Goal: Task Accomplishment & Management: Use online tool/utility

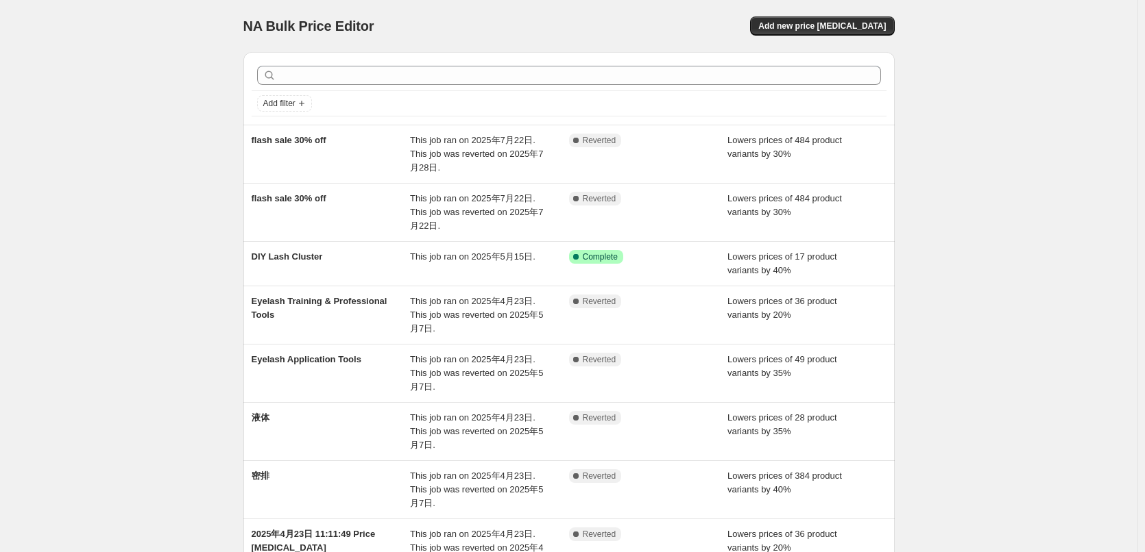
click at [1006, 230] on div "NA Bulk Price Editor. This page is ready NA Bulk Price Editor Add new price [ME…" at bounding box center [568, 414] width 1137 height 829
click at [824, 28] on span "Add new price [MEDICAL_DATA]" at bounding box center [821, 26] width 127 height 11
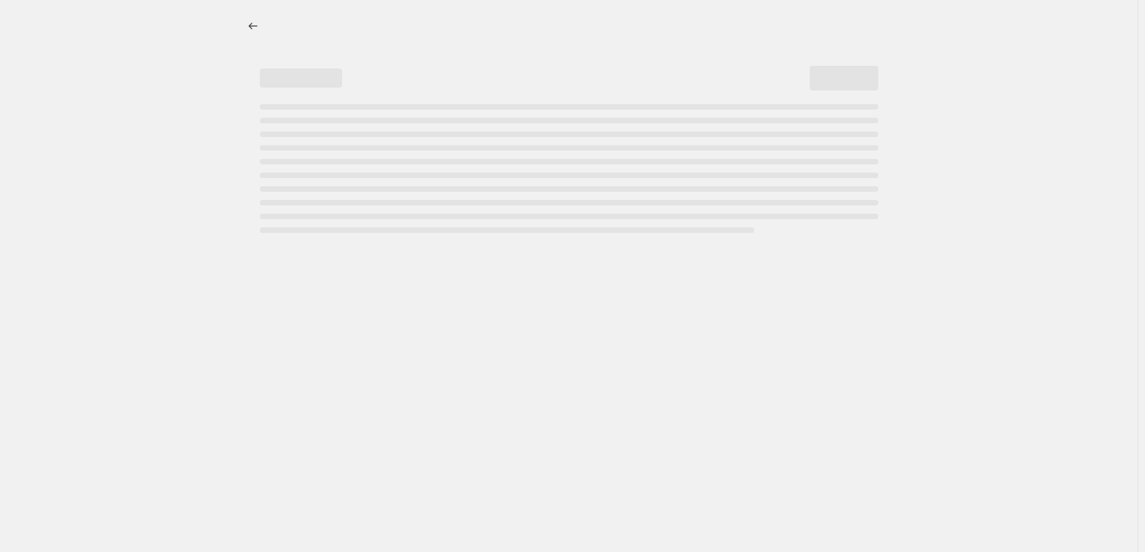
select select "percentage"
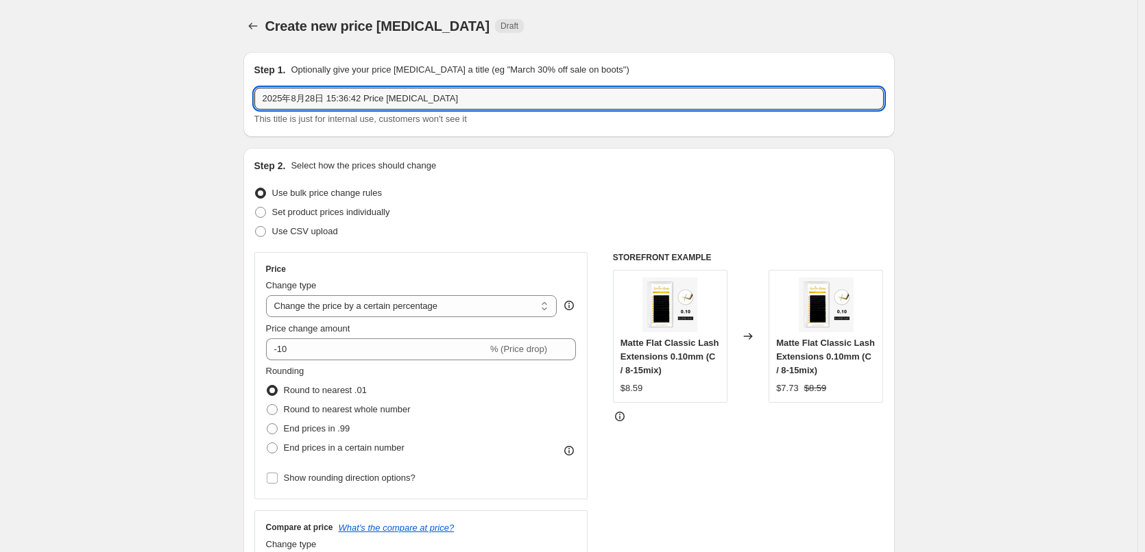
drag, startPoint x: 514, startPoint y: 101, endPoint x: 105, endPoint y: 117, distance: 409.5
paste input "End of Summer Clearance 40% off"
type input "End of Summer Clearance 40% off --eyelash extensions"
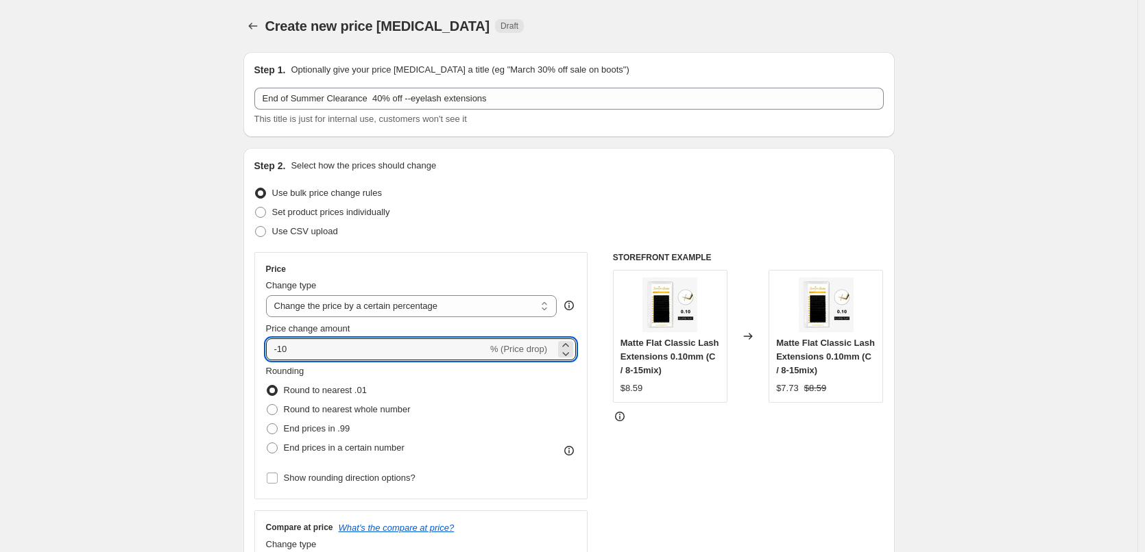
drag, startPoint x: 323, startPoint y: 357, endPoint x: 225, endPoint y: 319, distance: 105.3
type input "-40"
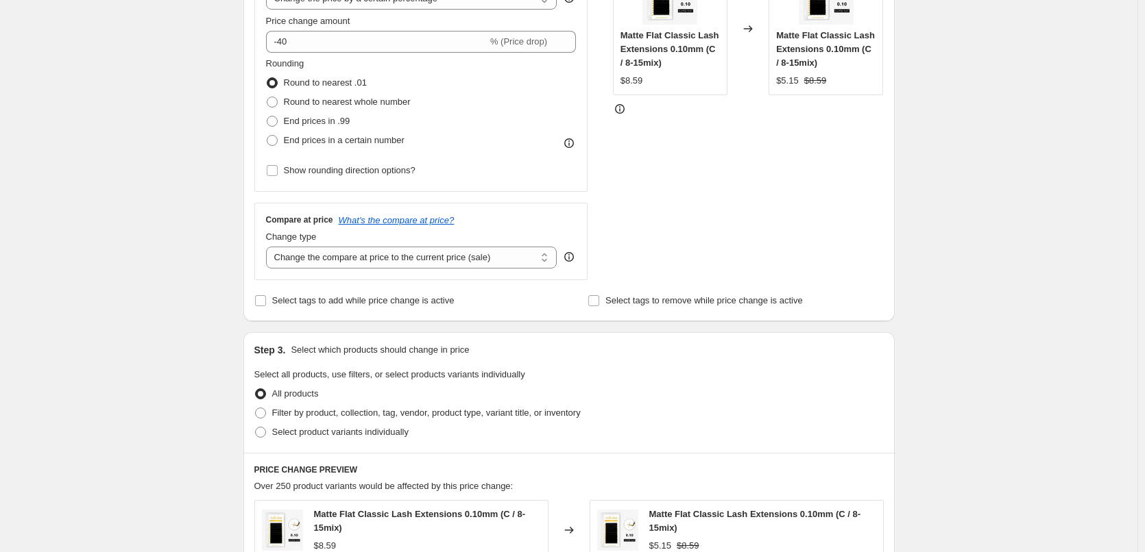
scroll to position [343, 0]
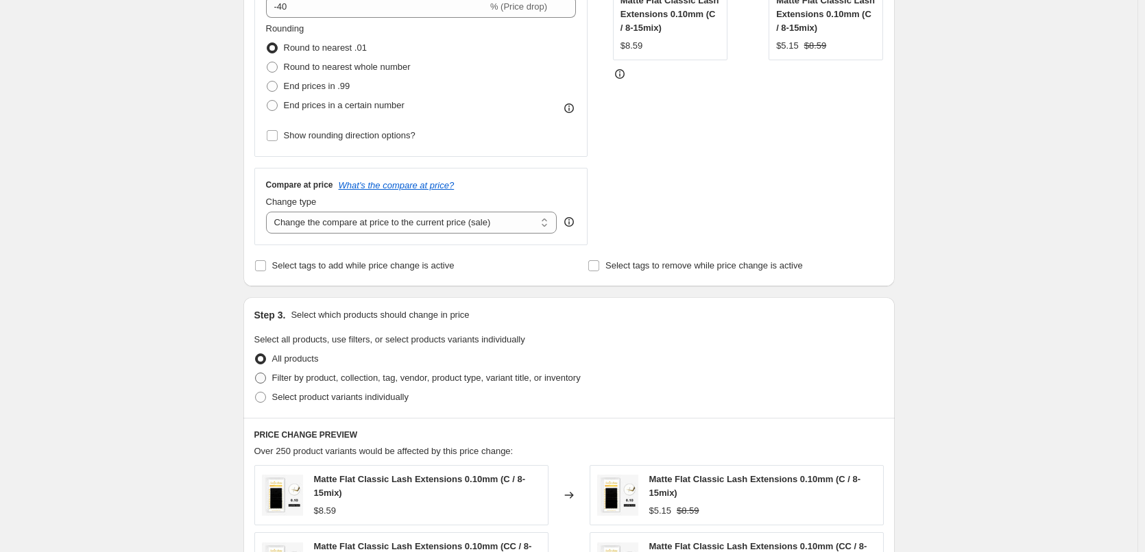
click at [311, 380] on span "Filter by product, collection, tag, vendor, product type, variant title, or inv…" at bounding box center [426, 378] width 308 height 10
click at [256, 374] on input "Filter by product, collection, tag, vendor, product type, variant title, or inv…" at bounding box center [255, 373] width 1 height 1
radio input "true"
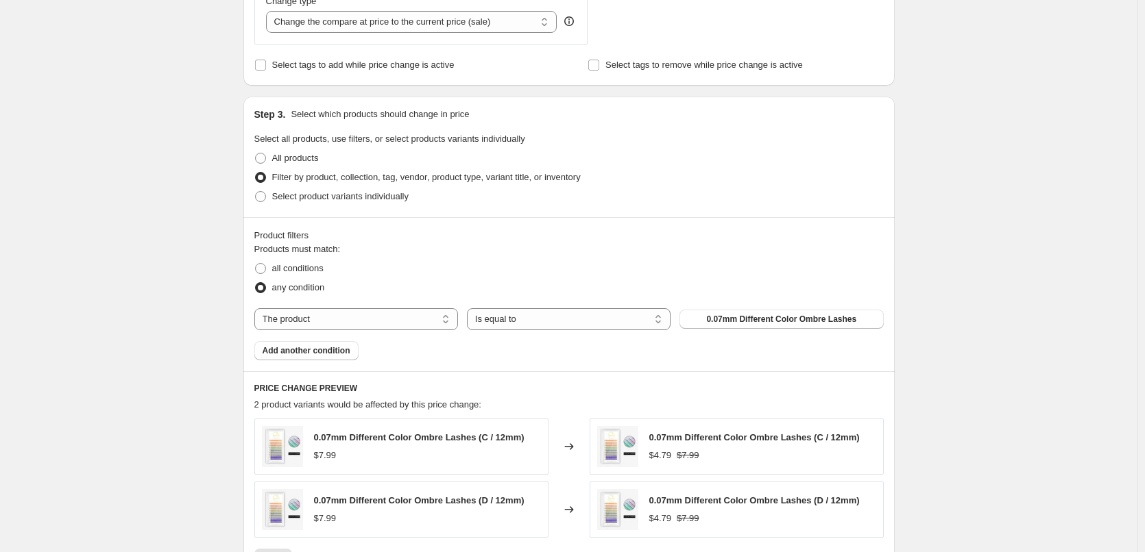
scroll to position [548, 0]
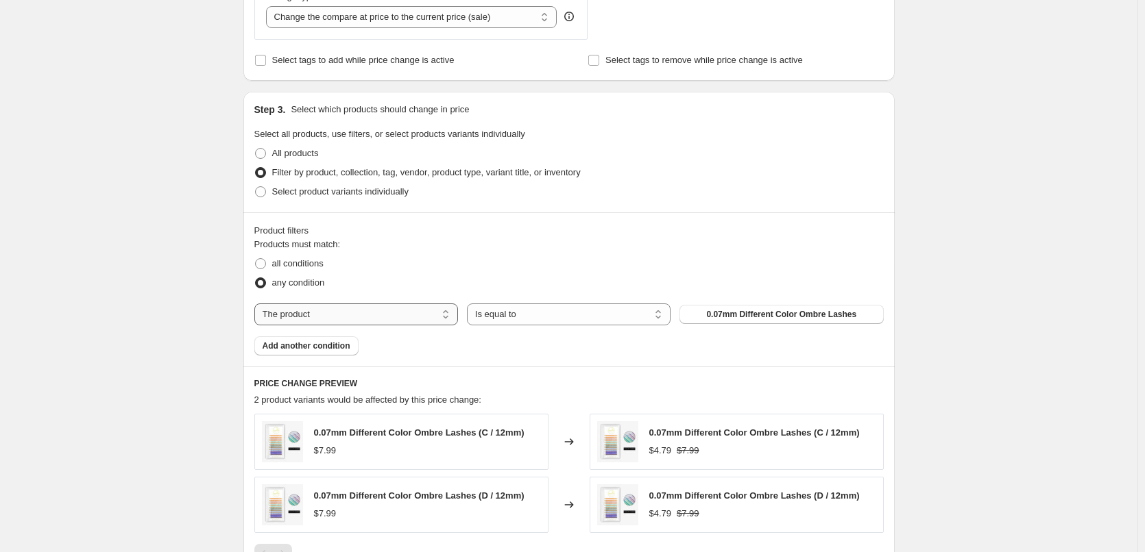
click at [385, 315] on select "The product The product's collection The product's tag The product's vendor The…" at bounding box center [356, 315] width 204 height 22
click at [310, 267] on span "all conditions" at bounding box center [297, 263] width 51 height 10
click at [256, 259] on input "all conditions" at bounding box center [255, 258] width 1 height 1
radio input "true"
click at [364, 320] on select "The product The product's collection The product's tag The product's vendor The…" at bounding box center [356, 315] width 204 height 22
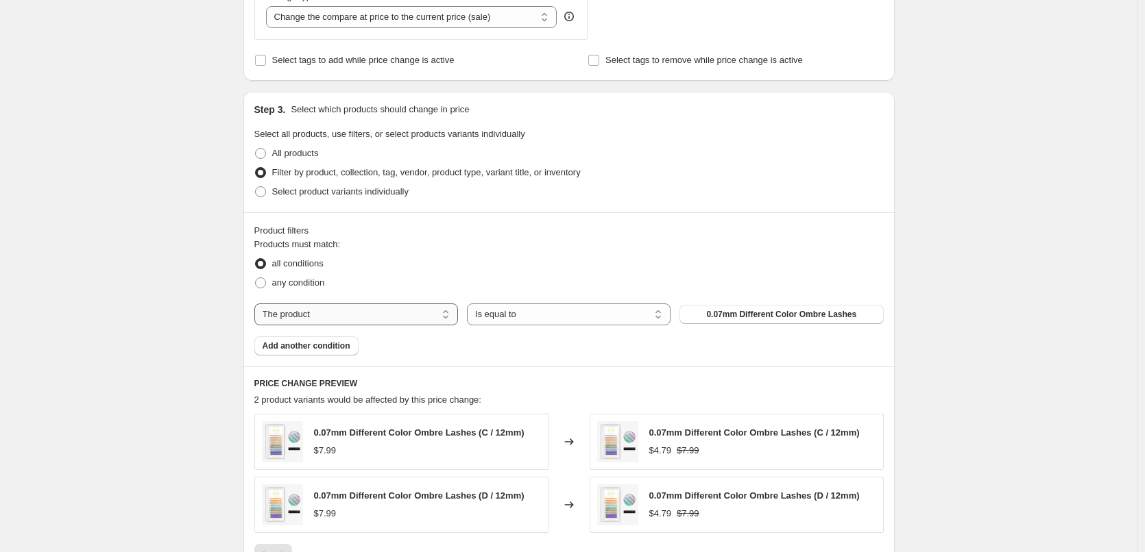
select select "collection"
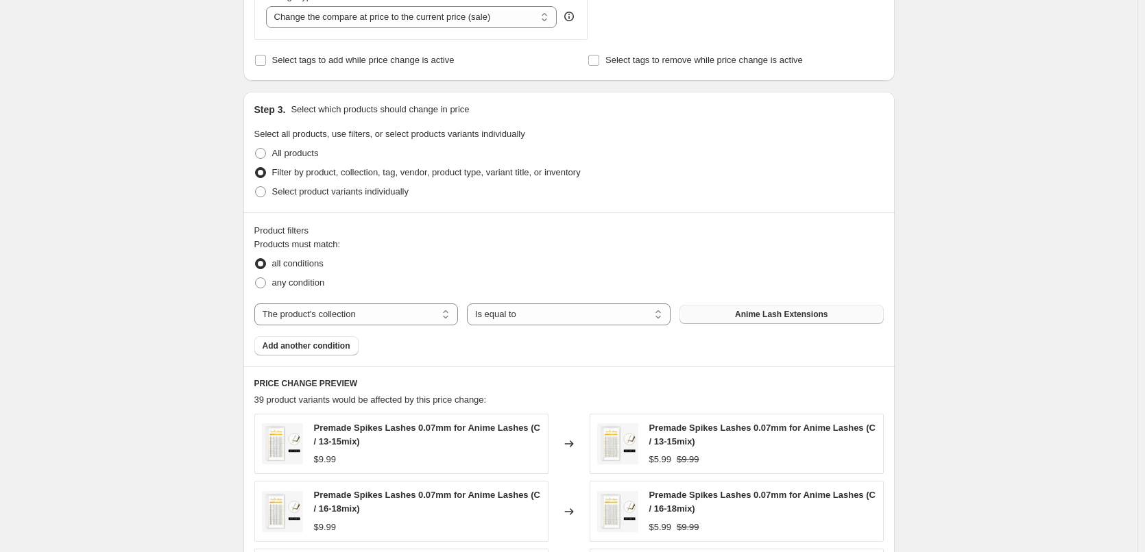
click at [777, 316] on span "Anime Lash Extensions" at bounding box center [781, 314] width 93 height 11
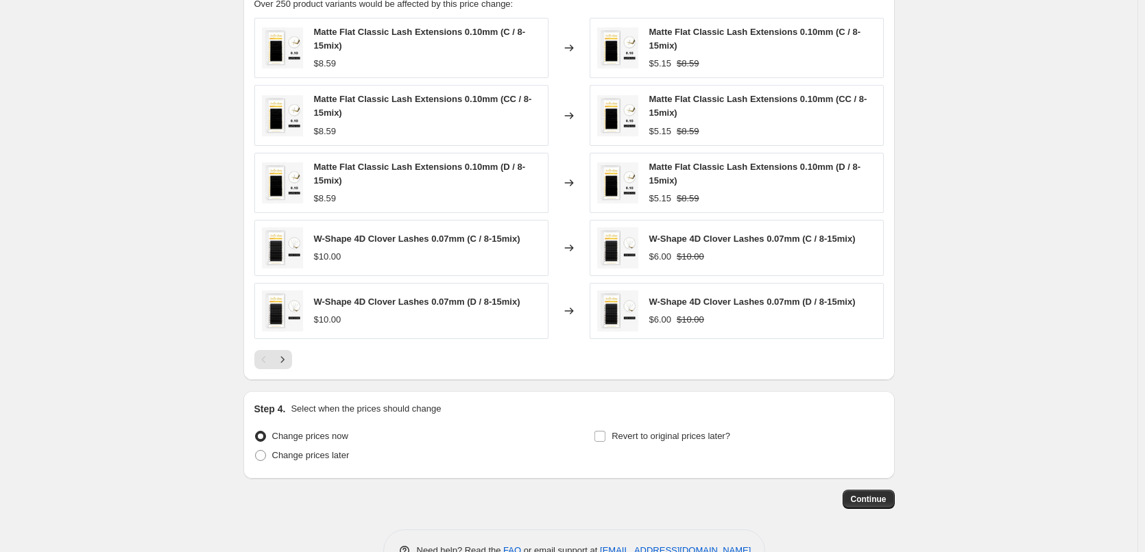
scroll to position [986, 0]
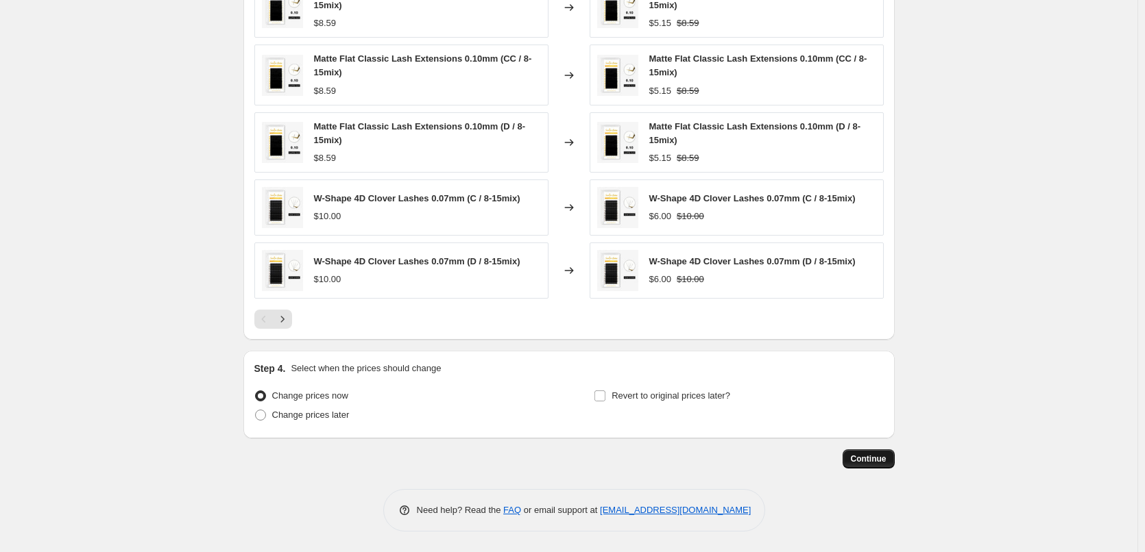
click at [867, 461] on span "Continue" at bounding box center [869, 459] width 36 height 11
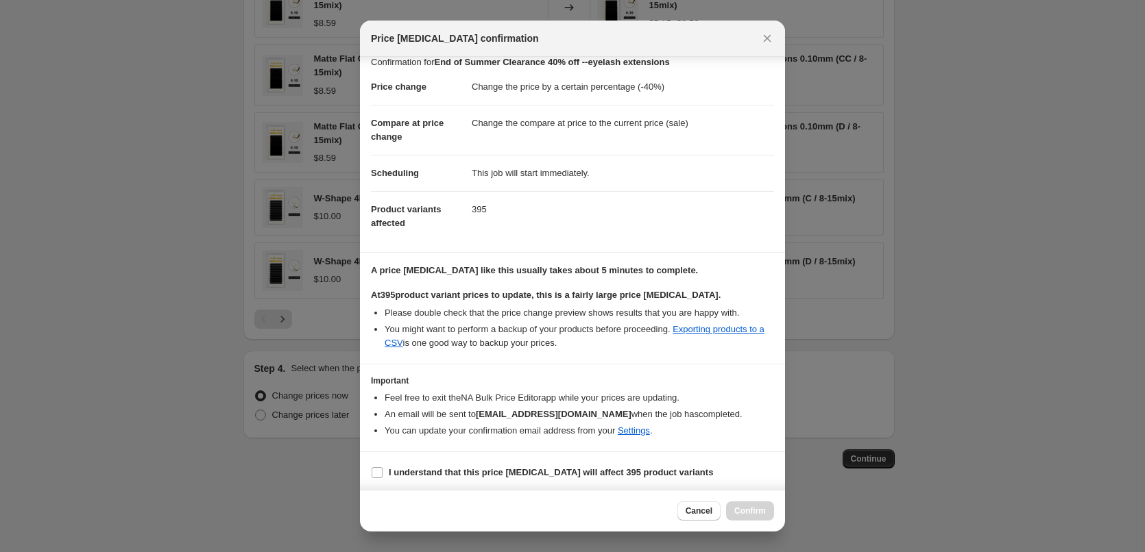
scroll to position [16, 0]
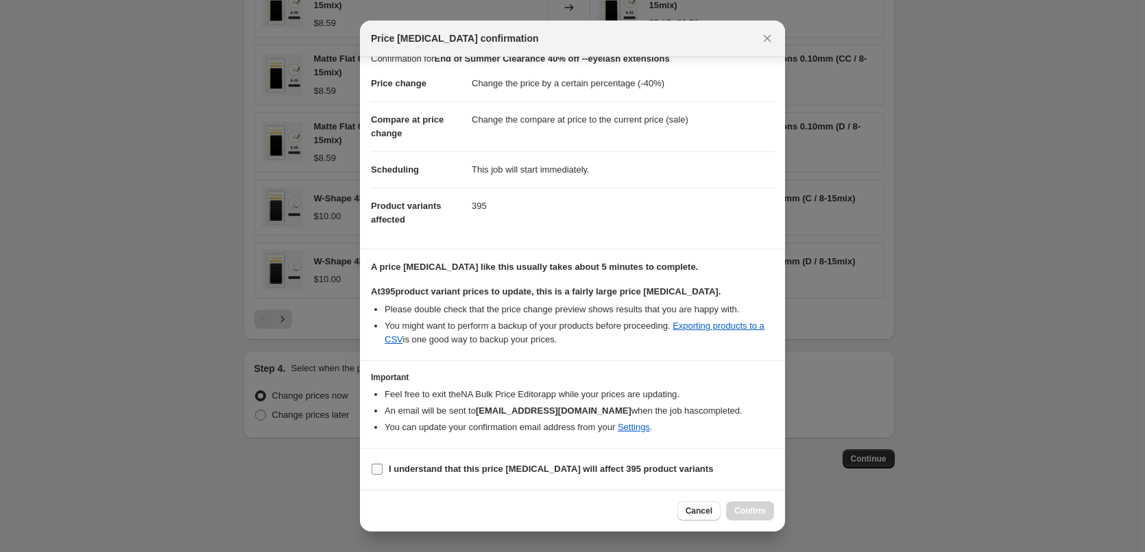
click at [398, 469] on b "I understand that this price [MEDICAL_DATA] will affect 395 product variants" at bounding box center [551, 469] width 324 height 10
click at [382, 469] on input "I understand that this price [MEDICAL_DATA] will affect 395 product variants" at bounding box center [377, 469] width 11 height 11
checkbox input "true"
click at [756, 512] on span "Confirm" at bounding box center [750, 511] width 32 height 11
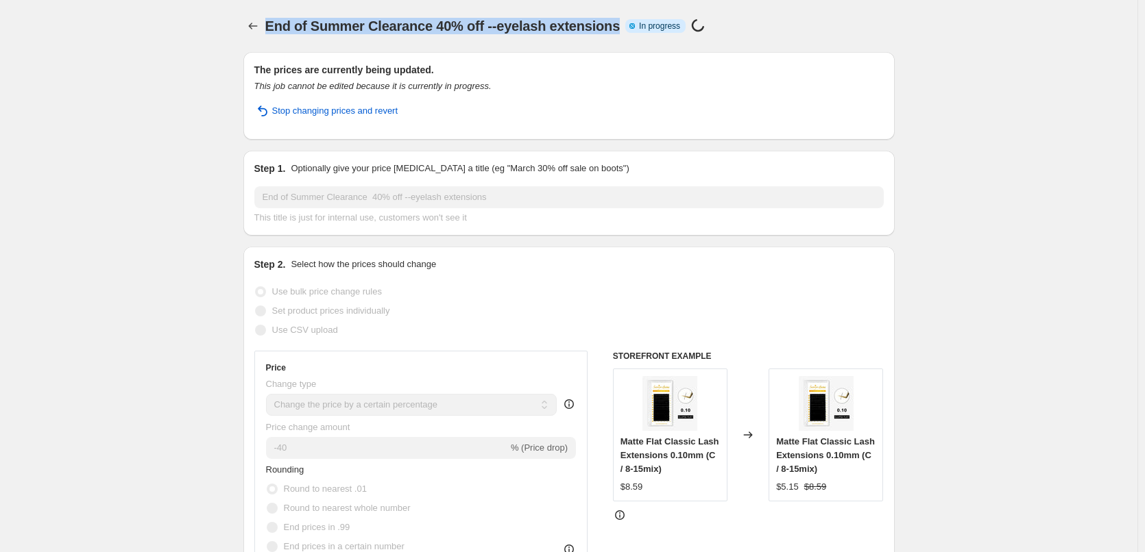
drag, startPoint x: 270, startPoint y: 22, endPoint x: 616, endPoint y: 22, distance: 346.2
click at [616, 22] on div "End of Summer Clearance 40% off --eyelash extensions Info Partially complete In…" at bounding box center [531, 25] width 532 height 19
copy span "End of Summer Clearance 40% off --eyelash extensions"
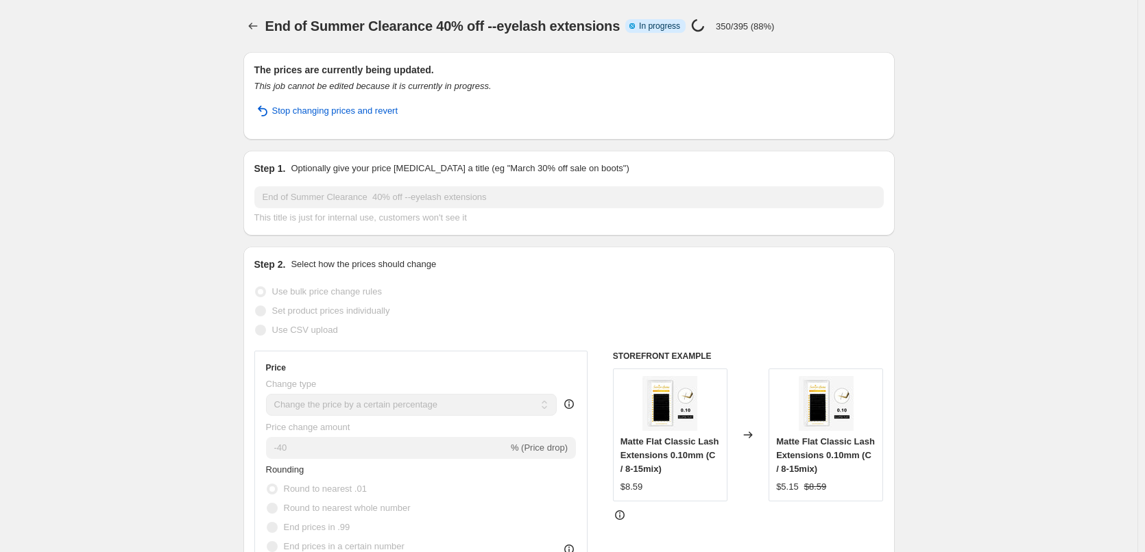
select select "percentage"
select select "collection"
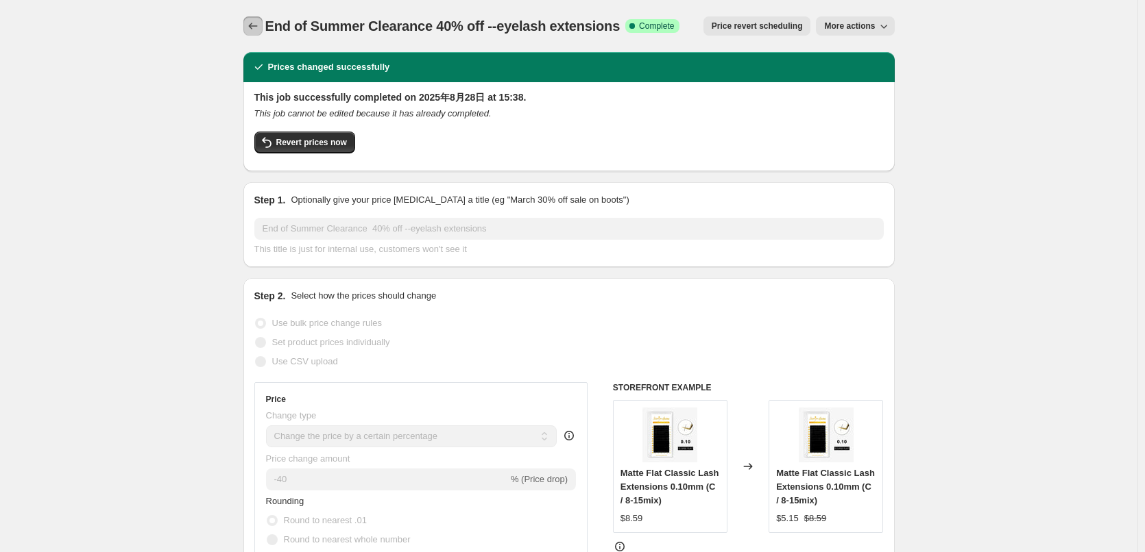
click at [256, 25] on icon "Price change jobs" at bounding box center [253, 26] width 14 height 14
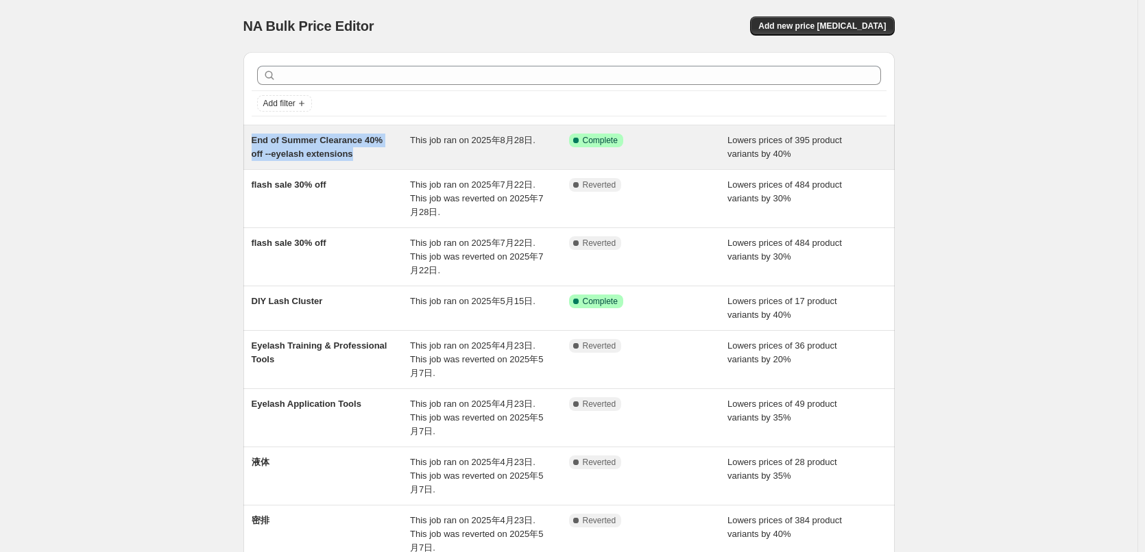
drag, startPoint x: 365, startPoint y: 153, endPoint x: 256, endPoint y: 141, distance: 110.3
click at [256, 141] on div "End of Summer Clearance 40% off --eyelash extensions" at bounding box center [331, 147] width 159 height 27
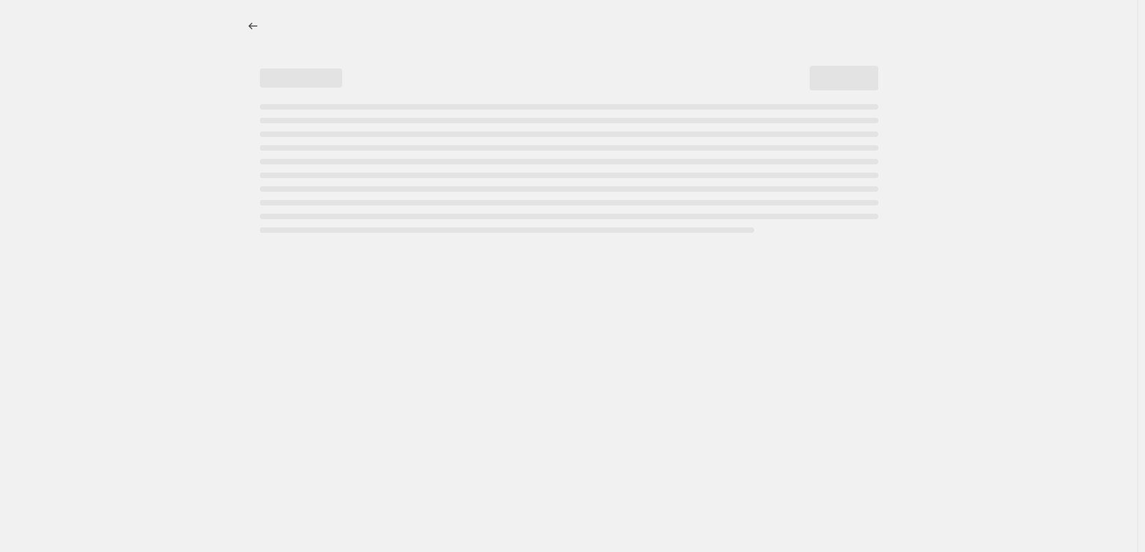
select select "percentage"
select select "collection"
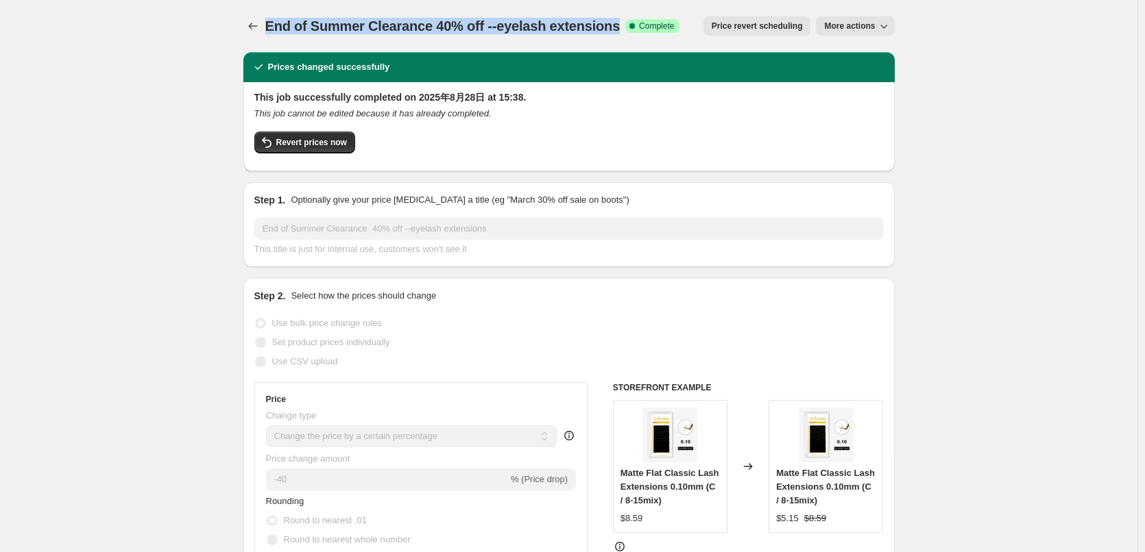
drag, startPoint x: 267, startPoint y: 25, endPoint x: 613, endPoint y: 34, distance: 345.6
click at [613, 34] on div "End of Summer Clearance 40% off --eyelash extensions Success Complete Complete …" at bounding box center [568, 25] width 651 height 19
copy span "End of Summer Clearance 40% off --eyelash extensions"
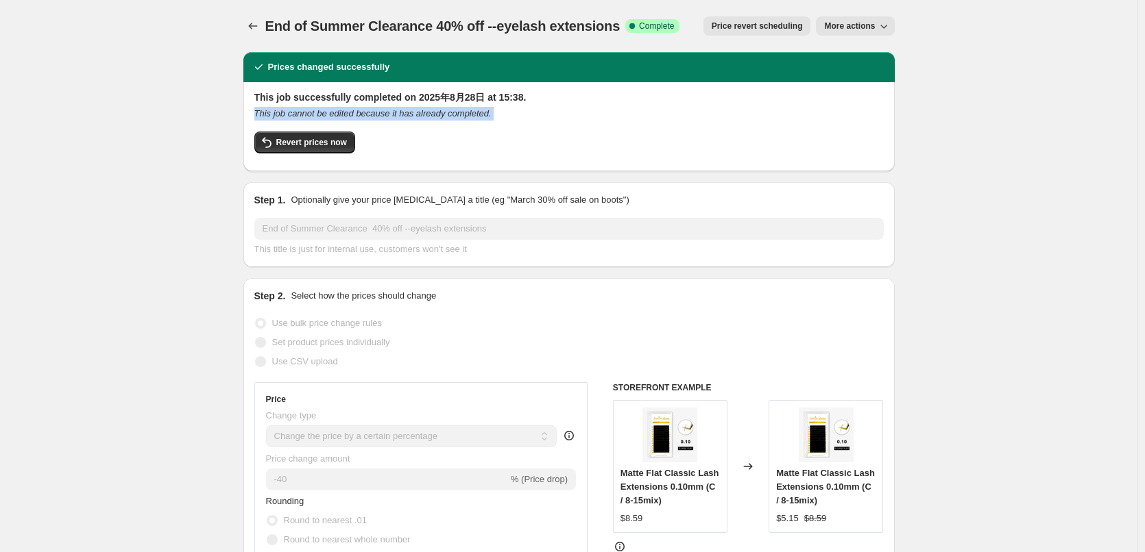
drag, startPoint x: 200, startPoint y: 122, endPoint x: 232, endPoint y: 42, distance: 86.4
click at [249, 23] on icon "Price change jobs" at bounding box center [253, 26] width 14 height 14
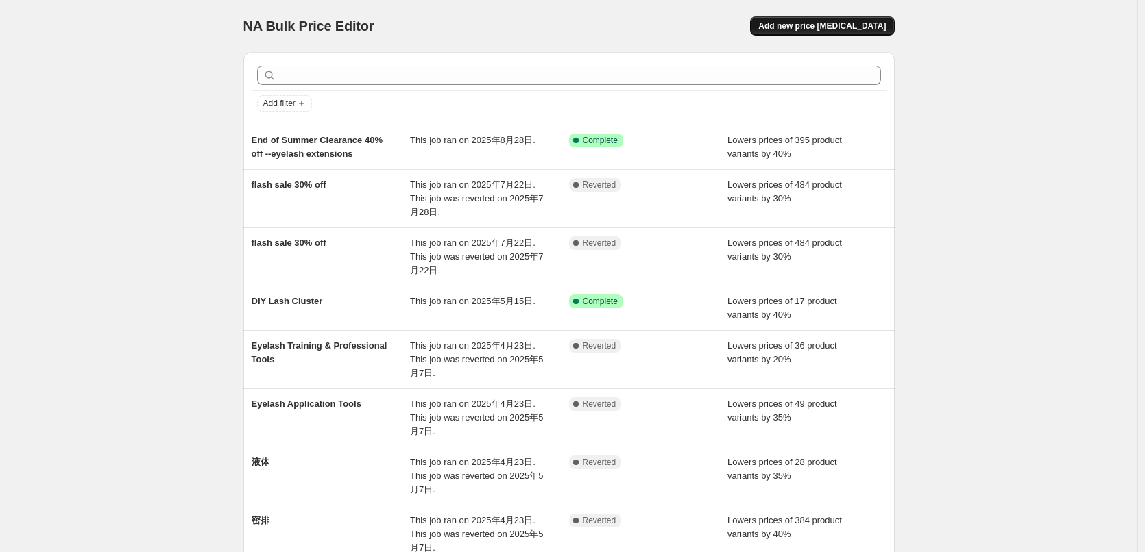
click at [840, 25] on span "Add new price [MEDICAL_DATA]" at bounding box center [821, 26] width 127 height 11
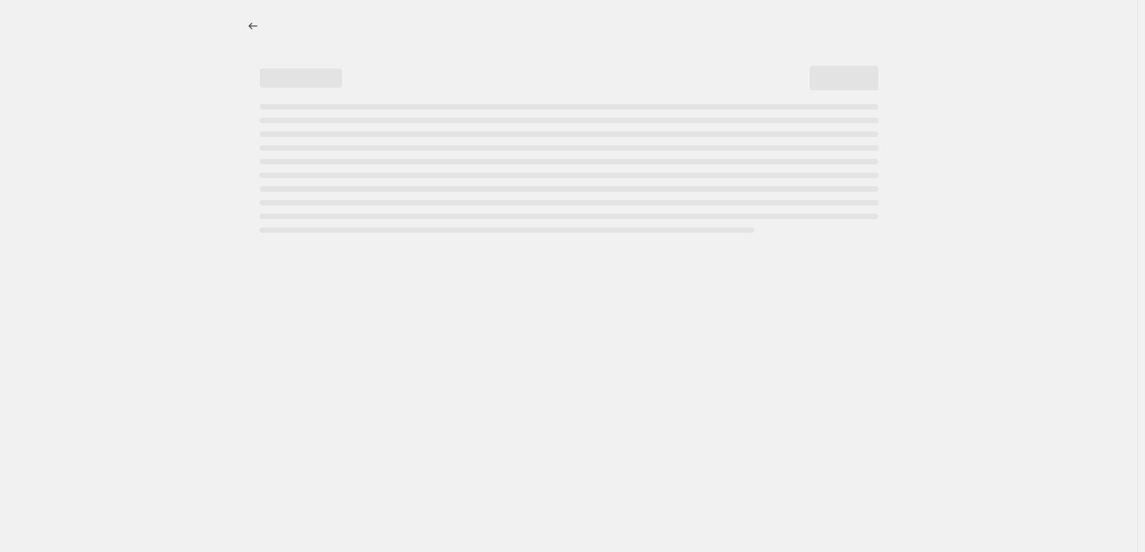
select select "percentage"
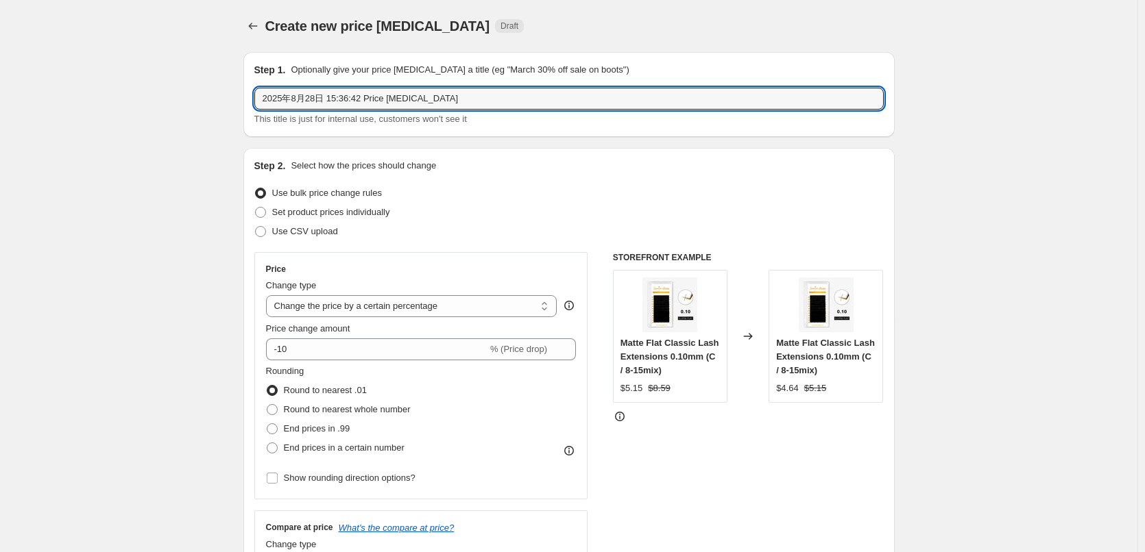
drag, startPoint x: 491, startPoint y: 102, endPoint x: 167, endPoint y: 96, distance: 323.6
paste input "End of Summer Clearance 40% off --eyelash extensions"
drag, startPoint x: 409, startPoint y: 99, endPoint x: 699, endPoint y: 160, distance: 295.6
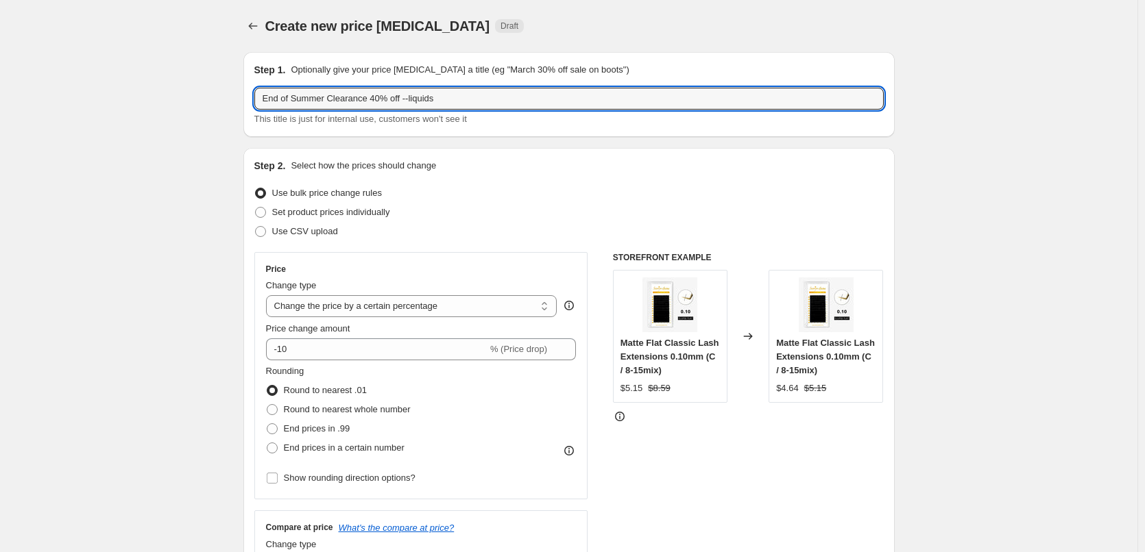
type input "End of Summer Clearance 40% off --liquids"
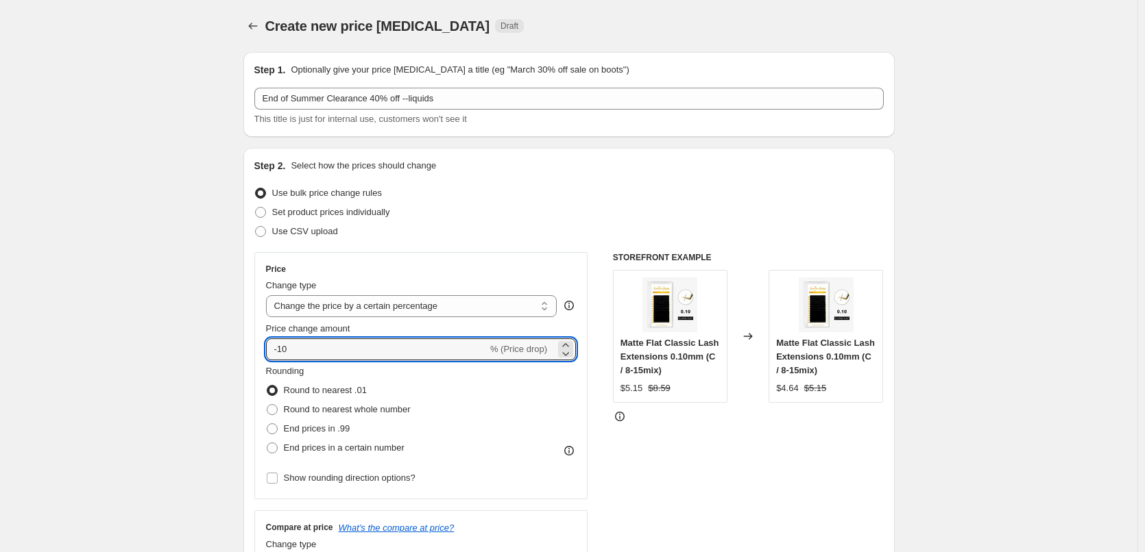
drag, startPoint x: 281, startPoint y: 350, endPoint x: 716, endPoint y: 397, distance: 437.8
click at [725, 403] on div "Price Change type Change the price to a certain amount Change the price by a ce…" at bounding box center [568, 420] width 629 height 336
type input "-40"
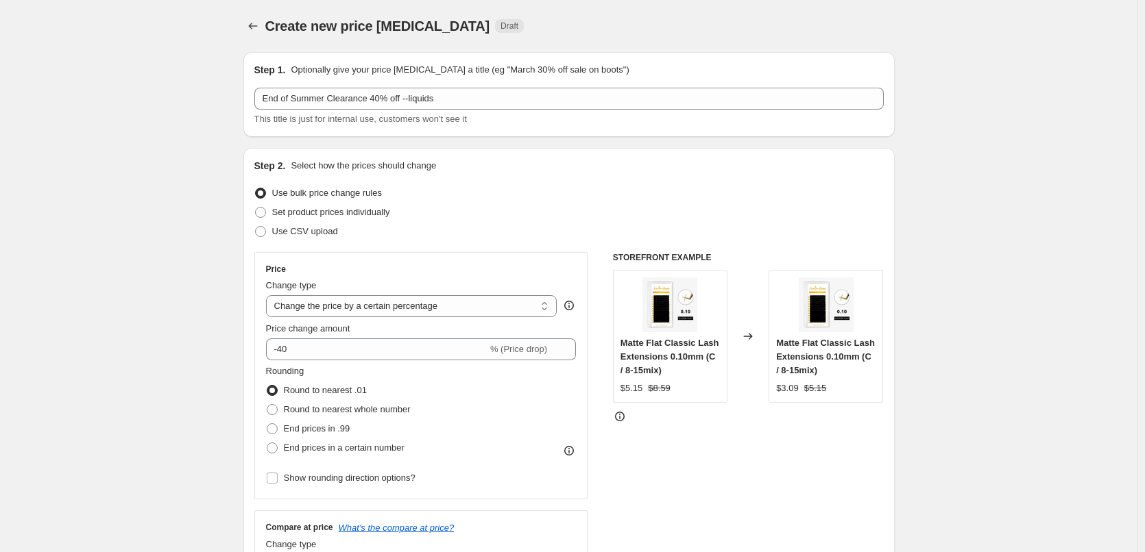
drag, startPoint x: 172, startPoint y: 373, endPoint x: 307, endPoint y: 378, distance: 135.2
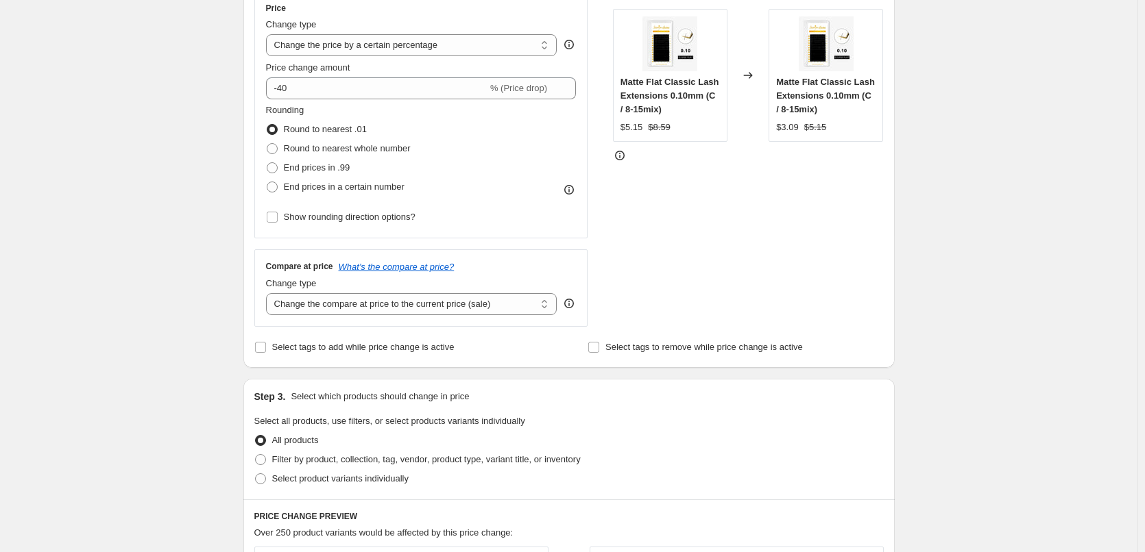
scroll to position [343, 0]
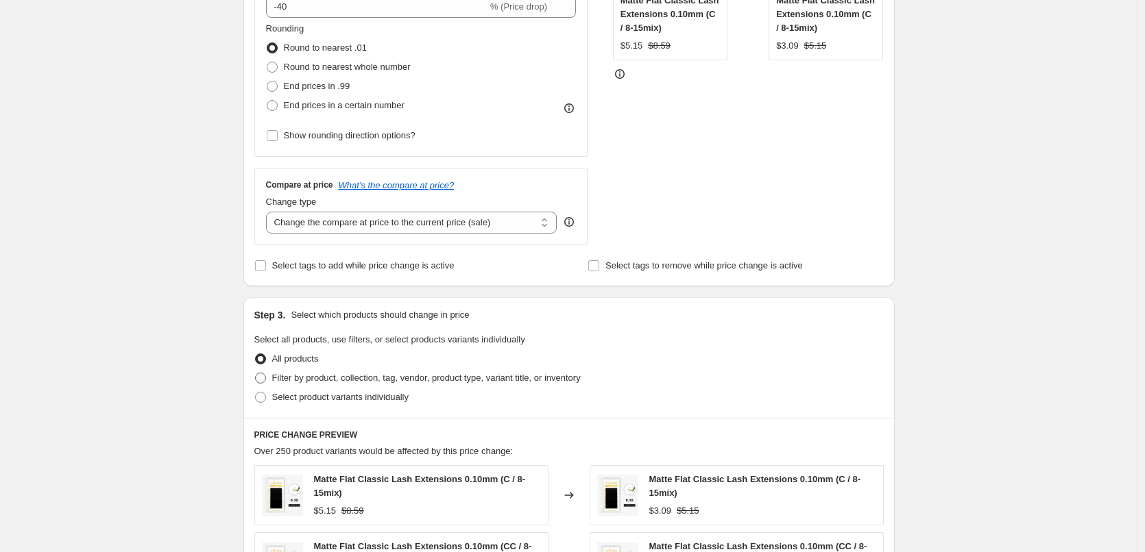
click at [300, 377] on span "Filter by product, collection, tag, vendor, product type, variant title, or inv…" at bounding box center [426, 378] width 308 height 10
click at [256, 374] on input "Filter by product, collection, tag, vendor, product type, variant title, or inv…" at bounding box center [255, 373] width 1 height 1
radio input "true"
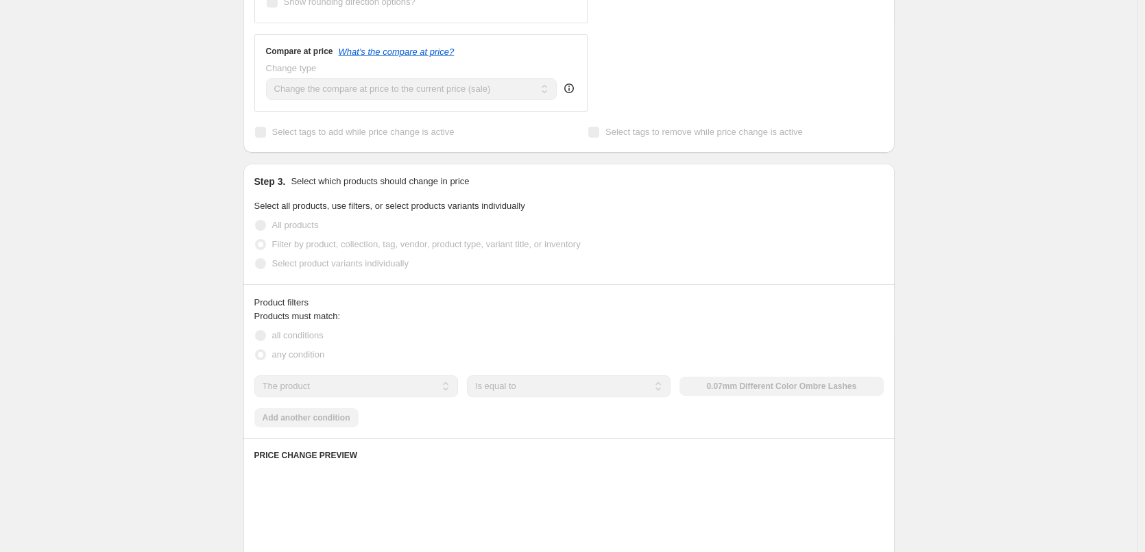
scroll to position [480, 0]
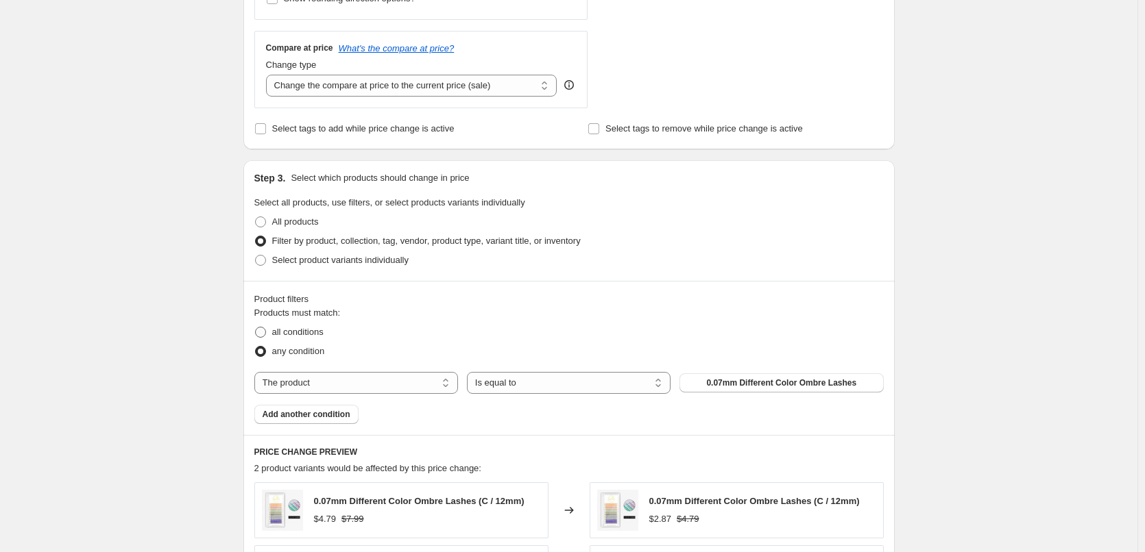
click at [285, 331] on span "all conditions" at bounding box center [297, 332] width 51 height 10
click at [256, 328] on input "all conditions" at bounding box center [255, 327] width 1 height 1
radio input "true"
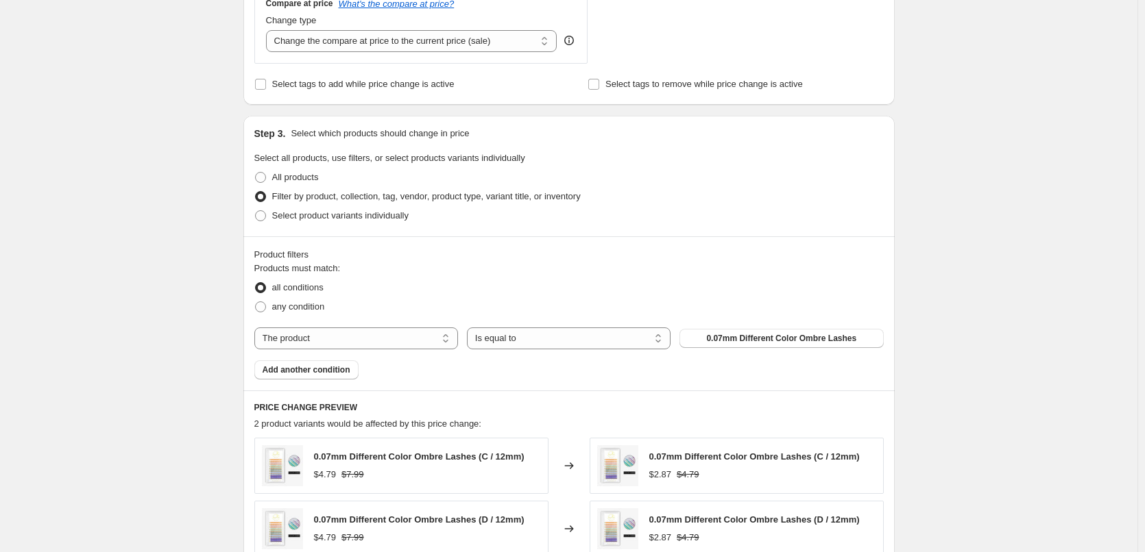
scroll to position [548, 0]
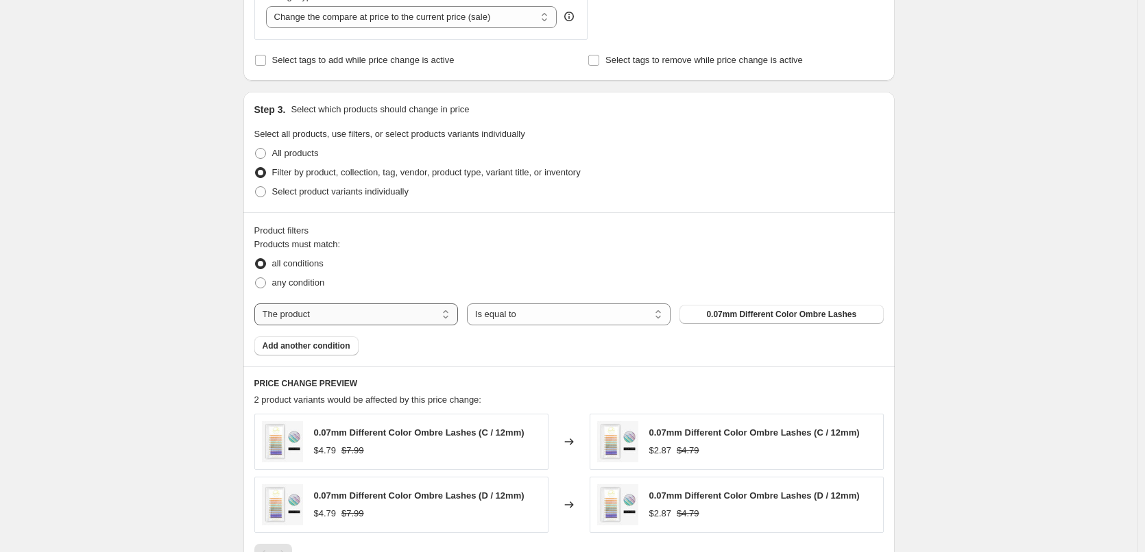
click at [373, 312] on select "The product The product's collection The product's tag The product's vendor The…" at bounding box center [356, 315] width 204 height 22
select select "collection"
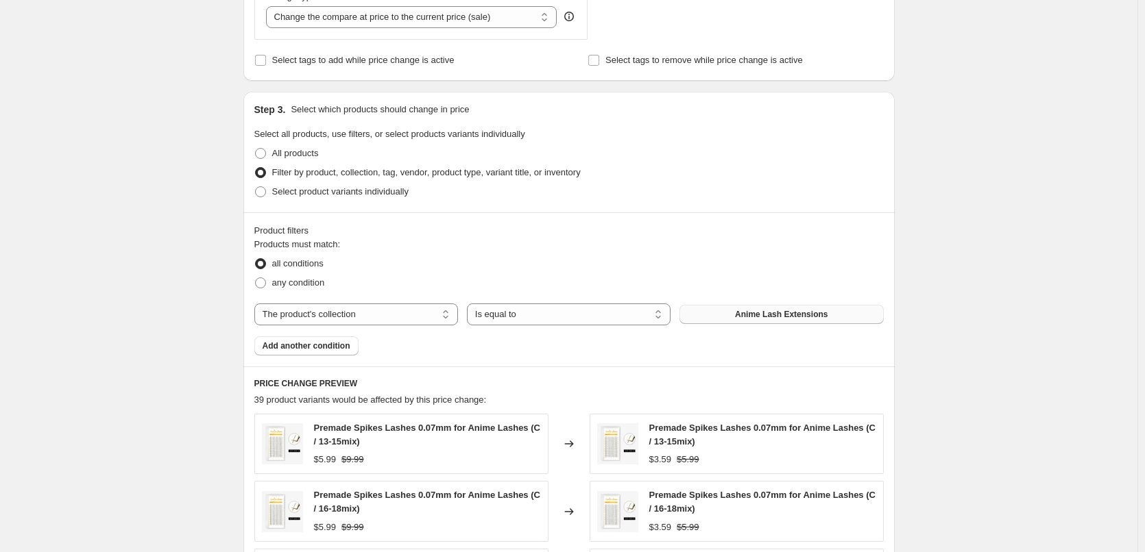
click at [807, 319] on span "Anime Lash Extensions" at bounding box center [781, 314] width 93 height 11
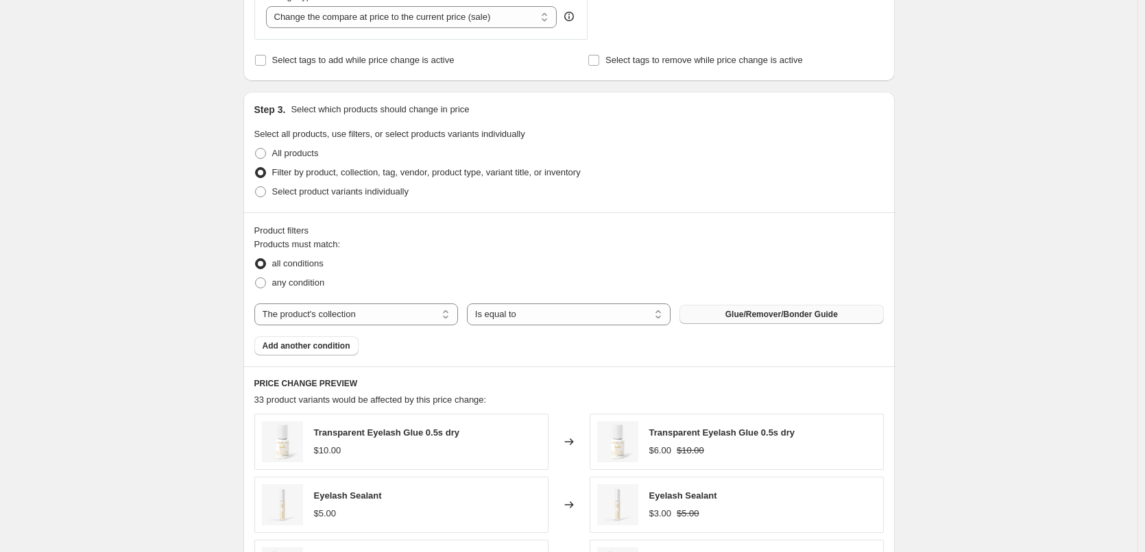
click at [1036, 337] on div "Create new price [MEDICAL_DATA]. This page is ready Create new price [MEDICAL_D…" at bounding box center [568, 214] width 1137 height 1525
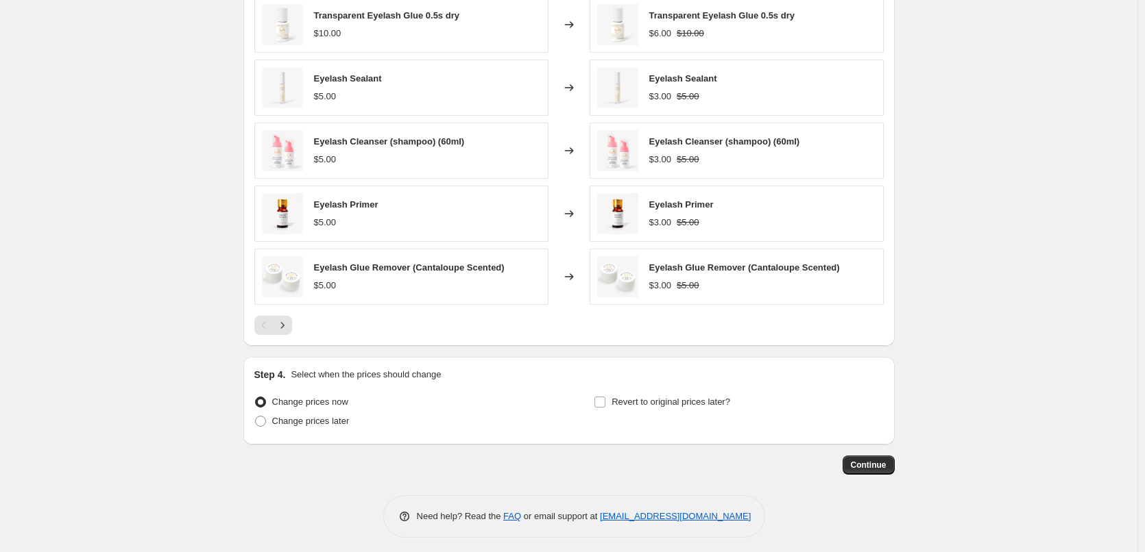
scroll to position [973, 0]
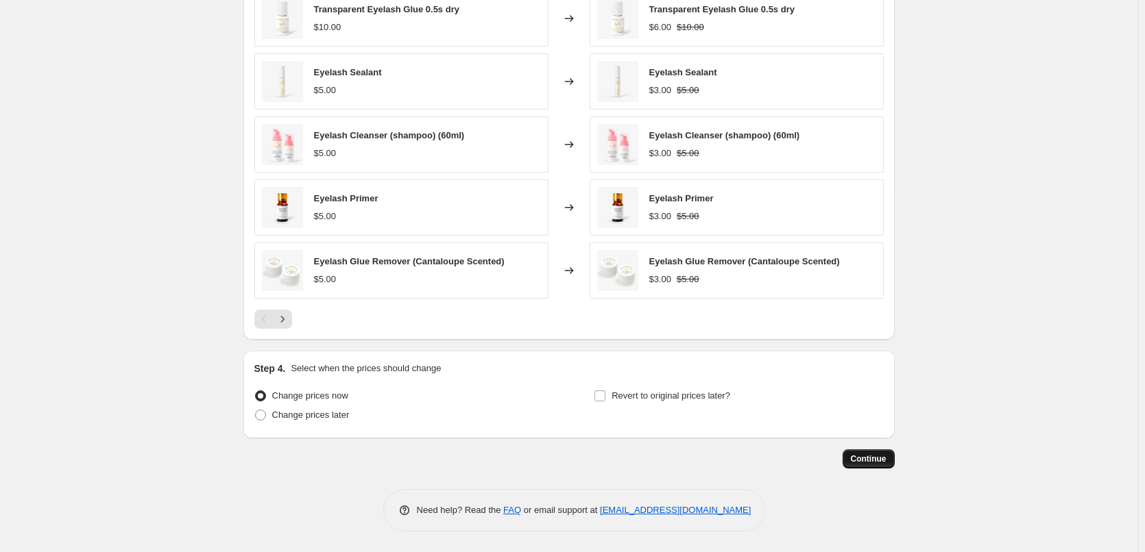
click at [860, 453] on button "Continue" at bounding box center [868, 459] width 52 height 19
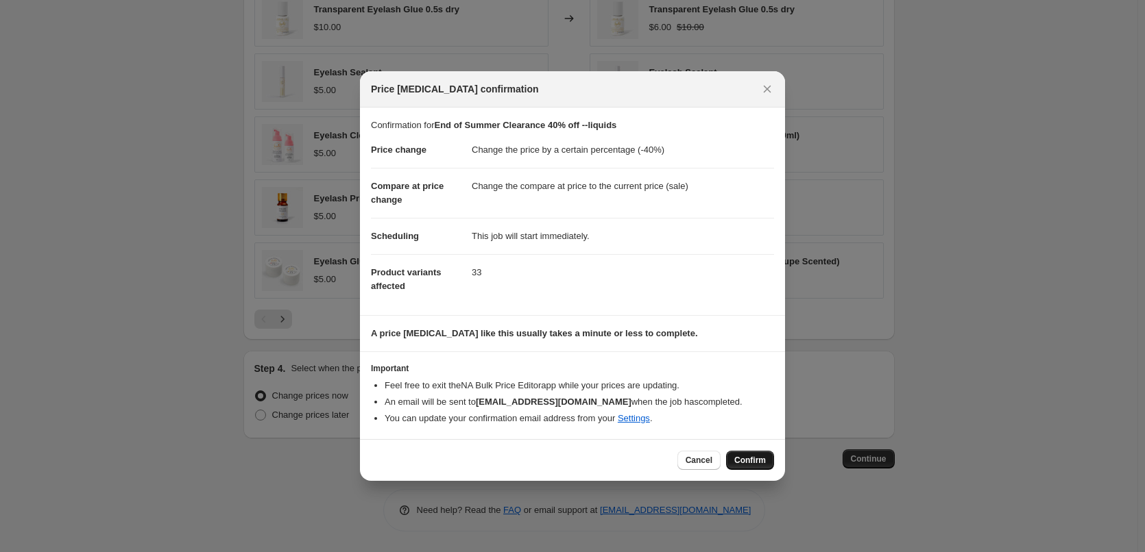
click at [753, 461] on span "Confirm" at bounding box center [750, 460] width 32 height 11
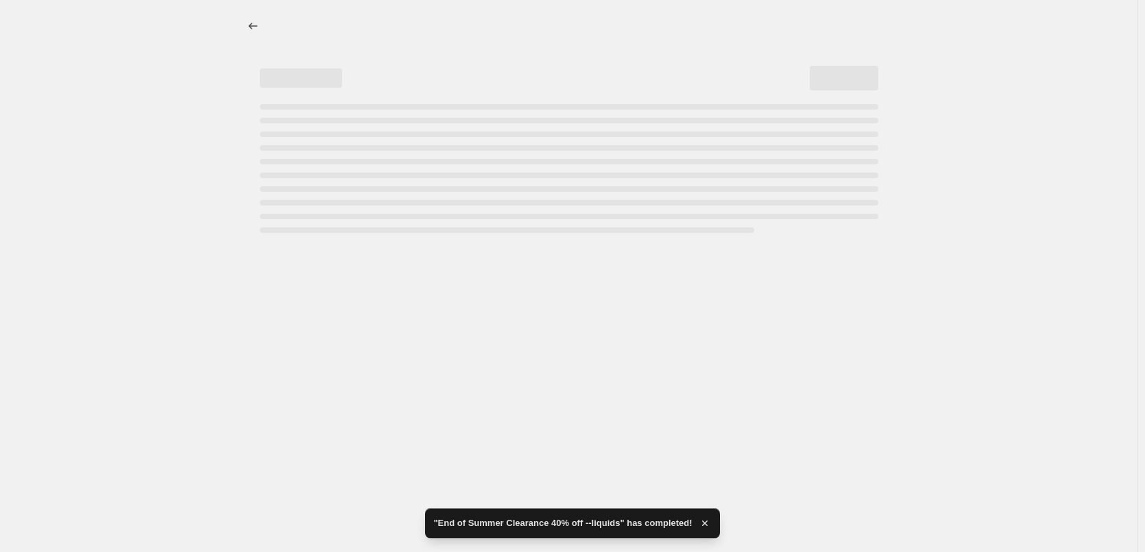
select select "percentage"
select select "collection"
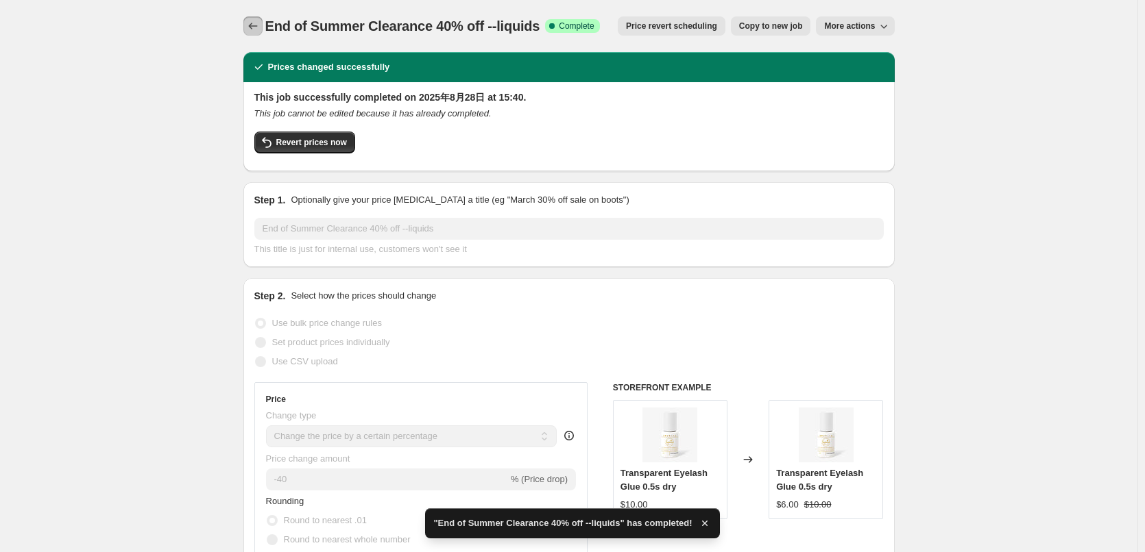
click at [257, 25] on icon "Price change jobs" at bounding box center [253, 26] width 14 height 14
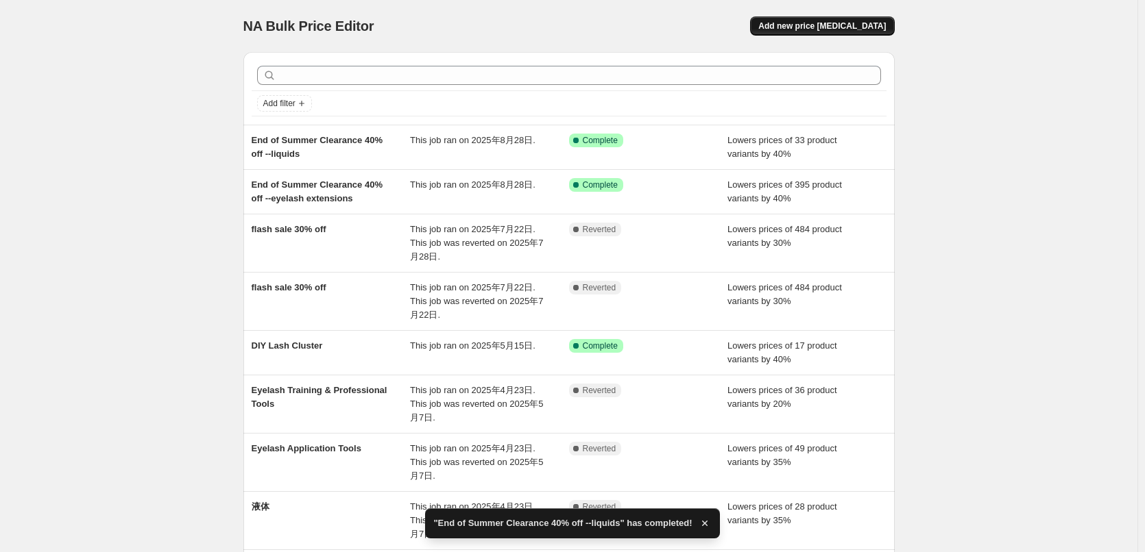
click at [847, 21] on button "Add new price [MEDICAL_DATA]" at bounding box center [822, 25] width 144 height 19
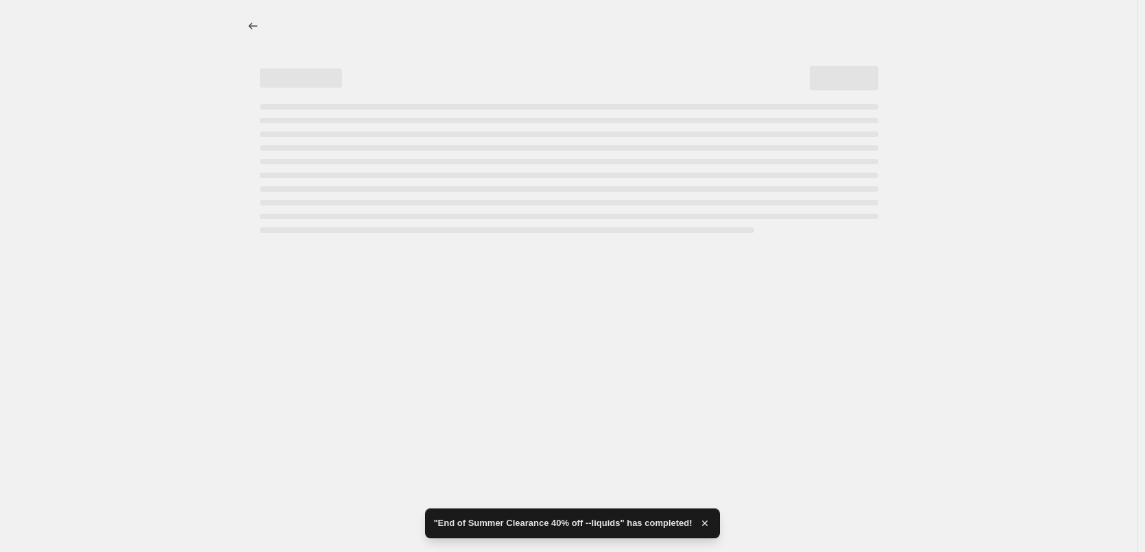
select select "percentage"
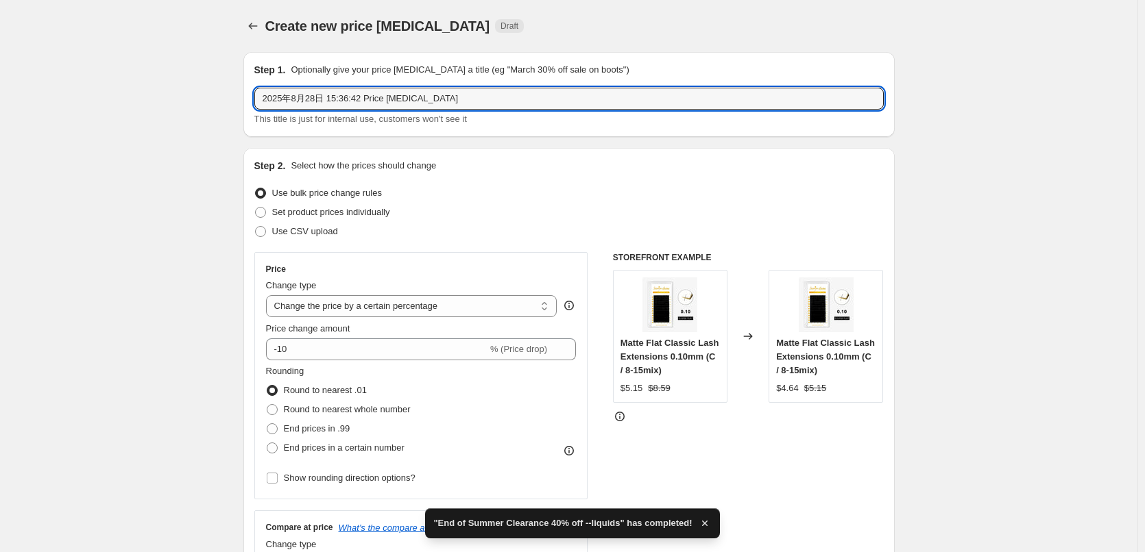
drag, startPoint x: 452, startPoint y: 99, endPoint x: -91, endPoint y: 124, distance: 544.2
click at [0, 124] on html "Home Settings Plans Skip to content Create new price [MEDICAL_DATA]. This page …" at bounding box center [572, 276] width 1145 height 552
paste input "End of Summer Clearance 40% off --eyelash extensions"
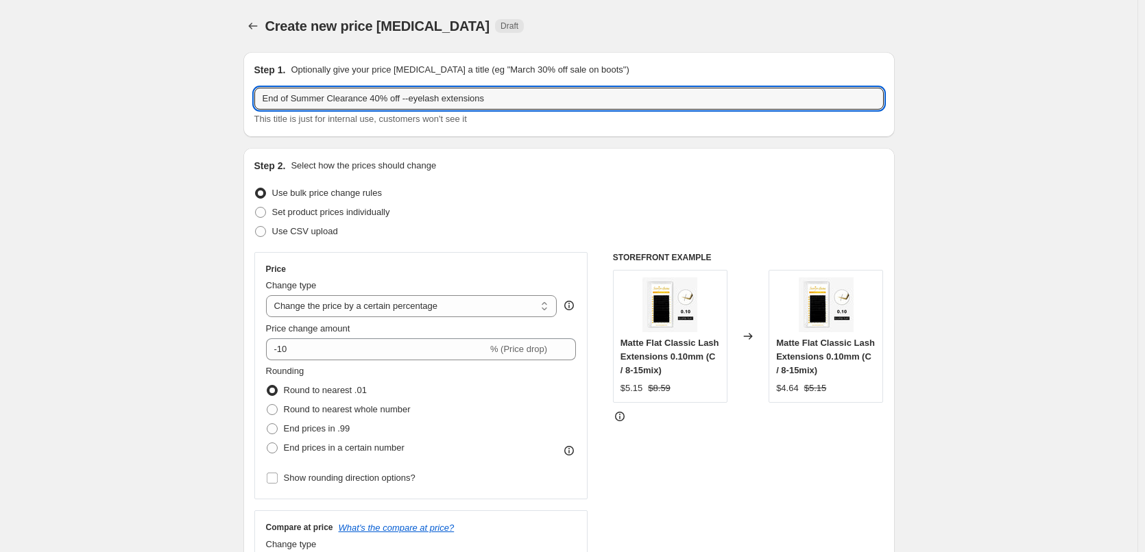
drag, startPoint x: 408, startPoint y: 97, endPoint x: 609, endPoint y: 118, distance: 201.9
click at [609, 118] on div "End of Summer Clearance 40% off --eyelash extensions This title is just for int…" at bounding box center [568, 107] width 629 height 38
type input "End of Summer Clearance 40% off -- accessories"
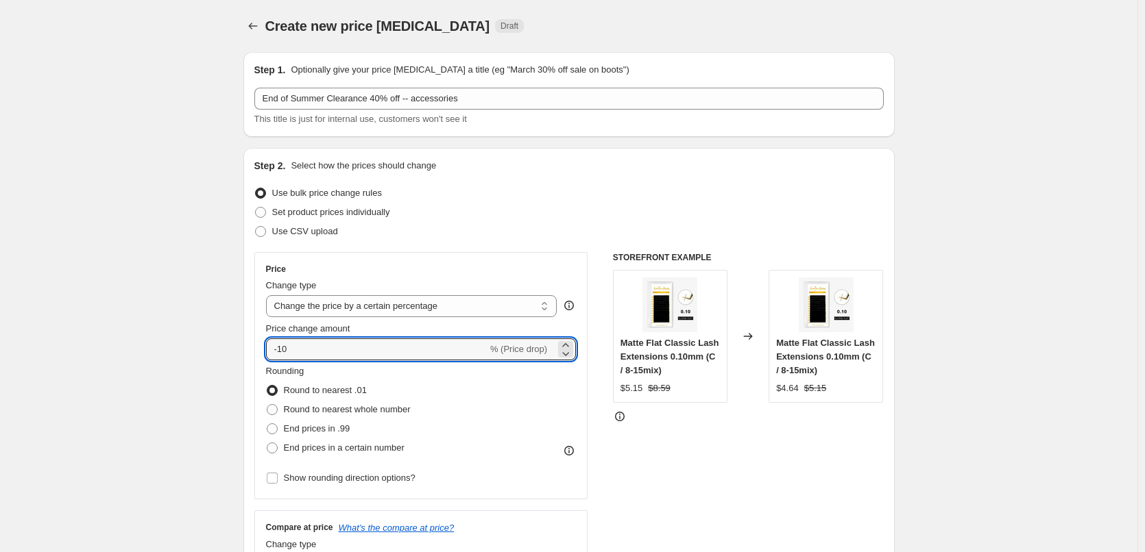
drag, startPoint x: 280, startPoint y: 349, endPoint x: 749, endPoint y: 386, distance: 470.3
click at [760, 402] on div "Price Change type Change the price to a certain amount Change the price by a ce…" at bounding box center [568, 420] width 629 height 336
type input "-40"
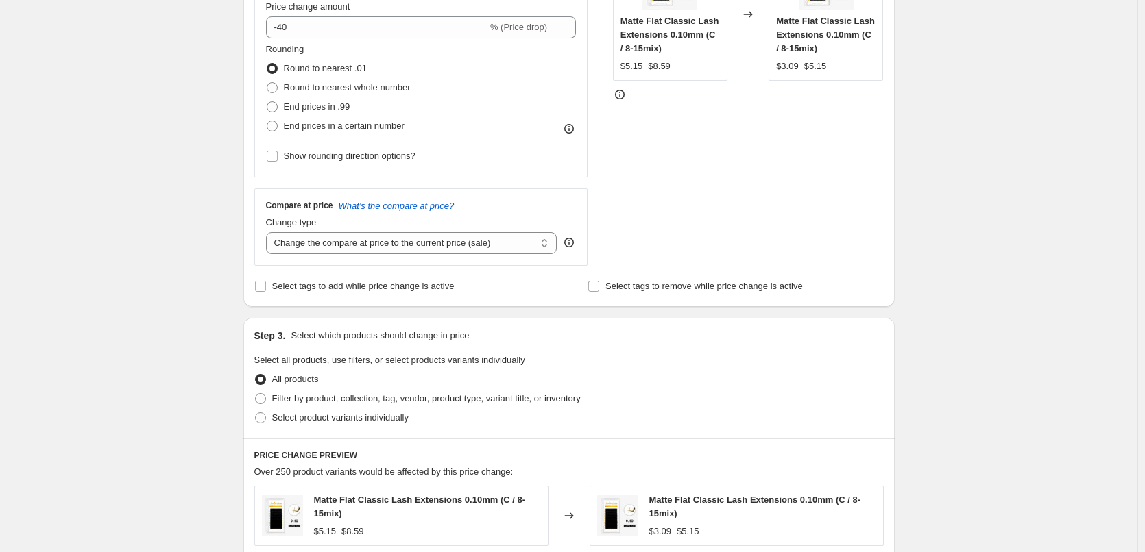
scroll to position [411, 0]
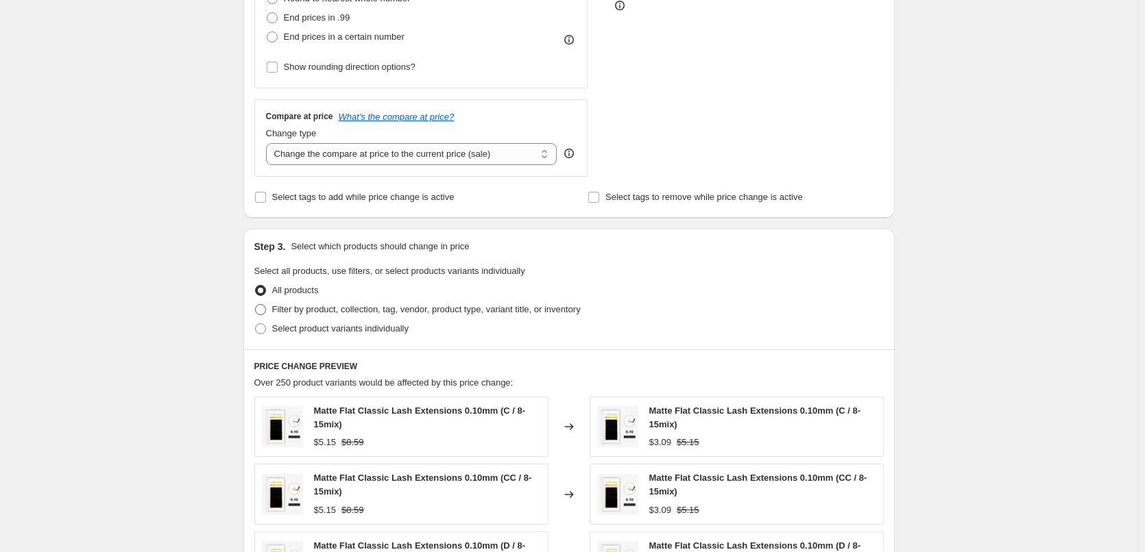
click at [283, 314] on span "Filter by product, collection, tag, vendor, product type, variant title, or inv…" at bounding box center [426, 309] width 308 height 10
click at [256, 305] on input "Filter by product, collection, tag, vendor, product type, variant title, or inv…" at bounding box center [255, 304] width 1 height 1
radio input "true"
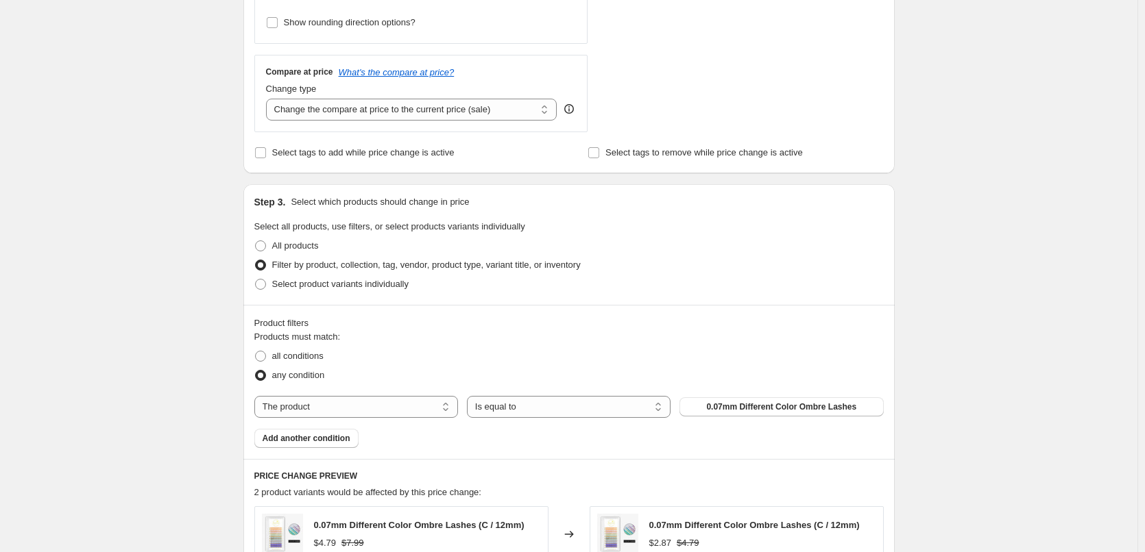
scroll to position [480, 0]
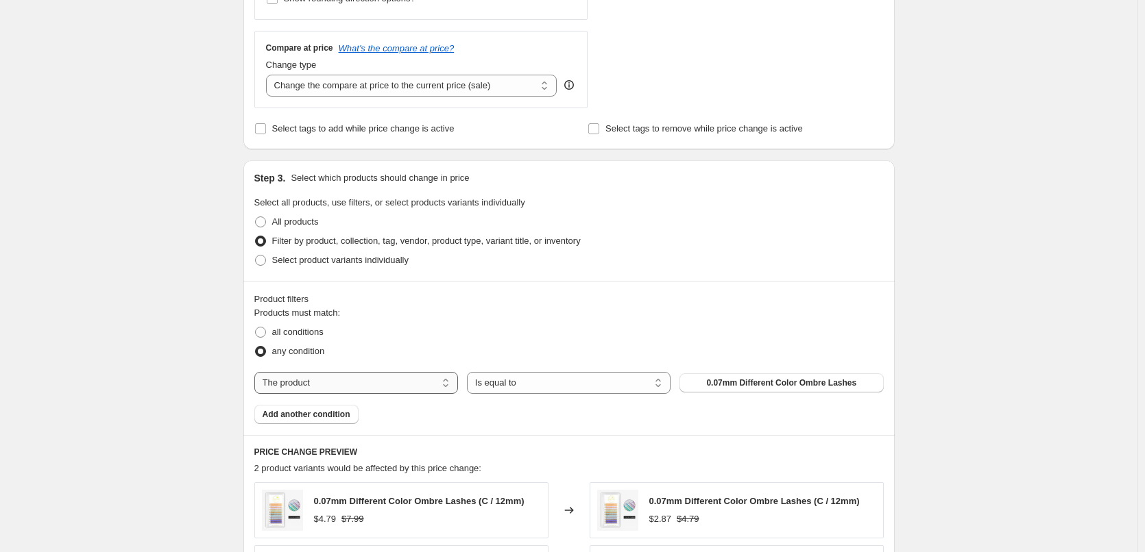
click at [345, 390] on select "The product The product's collection The product's tag The product's vendor The…" at bounding box center [356, 383] width 204 height 22
click at [304, 329] on span "all conditions" at bounding box center [297, 332] width 51 height 10
click at [256, 328] on input "all conditions" at bounding box center [255, 327] width 1 height 1
radio input "true"
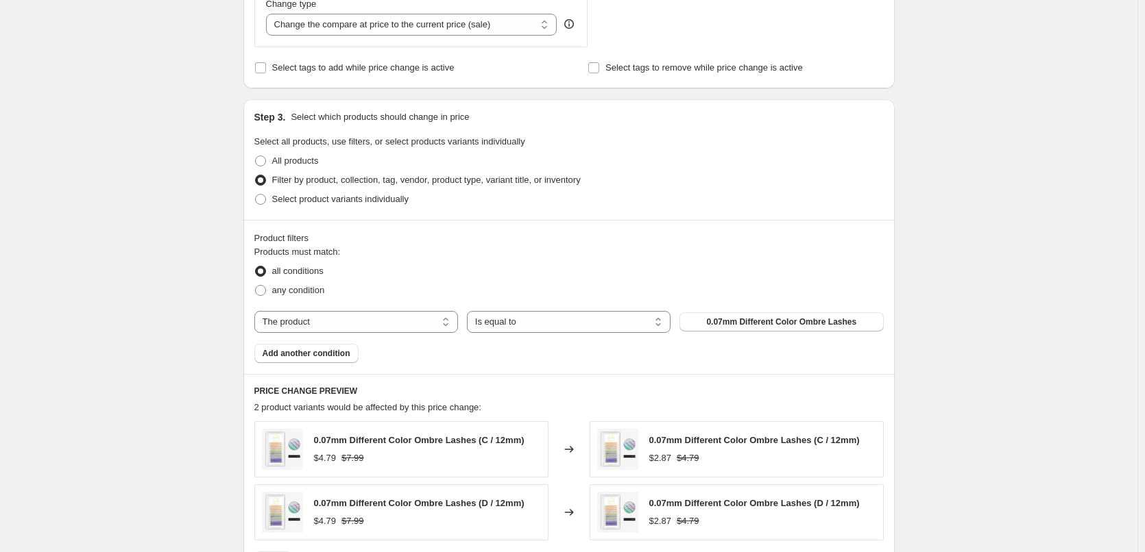
scroll to position [617, 0]
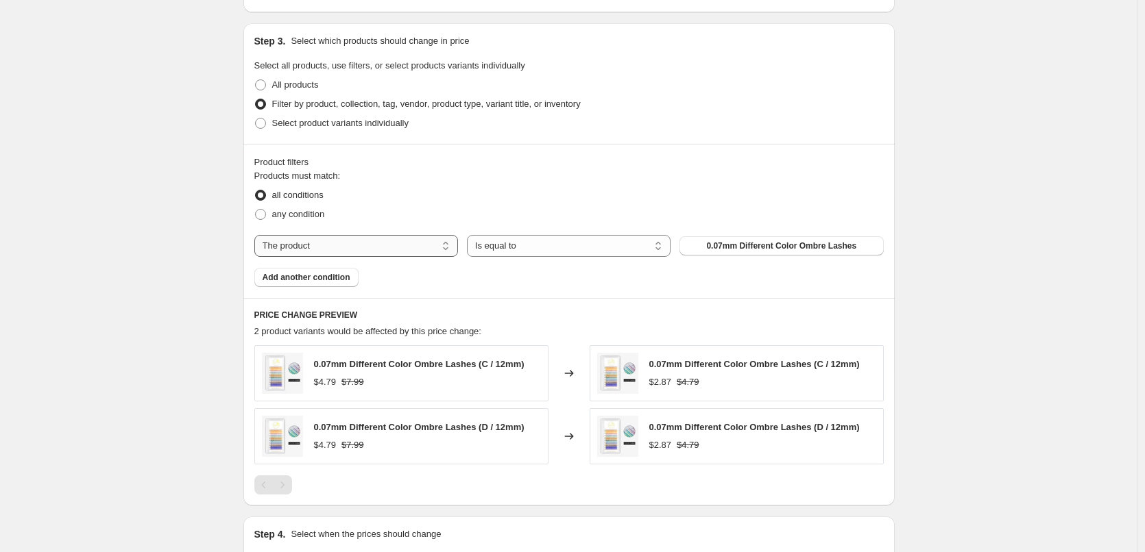
click at [386, 247] on select "The product The product's collection The product's tag The product's vendor The…" at bounding box center [356, 246] width 204 height 22
select select "collection"
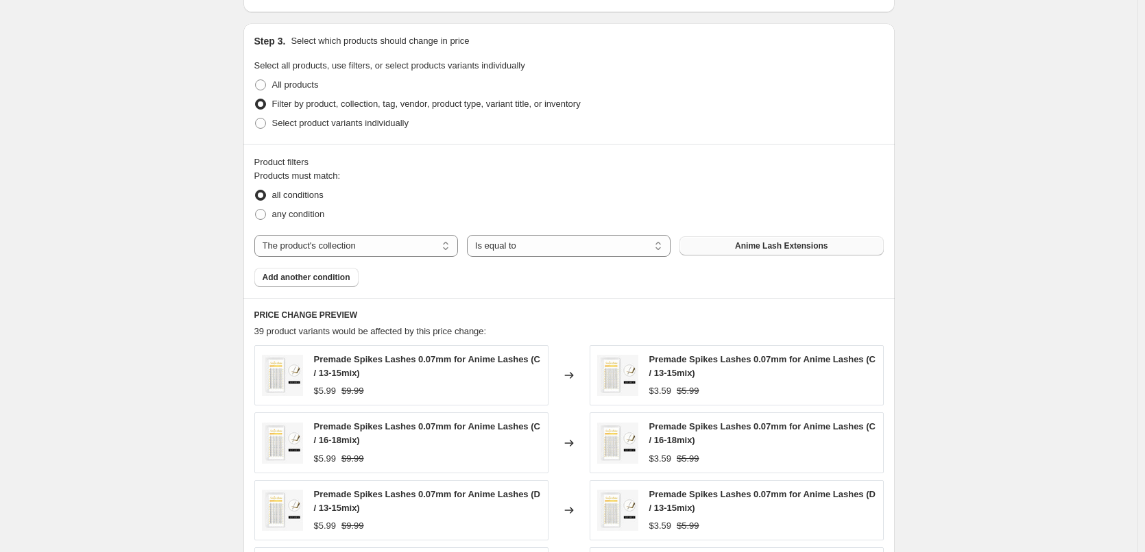
click at [809, 252] on button "Anime Lash Extensions" at bounding box center [781, 245] width 204 height 19
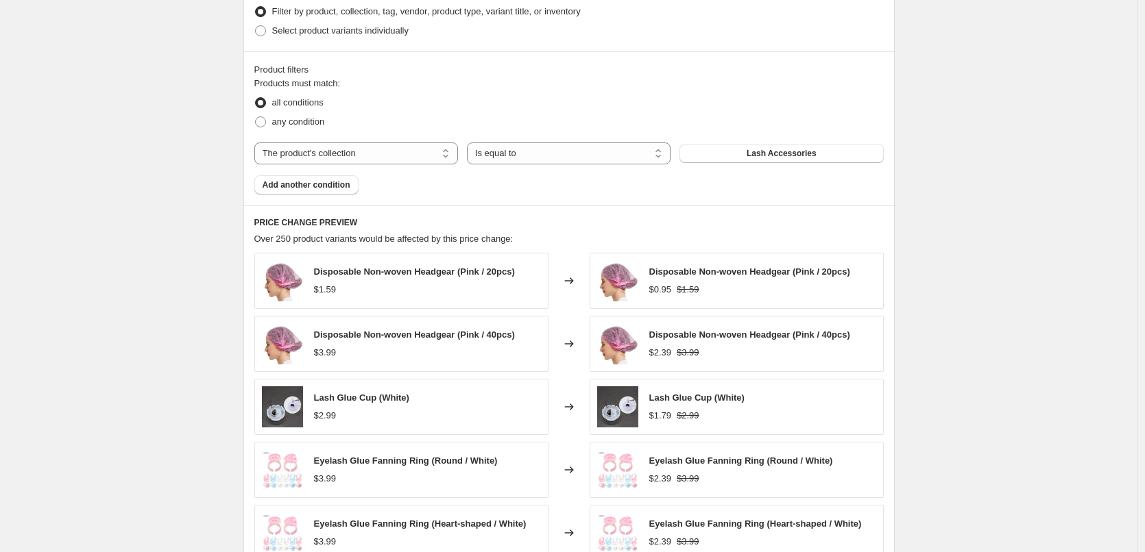
scroll to position [960, 0]
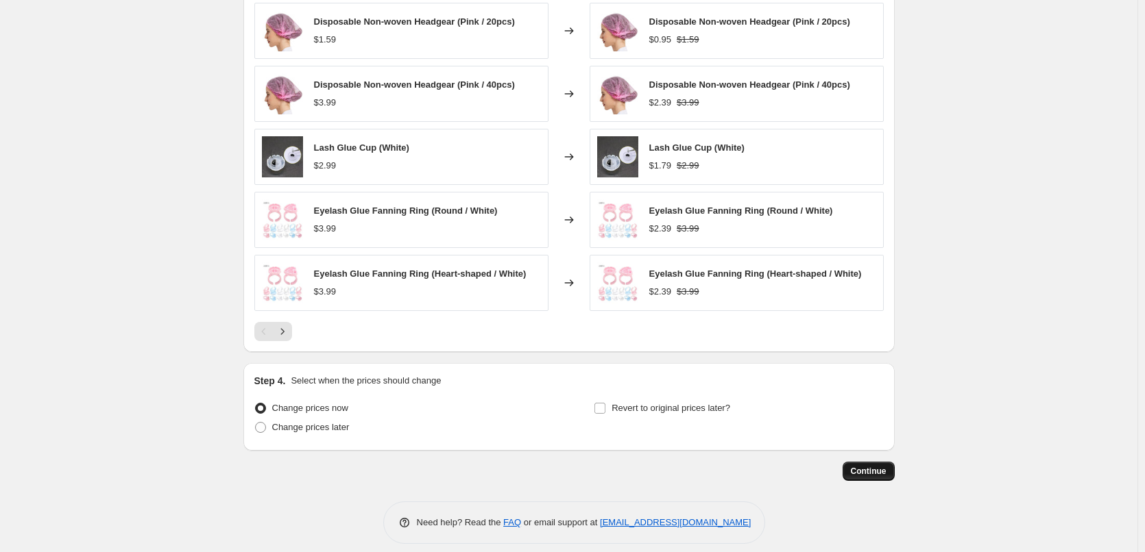
click at [860, 467] on span "Continue" at bounding box center [869, 471] width 36 height 11
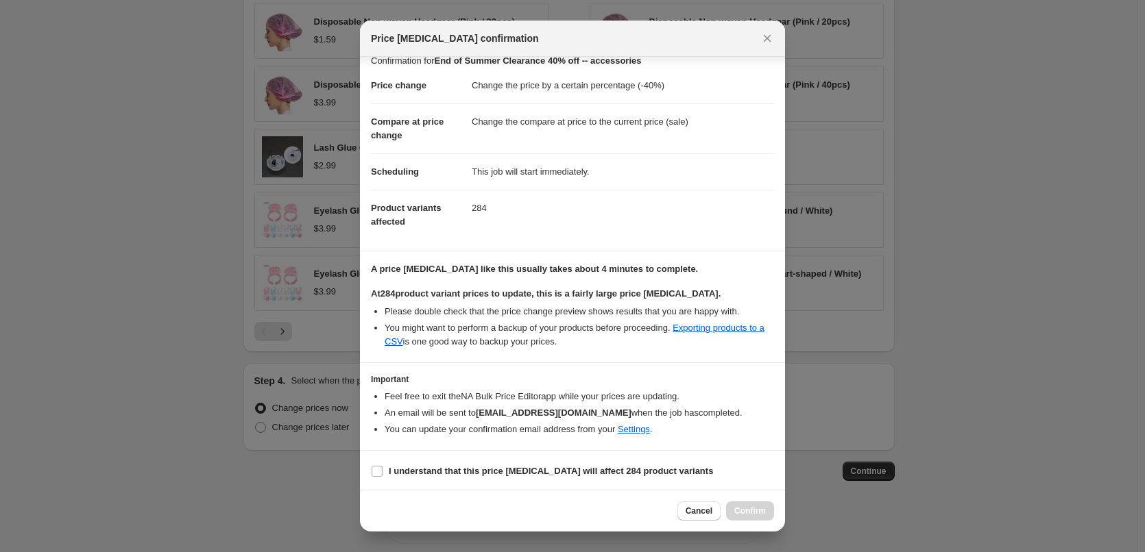
scroll to position [16, 0]
click at [399, 470] on b "I understand that this price [MEDICAL_DATA] will affect 284 product variants" at bounding box center [551, 469] width 324 height 10
click at [382, 470] on input "I understand that this price [MEDICAL_DATA] will affect 284 product variants" at bounding box center [377, 469] width 11 height 11
checkbox input "true"
click at [742, 517] on button "Confirm" at bounding box center [750, 511] width 48 height 19
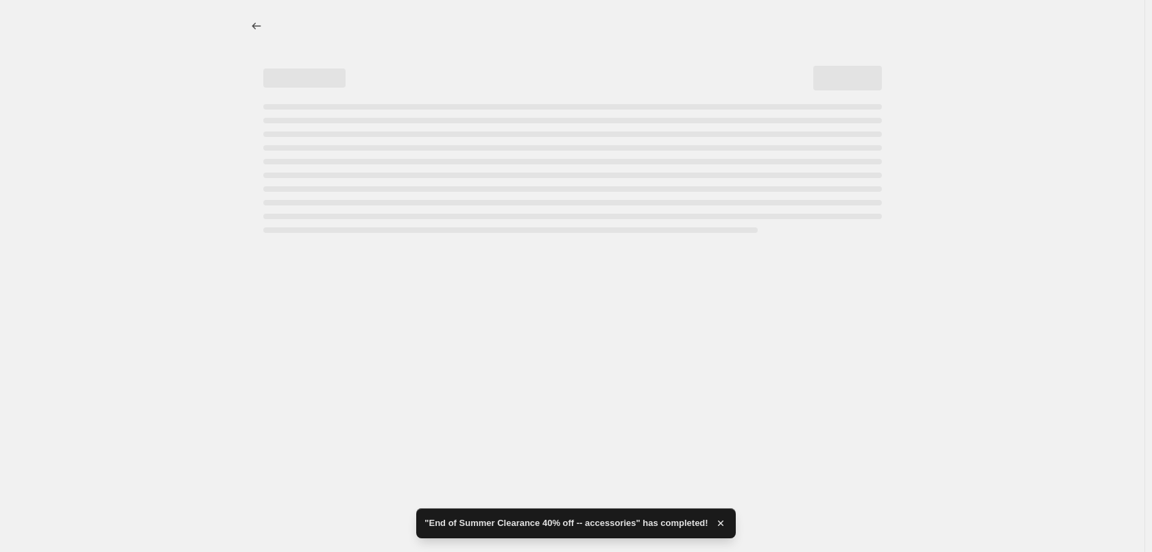
select select "percentage"
select select "collection"
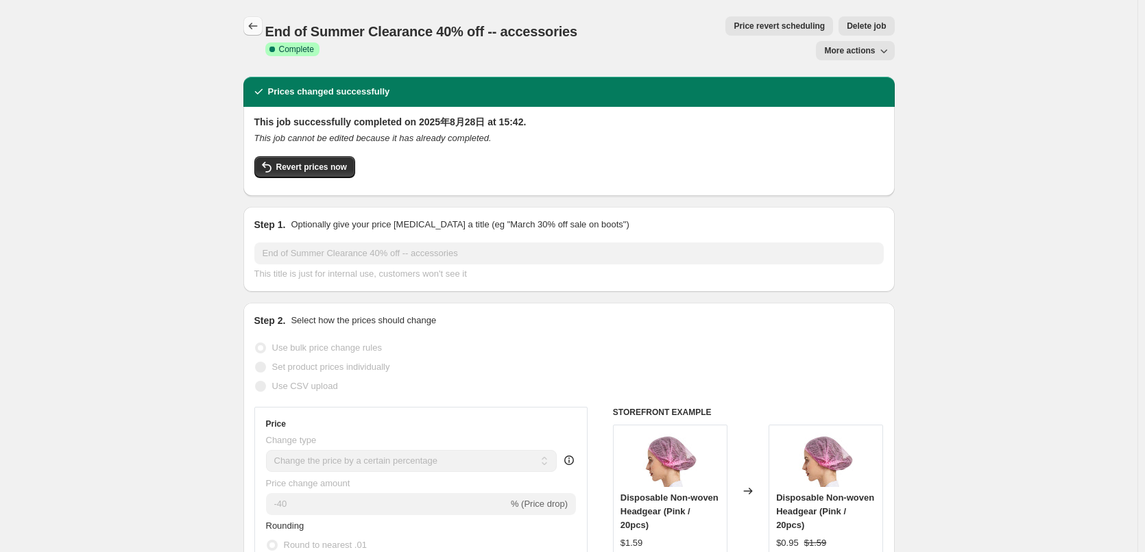
click at [250, 25] on icon "Price change jobs" at bounding box center [253, 26] width 14 height 14
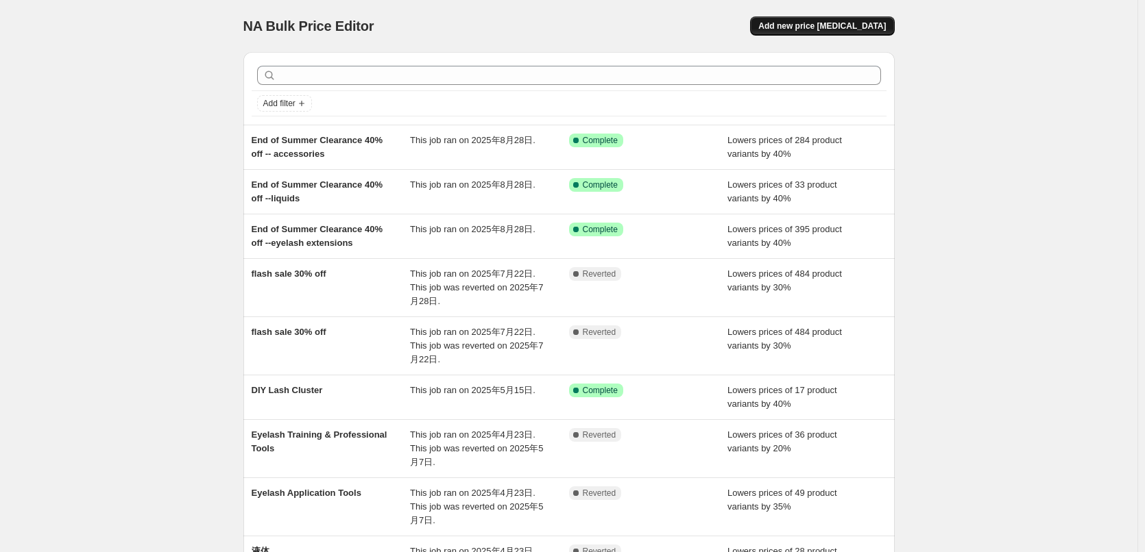
click at [856, 27] on span "Add new price [MEDICAL_DATA]" at bounding box center [821, 26] width 127 height 11
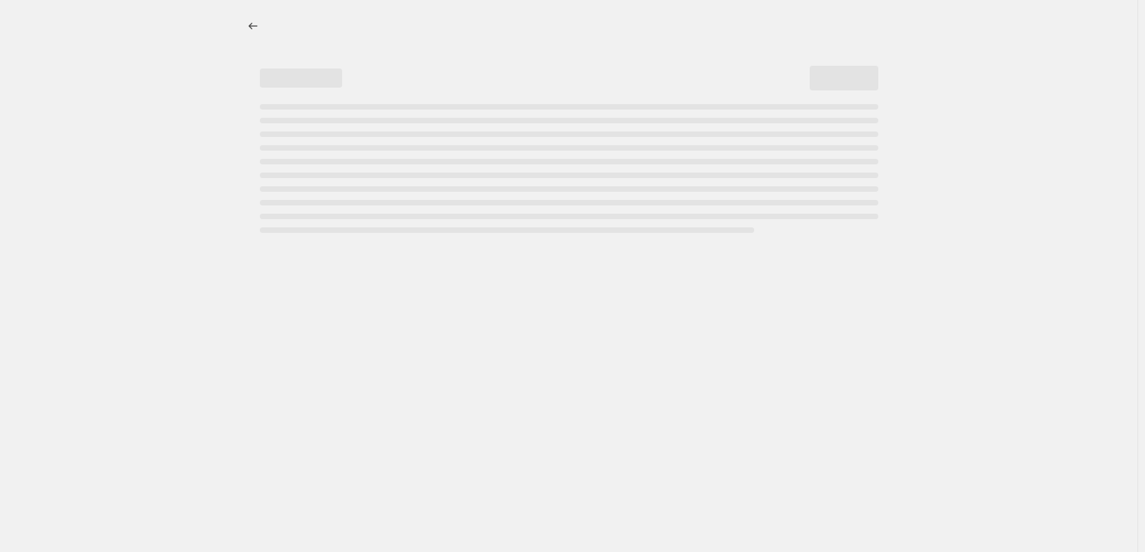
select select "percentage"
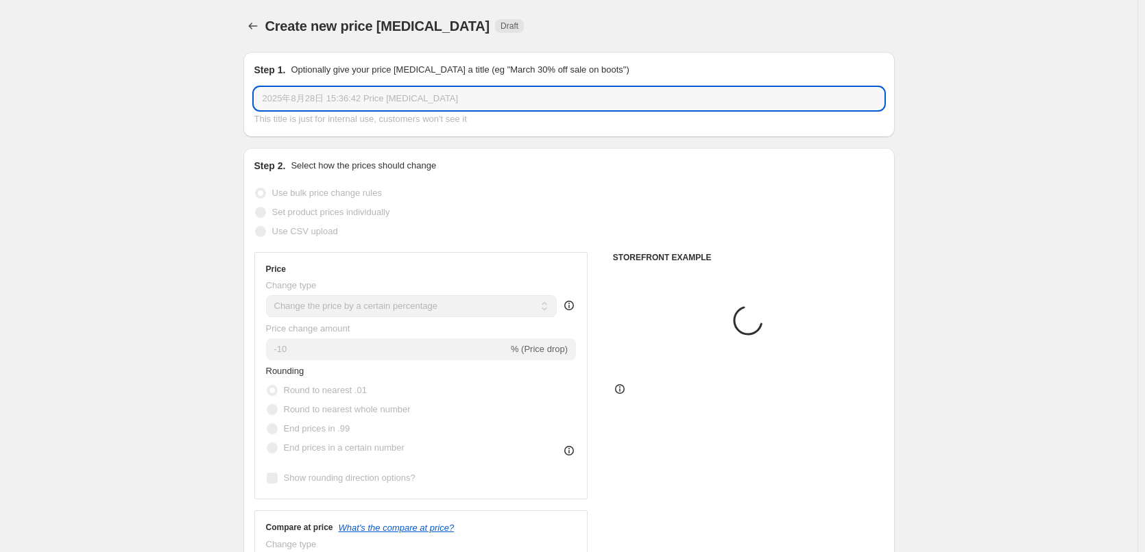
click at [354, 99] on input "2025年8月28日 15:36:42 Price [MEDICAL_DATA]" at bounding box center [568, 99] width 629 height 22
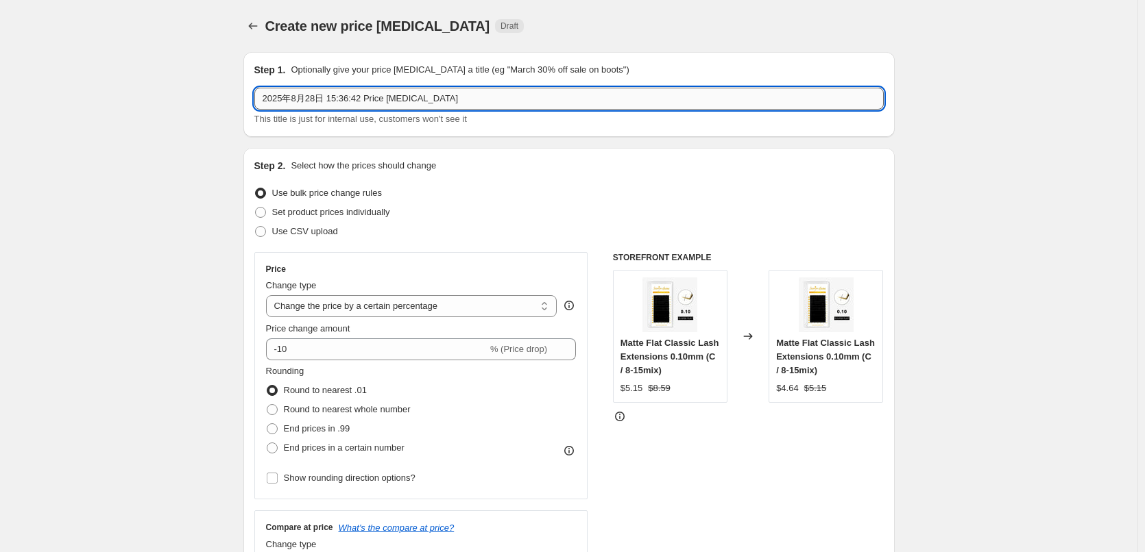
paste input "End of Summer Clearance 40% off --eyelash extensions"
drag, startPoint x: 653, startPoint y: 95, endPoint x: 215, endPoint y: 112, distance: 438.4
paste input "End of Summer Clearance 40% off --eyelash extensions"
drag, startPoint x: 411, startPoint y: 99, endPoint x: 692, endPoint y: 99, distance: 281.0
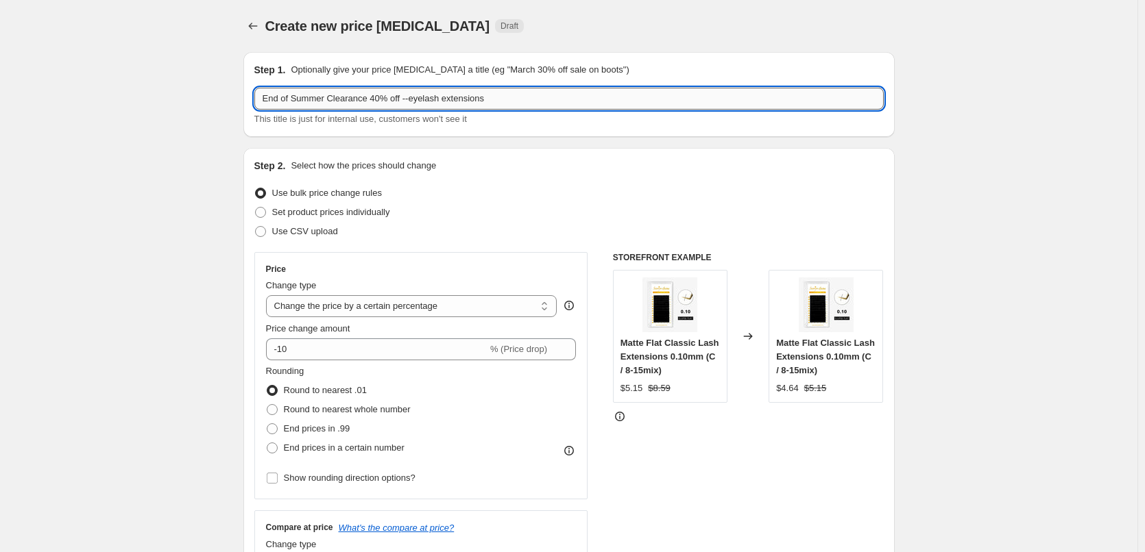
click at [692, 99] on input "End of Summer Clearance 40% off --eyelash extensions" at bounding box center [568, 99] width 629 height 22
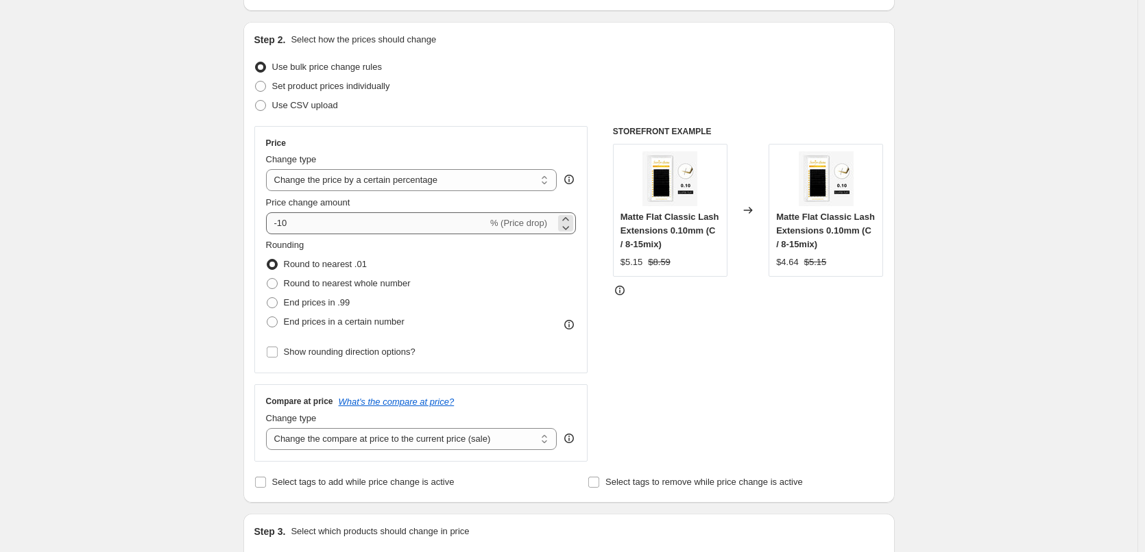
scroll to position [137, 0]
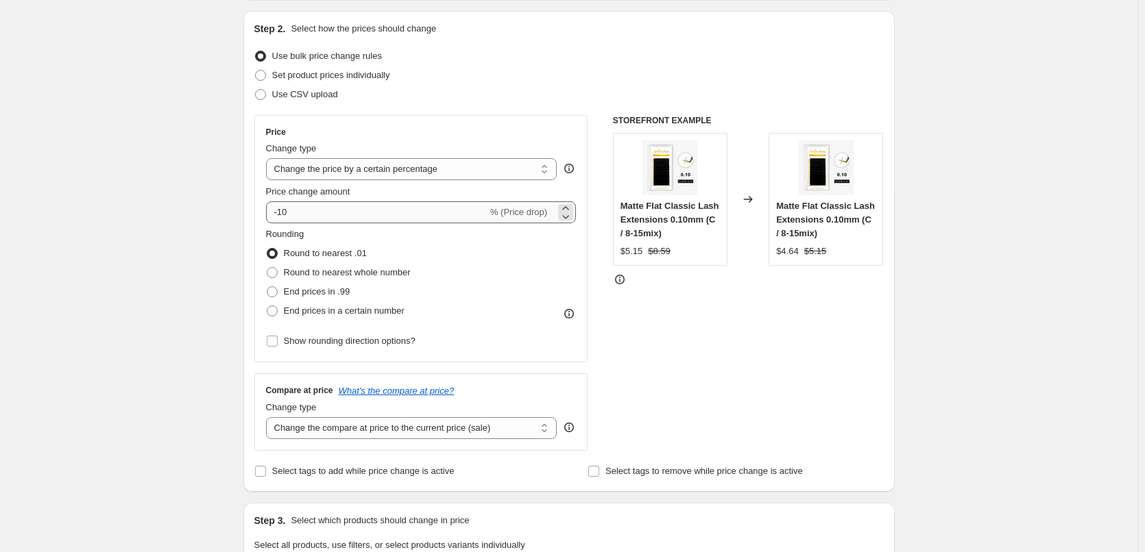
type input "End of Summer Clearance 40% off -- tweezers"
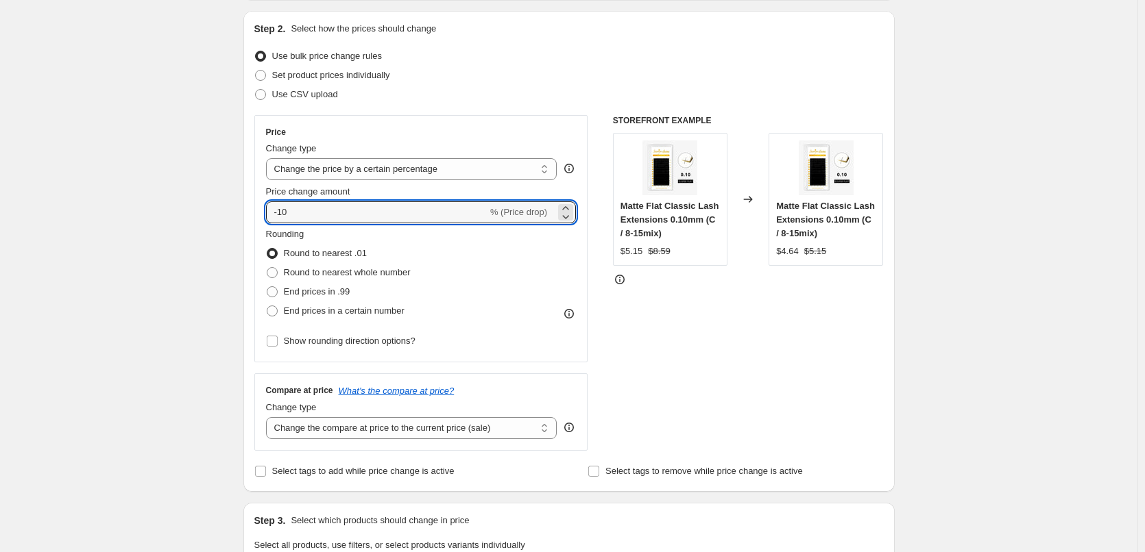
drag, startPoint x: 282, startPoint y: 215, endPoint x: 1008, endPoint y: 187, distance: 727.1
click at [981, 250] on div "Create new price [MEDICAL_DATA]. This page is ready Create new price [MEDICAL_D…" at bounding box center [568, 554] width 1137 height 1383
type input "-40"
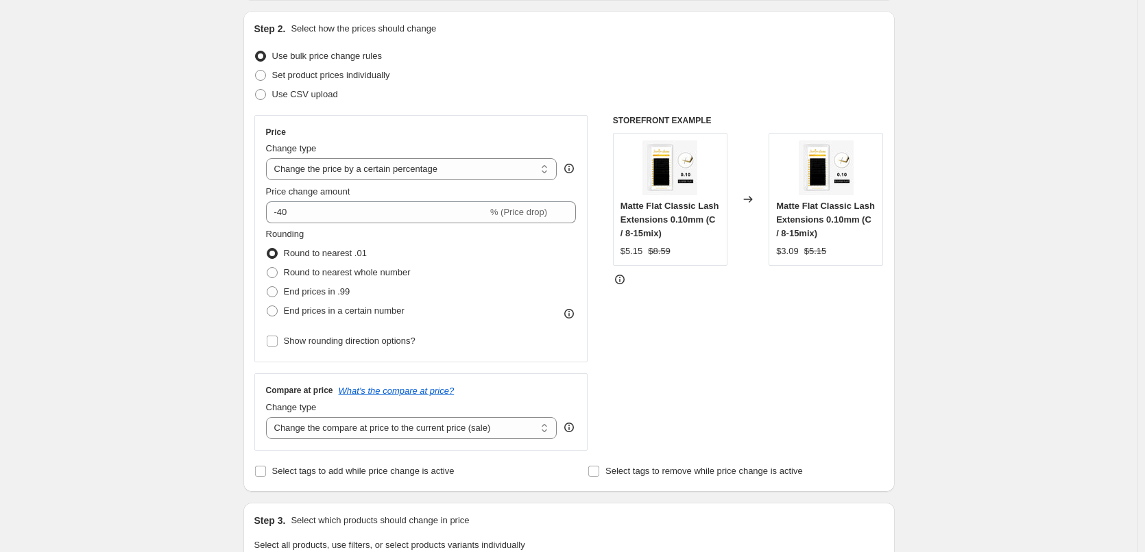
click at [165, 348] on div "Create new price [MEDICAL_DATA]. This page is ready Create new price [MEDICAL_D…" at bounding box center [568, 554] width 1137 height 1383
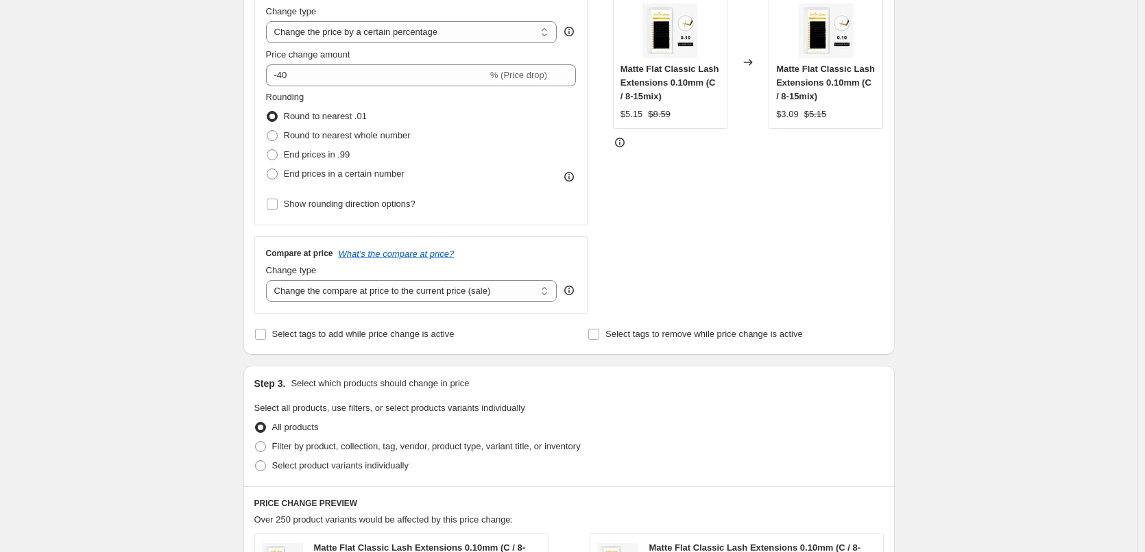
scroll to position [343, 0]
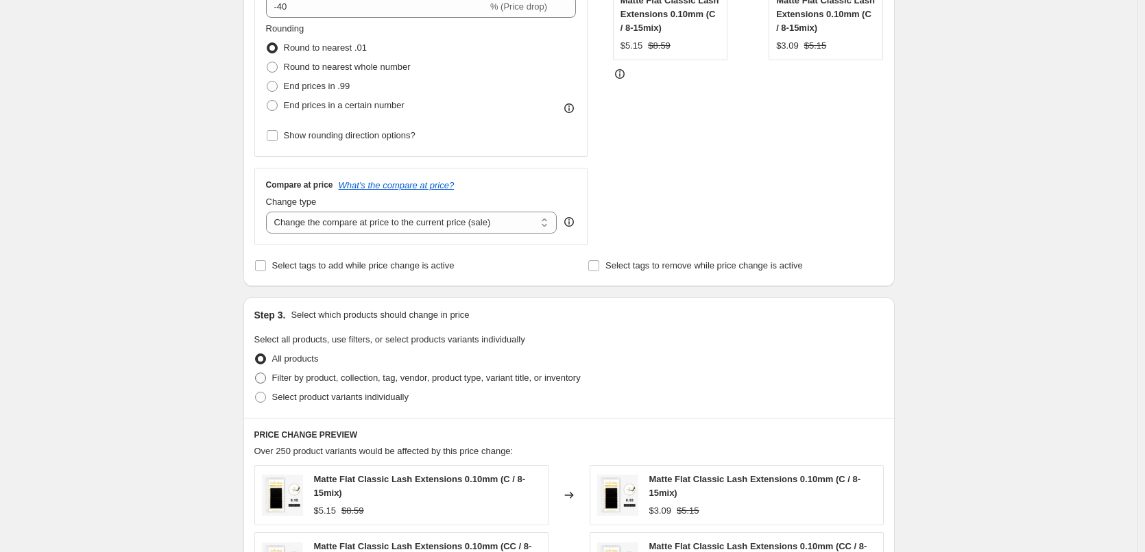
click at [287, 379] on span "Filter by product, collection, tag, vendor, product type, variant title, or inv…" at bounding box center [426, 378] width 308 height 10
click at [256, 374] on input "Filter by product, collection, tag, vendor, product type, variant title, or inv…" at bounding box center [255, 373] width 1 height 1
radio input "true"
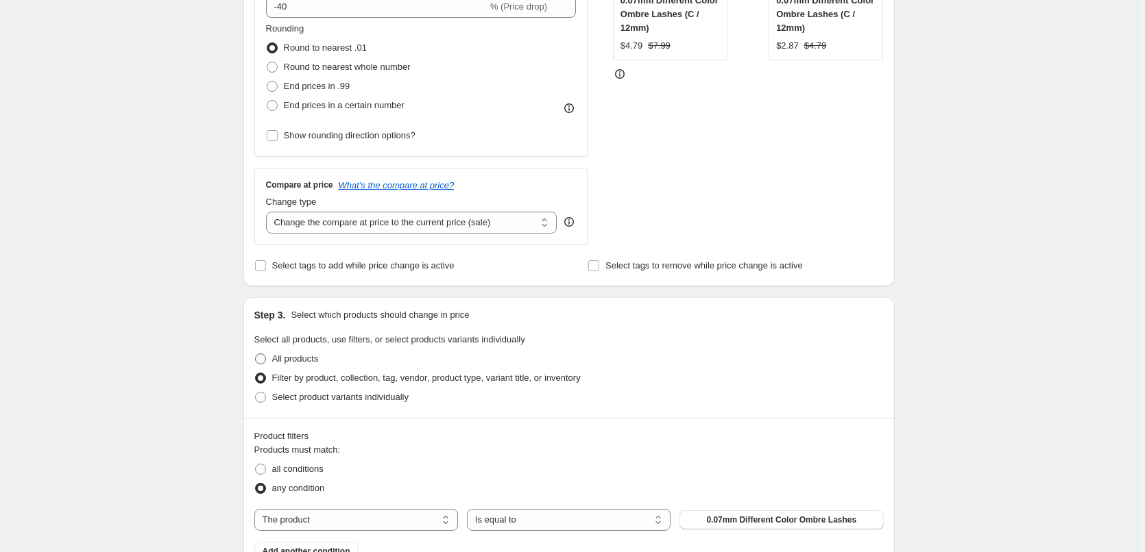
click at [288, 361] on span "All products" at bounding box center [295, 359] width 47 height 10
click at [256, 354] on input "All products" at bounding box center [255, 354] width 1 height 1
radio input "true"
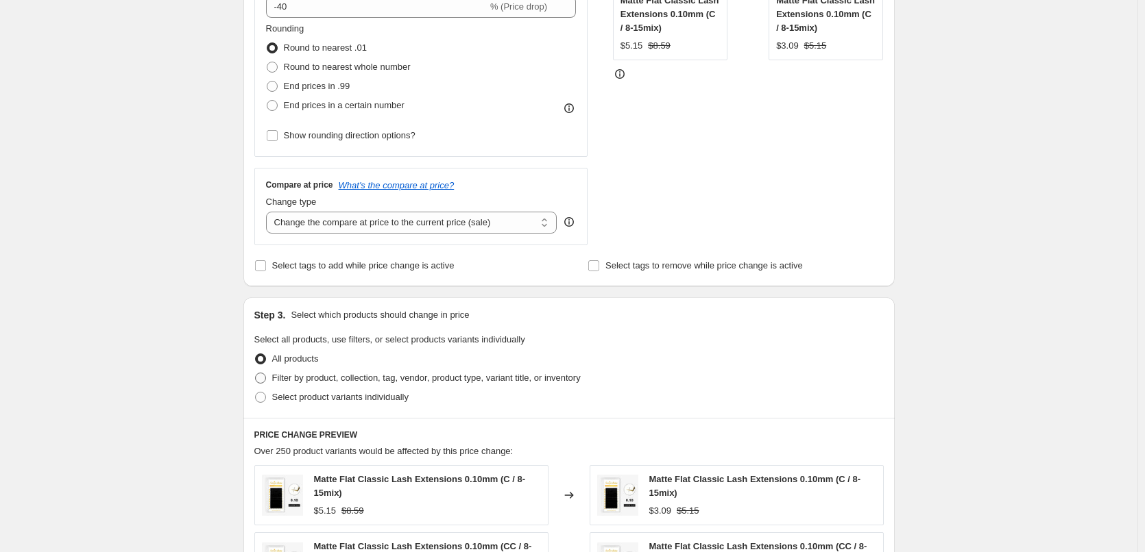
click at [291, 374] on span "Filter by product, collection, tag, vendor, product type, variant title, or inv…" at bounding box center [426, 378] width 308 height 10
click at [256, 374] on input "Filter by product, collection, tag, vendor, product type, variant title, or inv…" at bounding box center [255, 373] width 1 height 1
radio input "true"
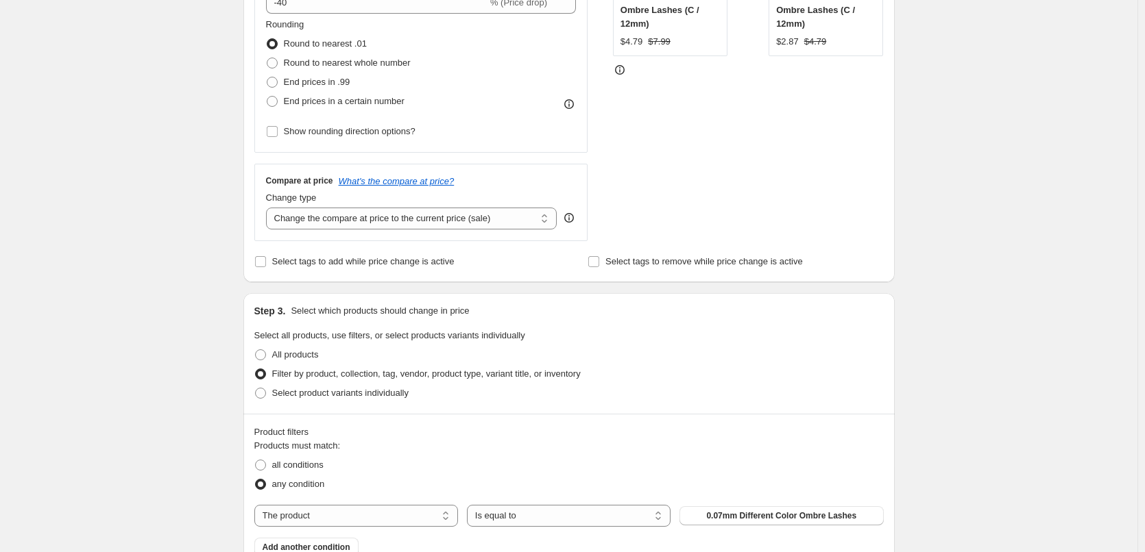
scroll to position [548, 0]
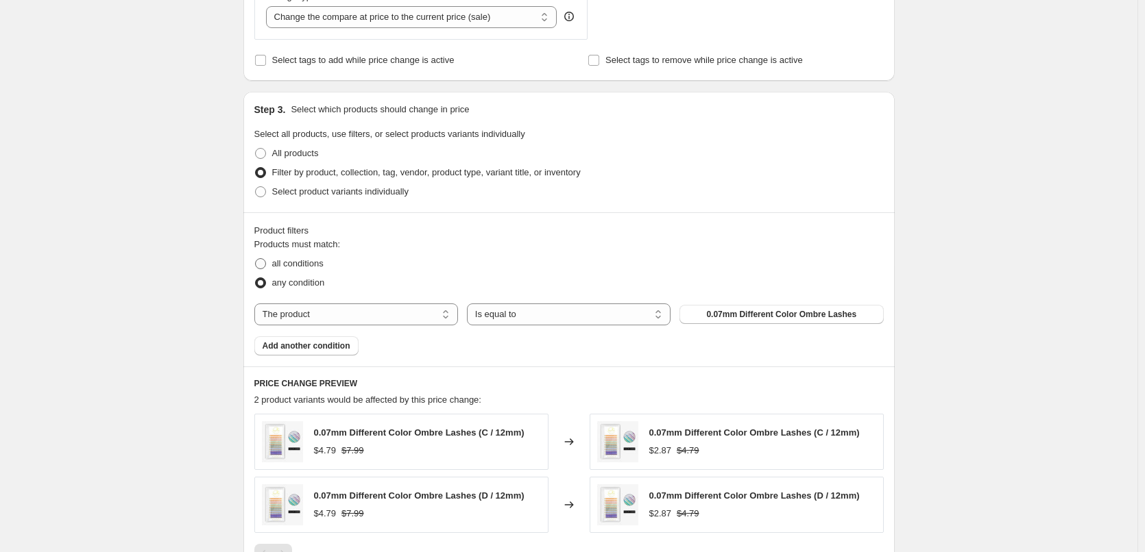
click at [295, 265] on span "all conditions" at bounding box center [297, 263] width 51 height 10
click at [256, 259] on input "all conditions" at bounding box center [255, 258] width 1 height 1
radio input "true"
click at [351, 323] on select "The product The product's collection The product's tag The product's vendor The…" at bounding box center [356, 315] width 204 height 22
select select "collection"
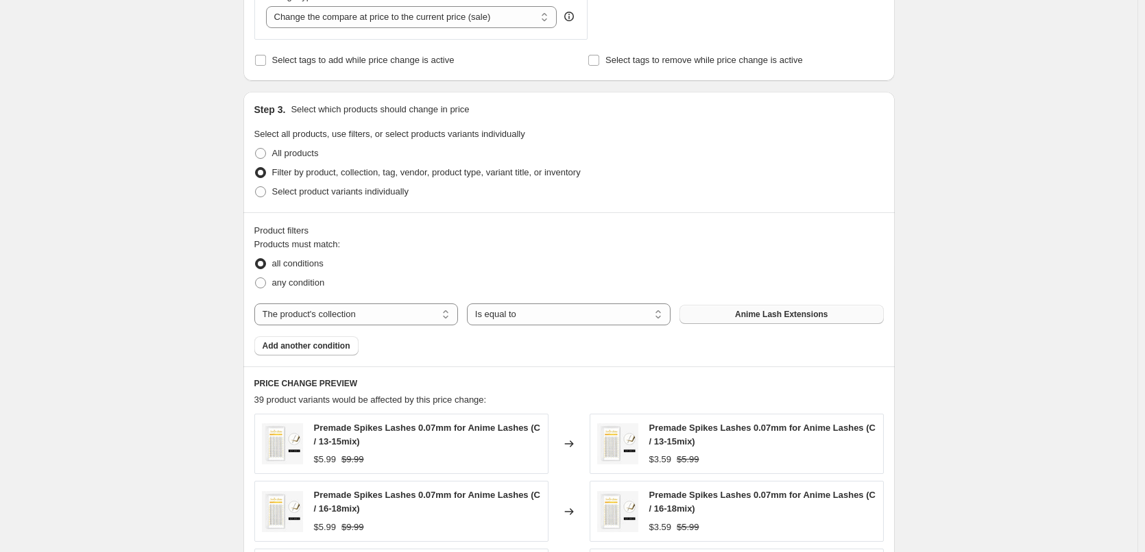
click at [785, 315] on span "Anime Lash Extensions" at bounding box center [781, 314] width 93 height 11
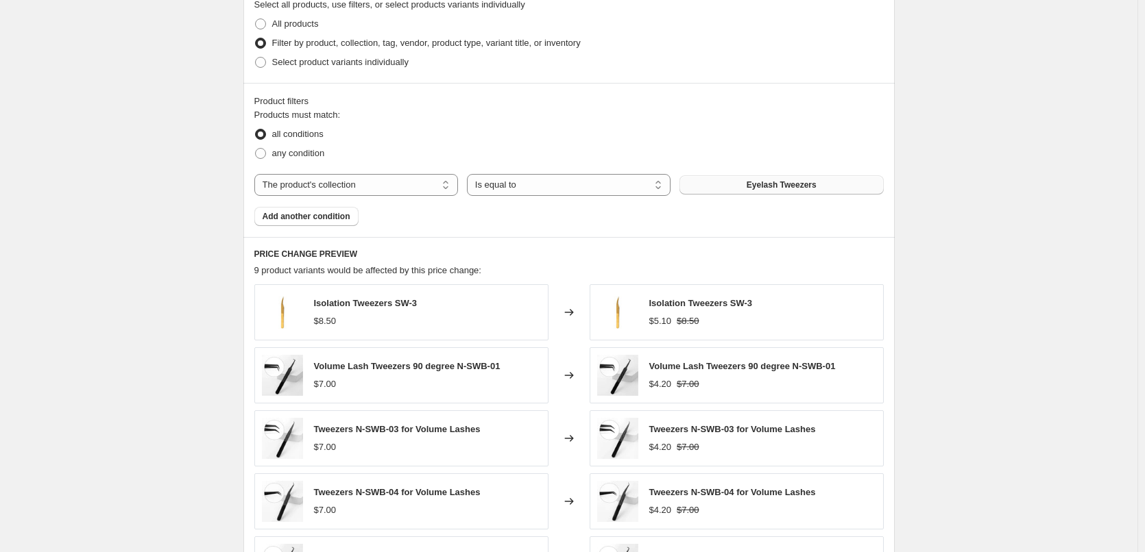
scroll to position [960, 0]
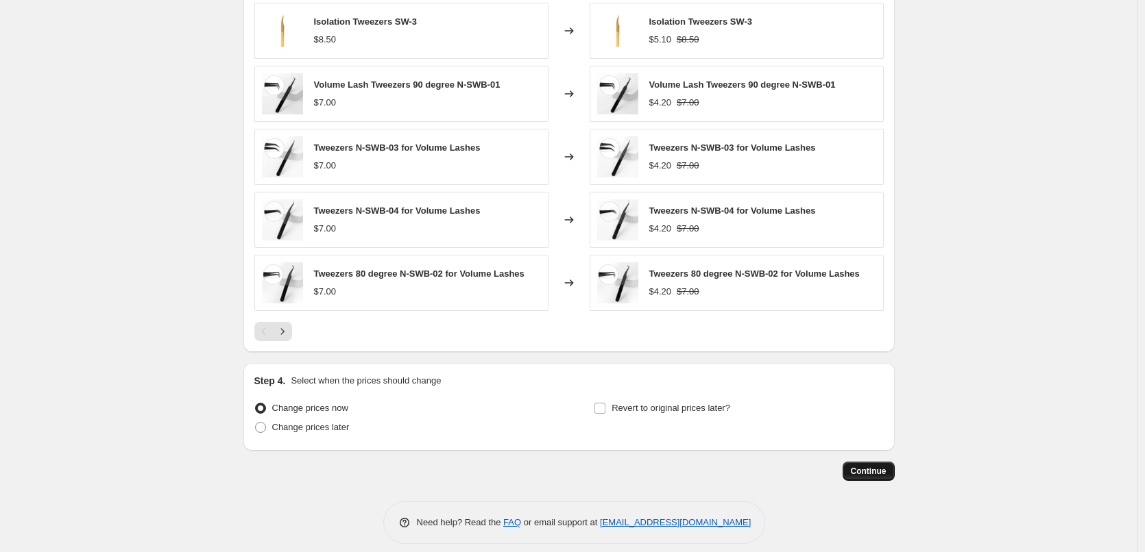
click at [877, 473] on span "Continue" at bounding box center [869, 471] width 36 height 11
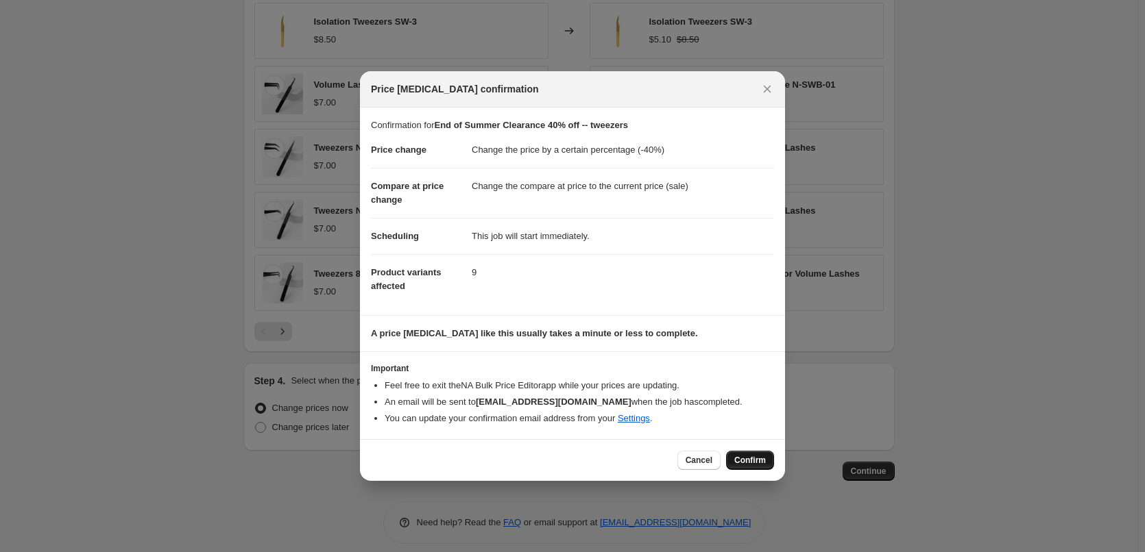
click at [749, 456] on span "Confirm" at bounding box center [750, 460] width 32 height 11
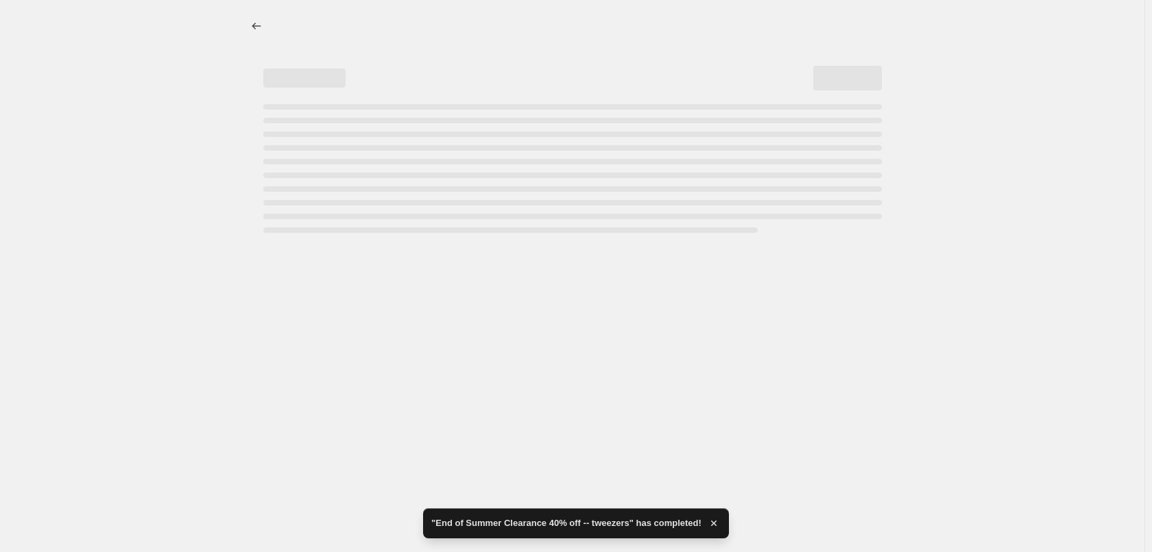
select select "percentage"
select select "collection"
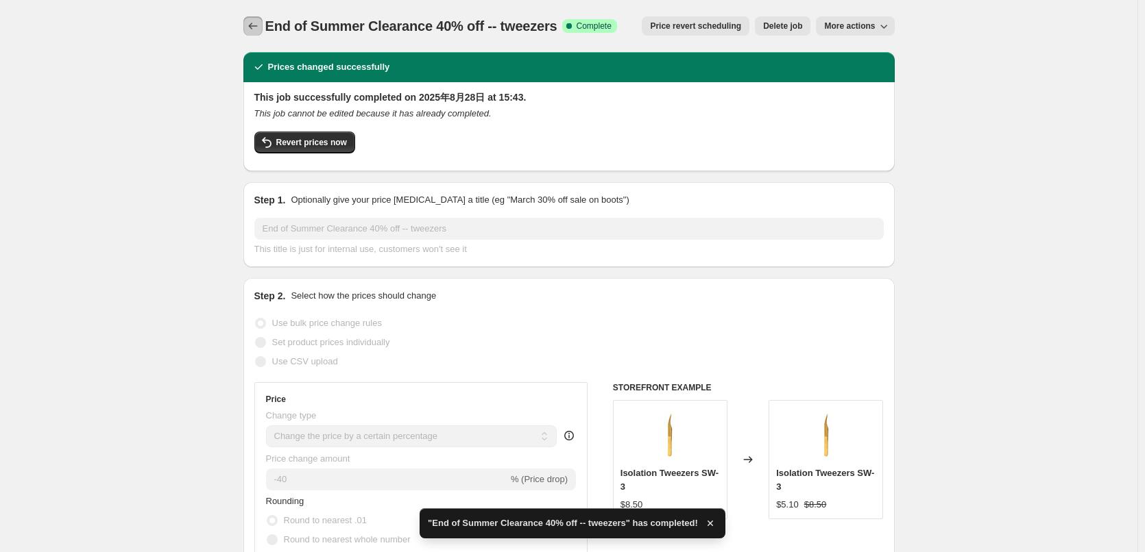
click at [252, 23] on icon "Price change jobs" at bounding box center [253, 26] width 14 height 14
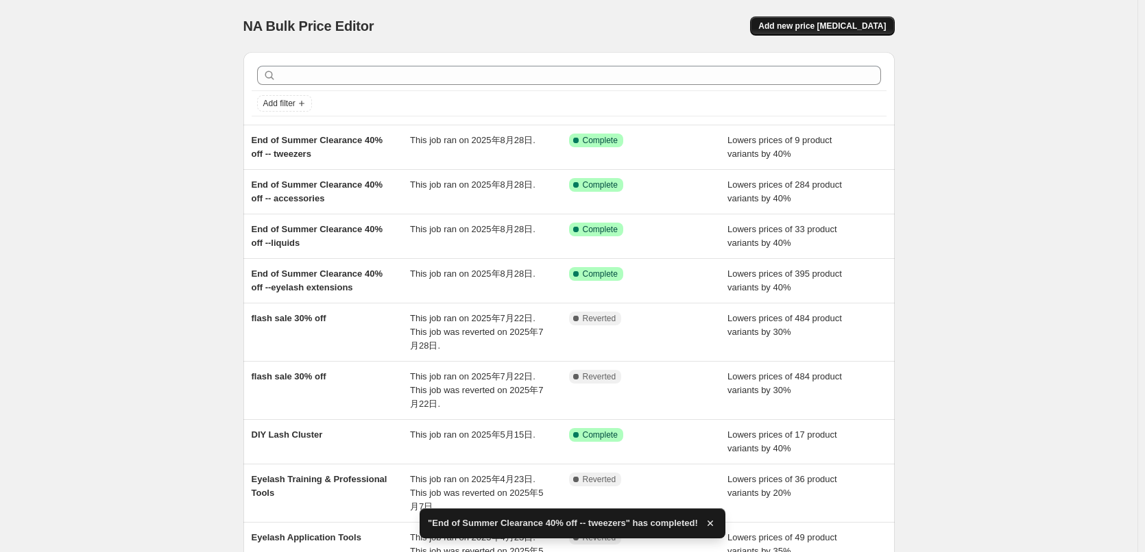
click at [870, 23] on span "Add new price [MEDICAL_DATA]" at bounding box center [821, 26] width 127 height 11
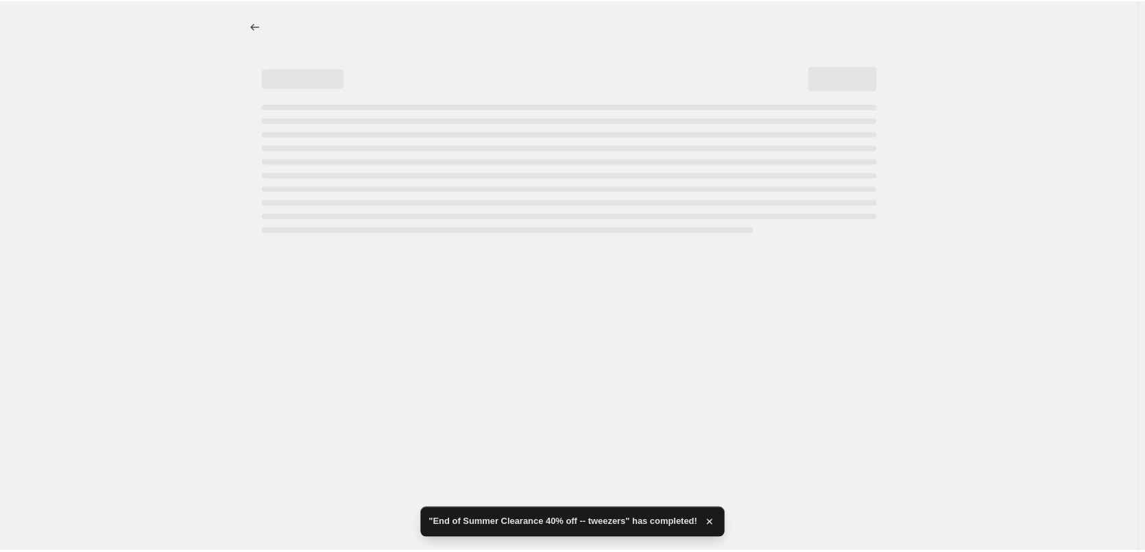
select select "percentage"
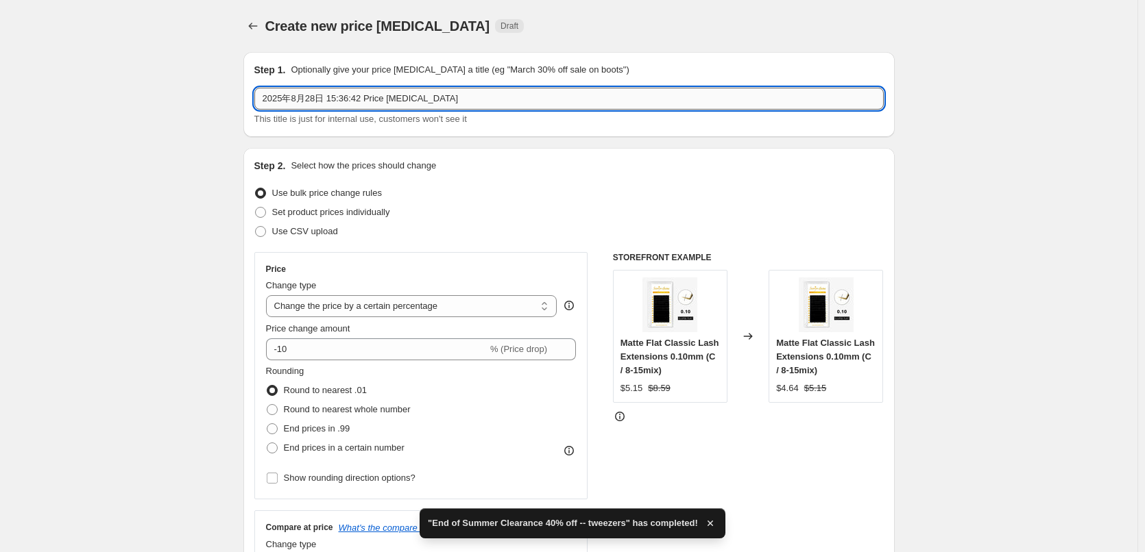
click at [415, 98] on input "2025年8月28日 15:36:42 Price [MEDICAL_DATA]" at bounding box center [568, 99] width 629 height 22
paste input "End of Summer Clearance 40% off --eyelash extensions"
drag, startPoint x: 713, startPoint y: 97, endPoint x: 117, endPoint y: 107, distance: 596.5
paste input "End of Summer Clearance 40% off --eyelash extensions"
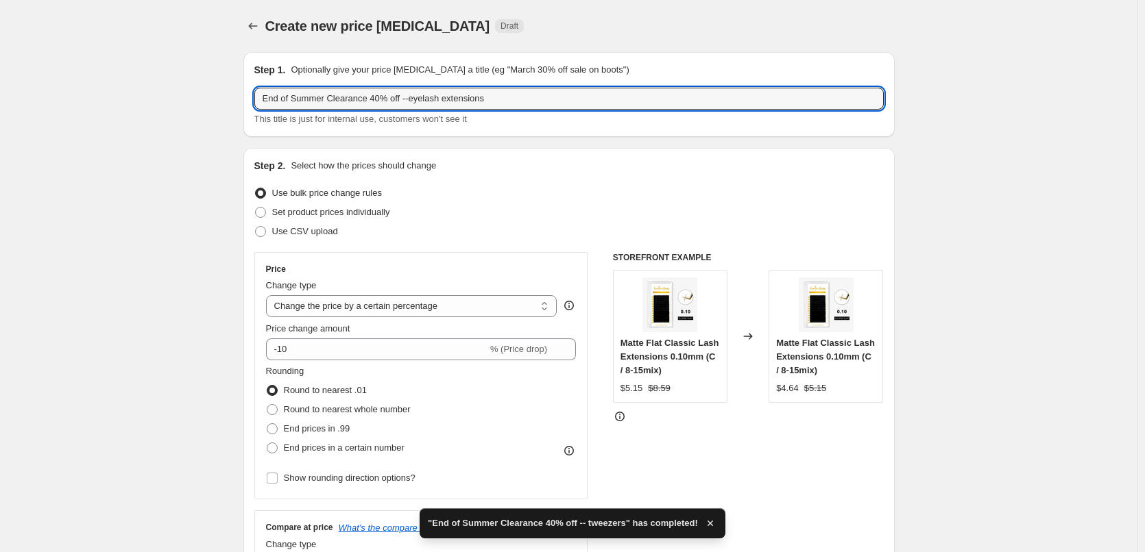
drag, startPoint x: 410, startPoint y: 95, endPoint x: 799, endPoint y: 127, distance: 390.7
click at [799, 127] on div "Step 1. Optionally give your price [MEDICAL_DATA] a title (eg "March 30% off sa…" at bounding box center [568, 94] width 651 height 85
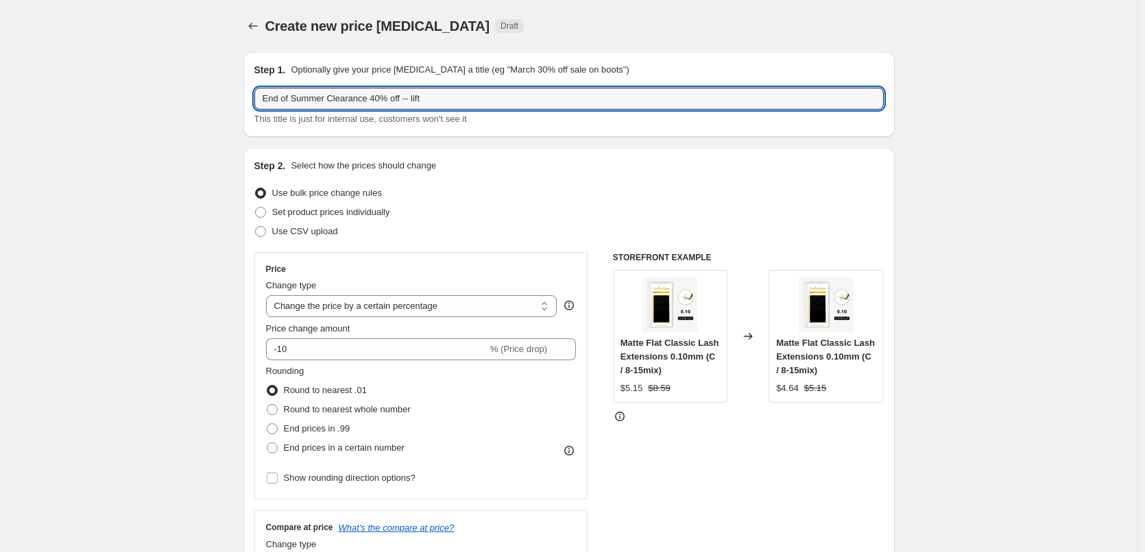
type input "End of Summer Clearance 40% off -- lift"
drag, startPoint x: 142, startPoint y: 337, endPoint x: 153, endPoint y: 337, distance: 11.0
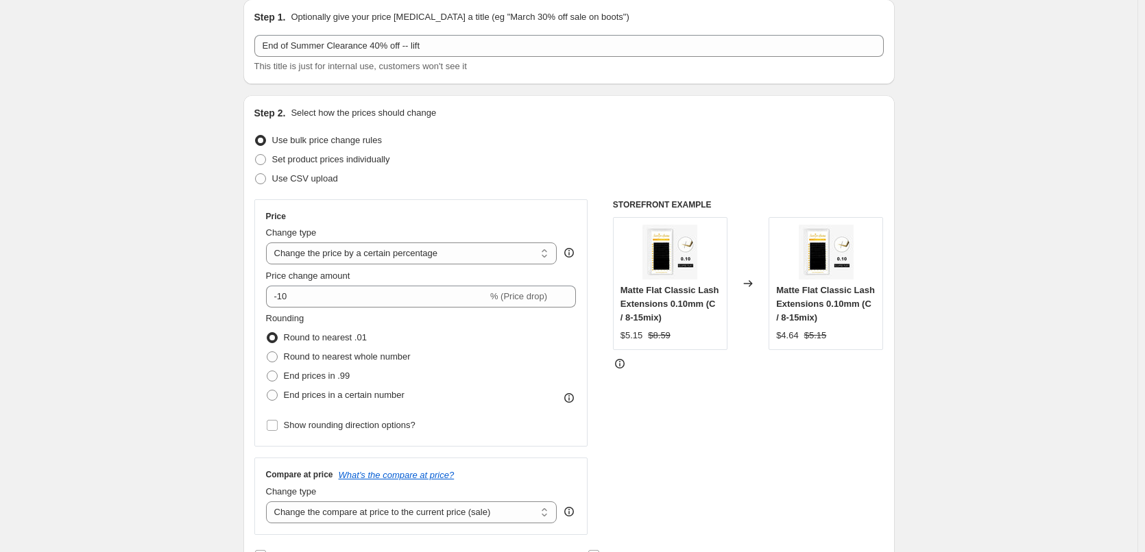
scroll to position [69, 0]
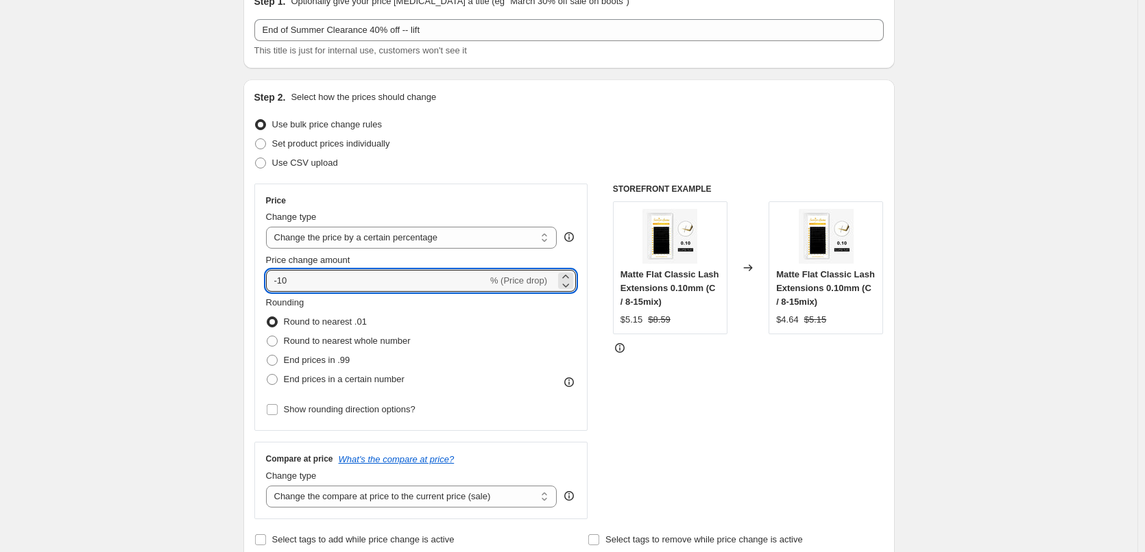
drag, startPoint x: 280, startPoint y: 283, endPoint x: 584, endPoint y: 291, distance: 304.5
click at [584, 291] on div "Price Change type Change the price to a certain amount Change the price by a ce…" at bounding box center [421, 307] width 334 height 247
type input "-40"
drag, startPoint x: 184, startPoint y: 307, endPoint x: 178, endPoint y: 311, distance: 7.4
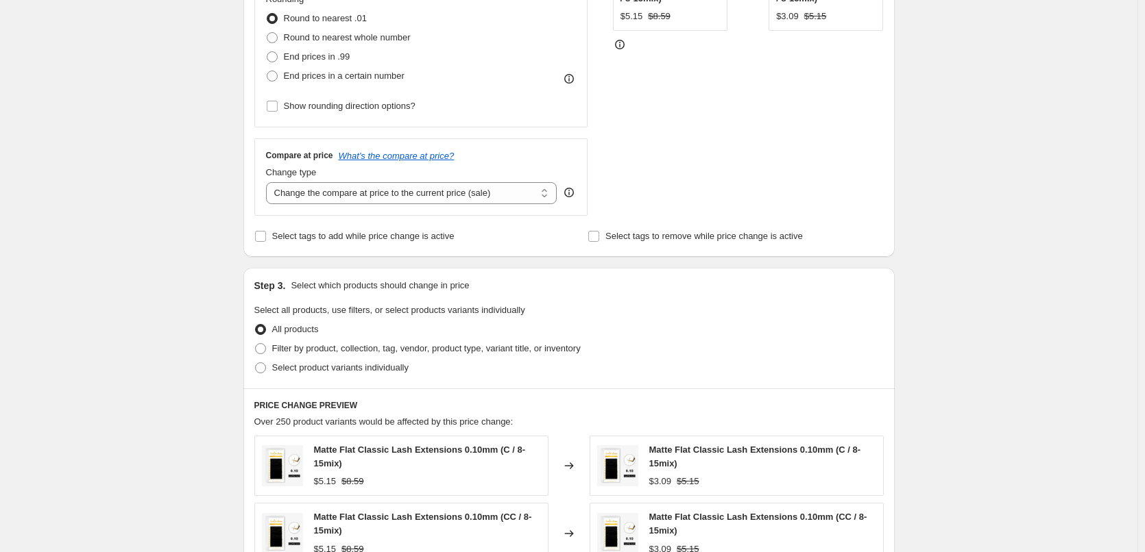
scroll to position [411, 0]
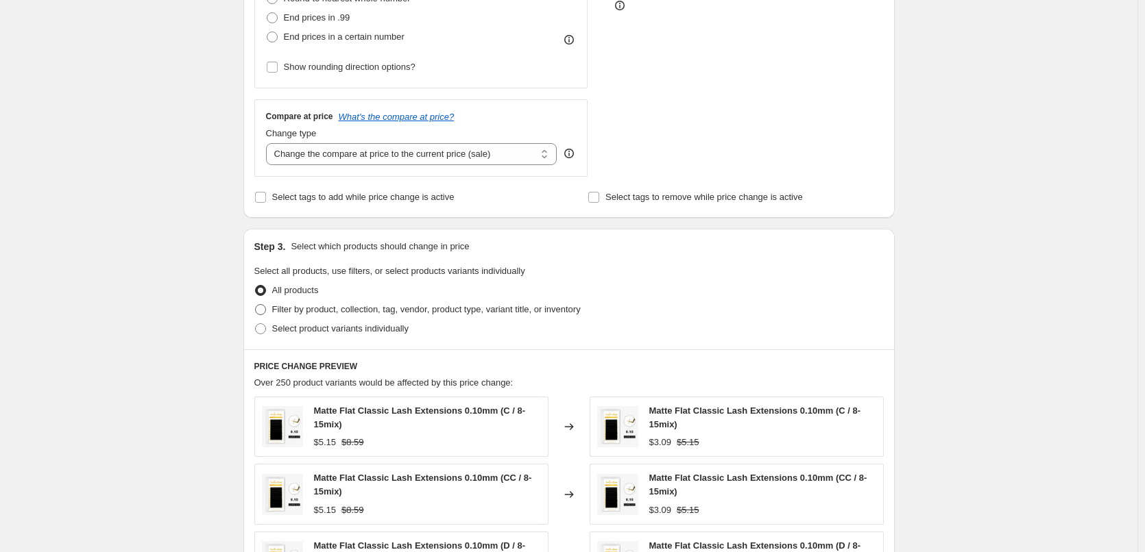
click at [313, 310] on span "Filter by product, collection, tag, vendor, product type, variant title, or inv…" at bounding box center [426, 309] width 308 height 10
click at [256, 305] on input "Filter by product, collection, tag, vendor, product type, variant title, or inv…" at bounding box center [255, 304] width 1 height 1
radio input "true"
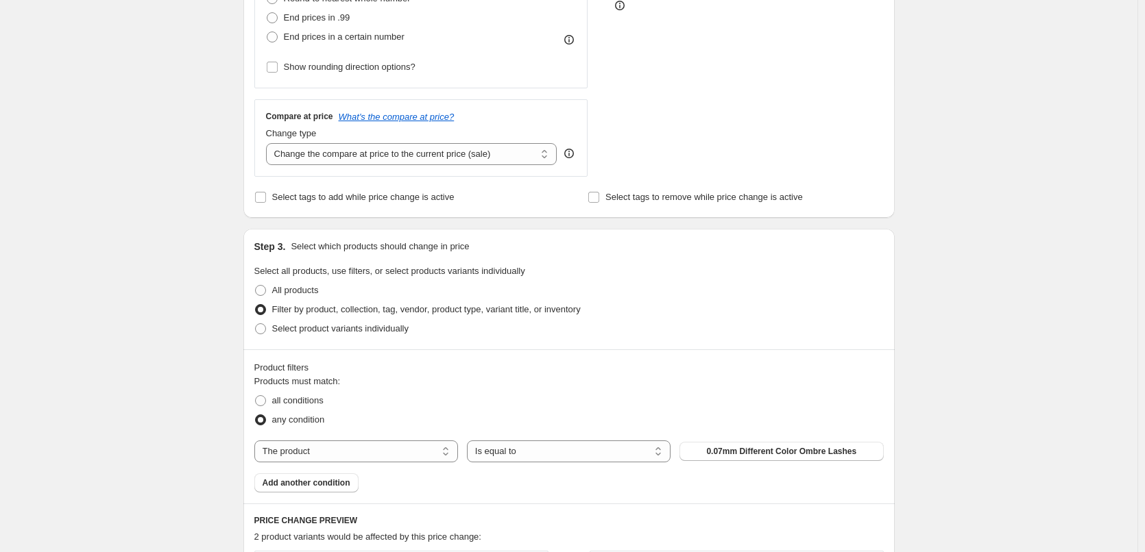
scroll to position [480, 0]
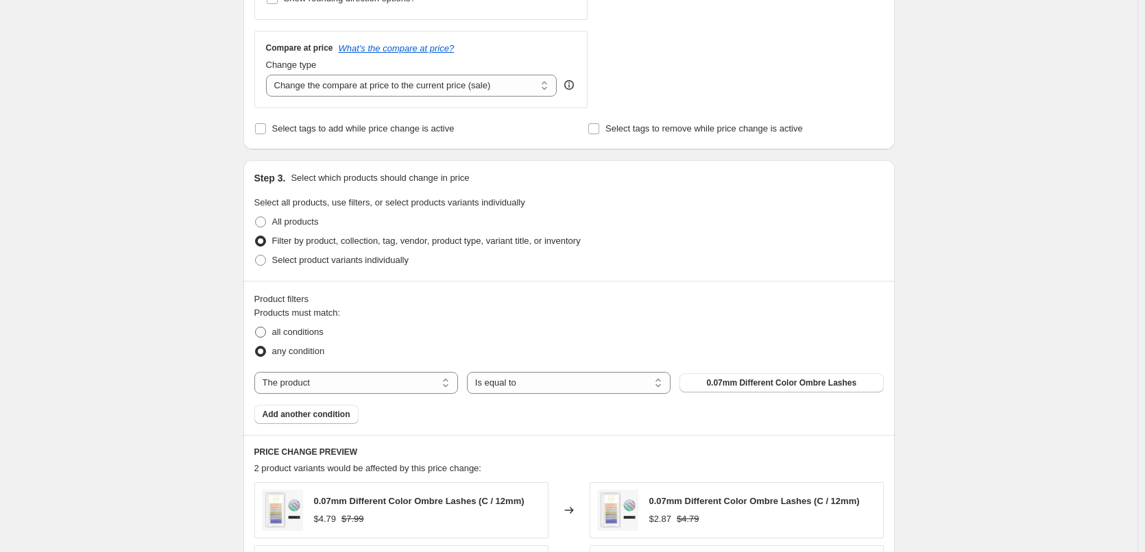
click at [285, 337] on span "all conditions" at bounding box center [297, 332] width 51 height 10
click at [256, 328] on input "all conditions" at bounding box center [255, 327] width 1 height 1
radio input "true"
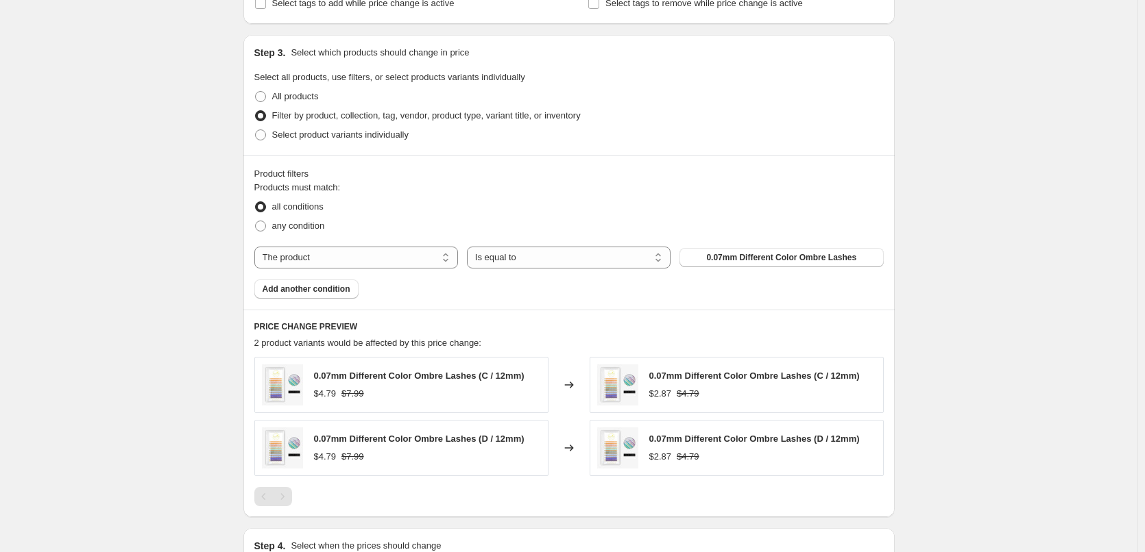
scroll to position [617, 0]
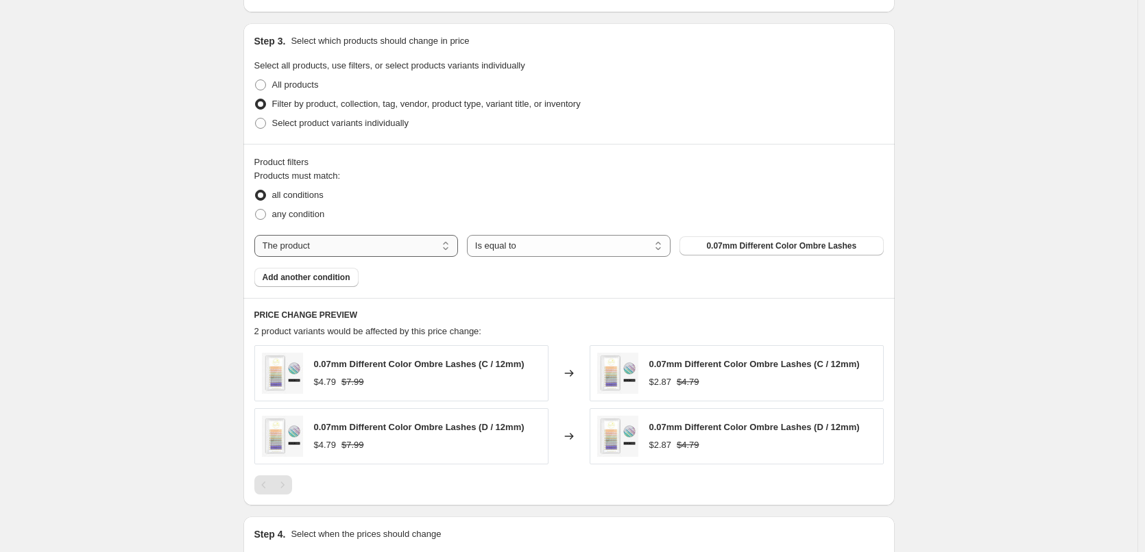
click at [375, 256] on select "The product The product's collection The product's tag The product's vendor The…" at bounding box center [356, 246] width 204 height 22
select select "collection"
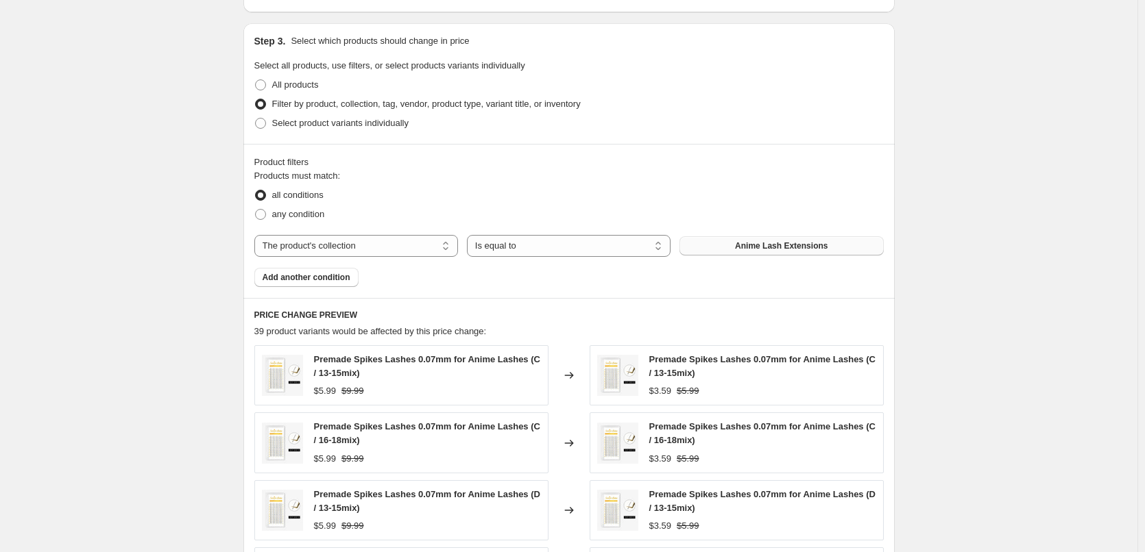
click at [771, 247] on span "Anime Lash Extensions" at bounding box center [781, 246] width 93 height 11
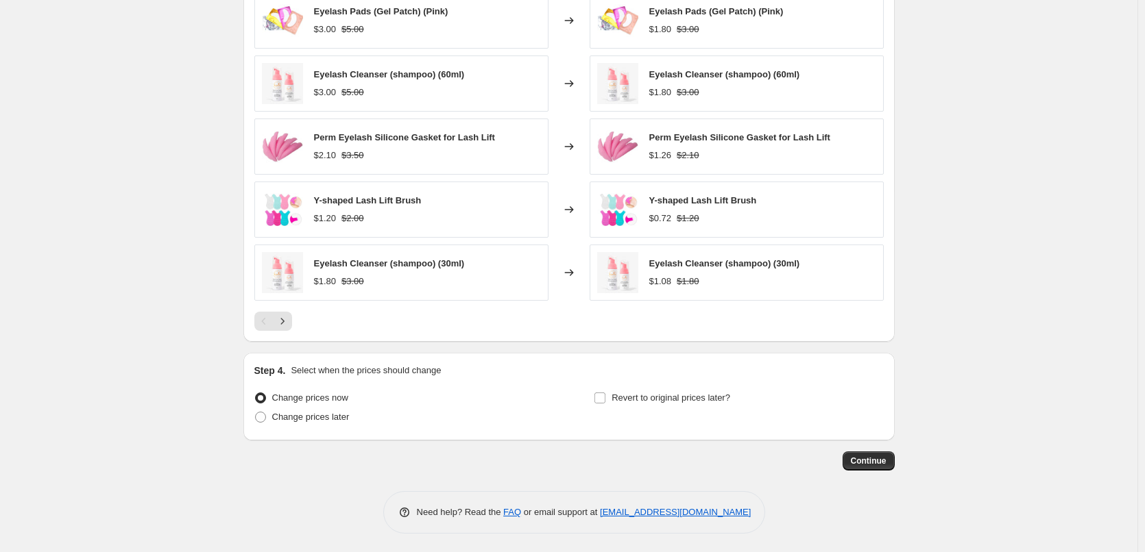
scroll to position [973, 0]
click at [873, 457] on span "Continue" at bounding box center [869, 459] width 36 height 11
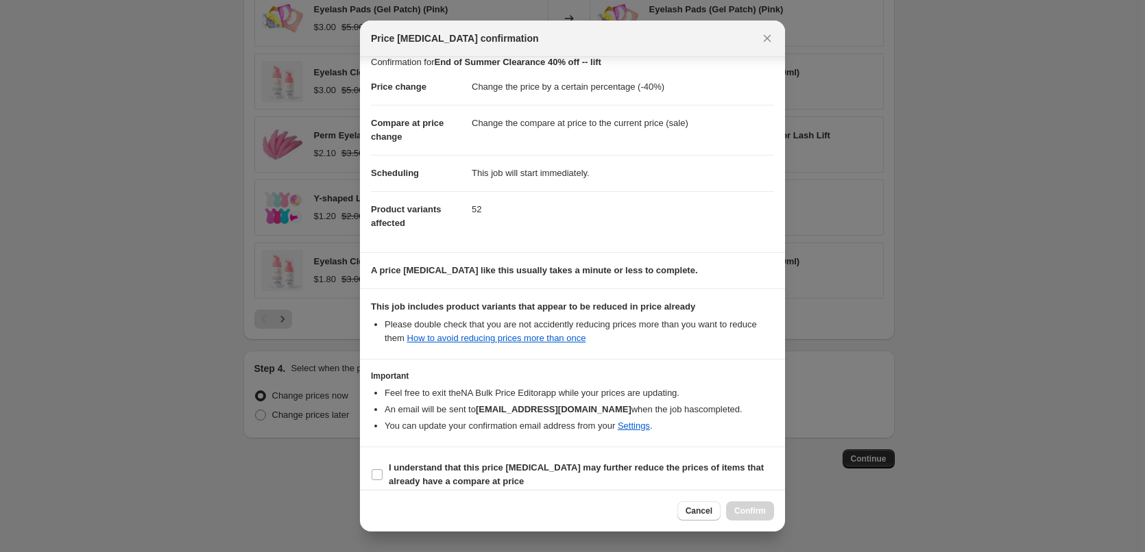
scroll to position [25, 0]
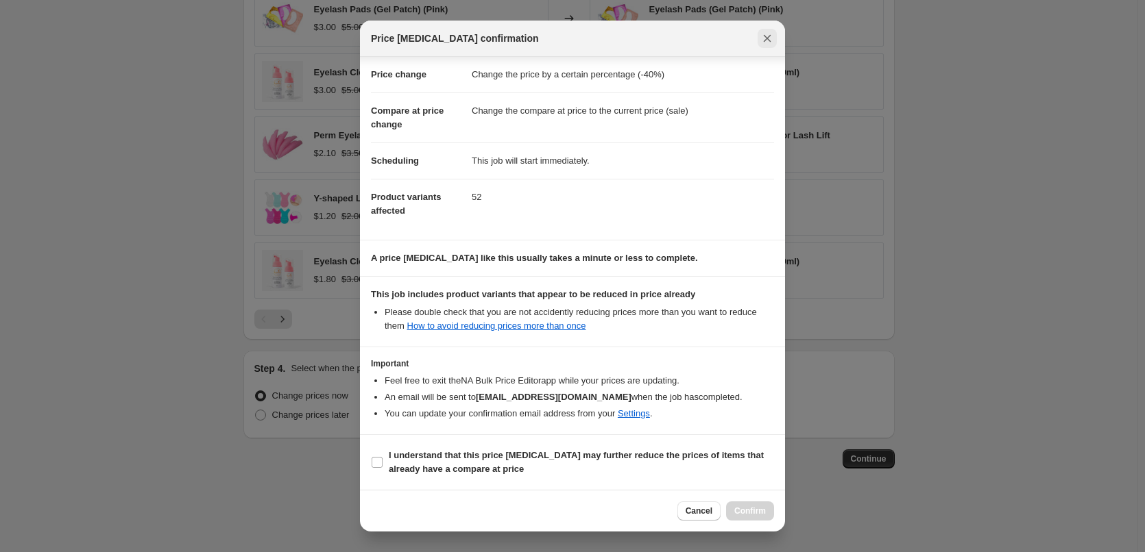
click at [768, 36] on icon "Close" at bounding box center [768, 39] width 8 height 8
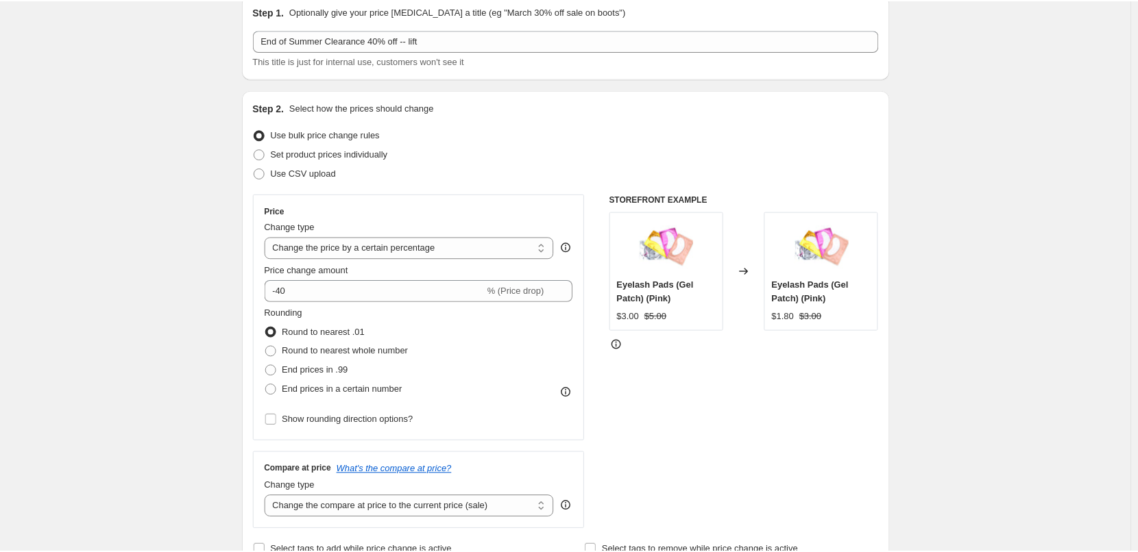
scroll to position [0, 0]
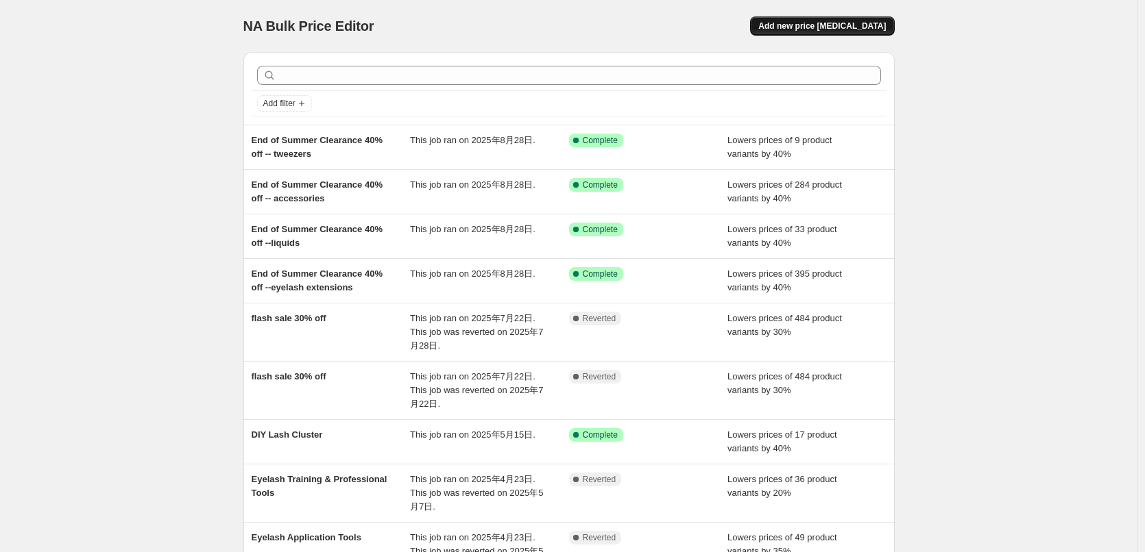
click at [807, 25] on span "Add new price [MEDICAL_DATA]" at bounding box center [821, 26] width 127 height 11
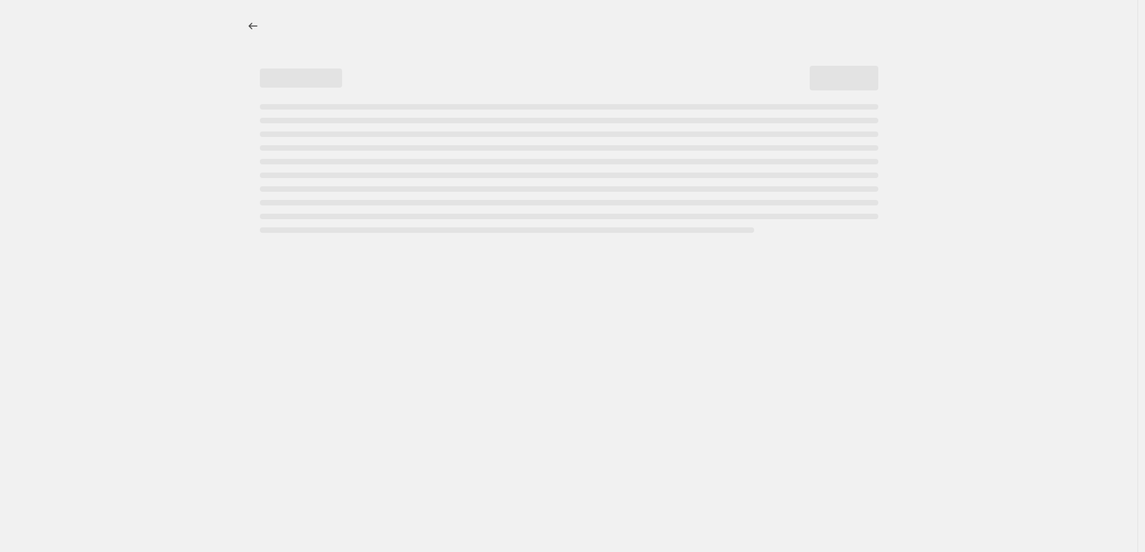
select select "percentage"
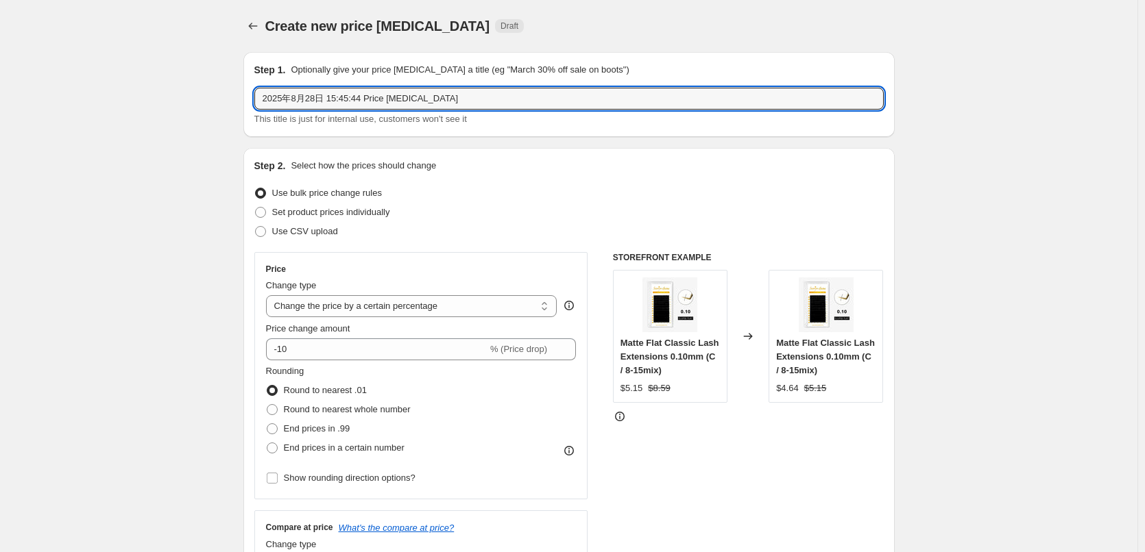
drag, startPoint x: 454, startPoint y: 102, endPoint x: 238, endPoint y: 101, distance: 215.9
paste input "End of Summer Clearance 40% off --eyelash extensions"
drag, startPoint x: 409, startPoint y: 99, endPoint x: 1082, endPoint y: 89, distance: 673.9
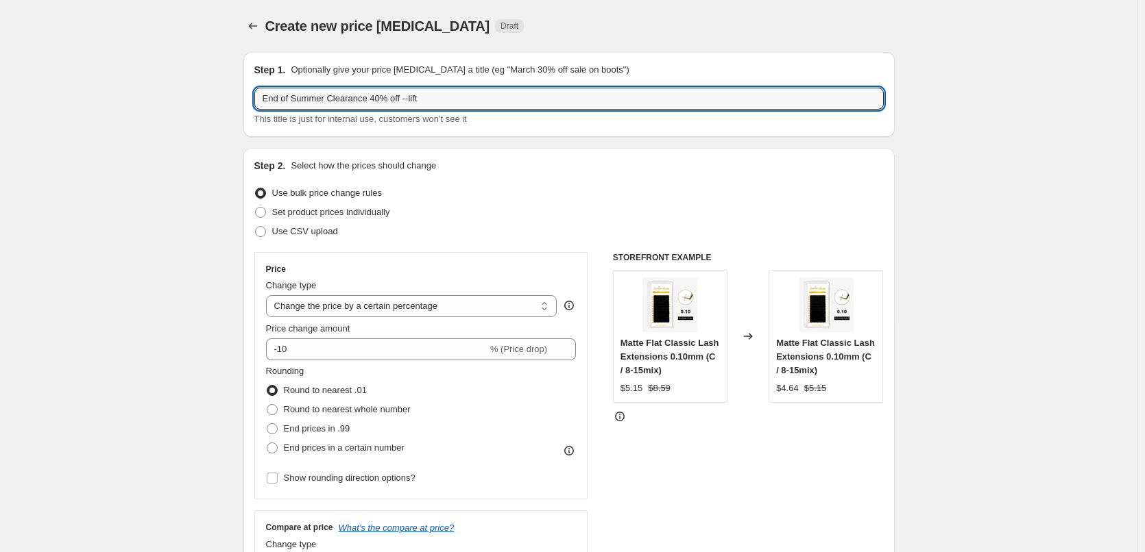
type input "End of Summer Clearance 40% off --lift"
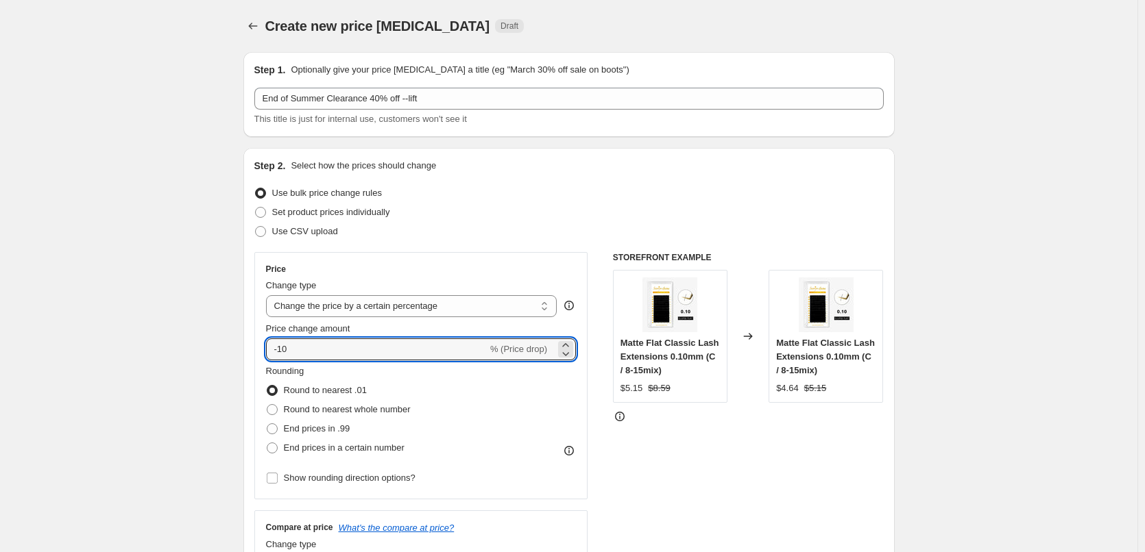
drag, startPoint x: 282, startPoint y: 351, endPoint x: 773, endPoint y: 373, distance: 491.3
click at [772, 378] on div "Price Change type Change the price to a certain amount Change the price by a ce…" at bounding box center [568, 420] width 629 height 336
type input "-40"
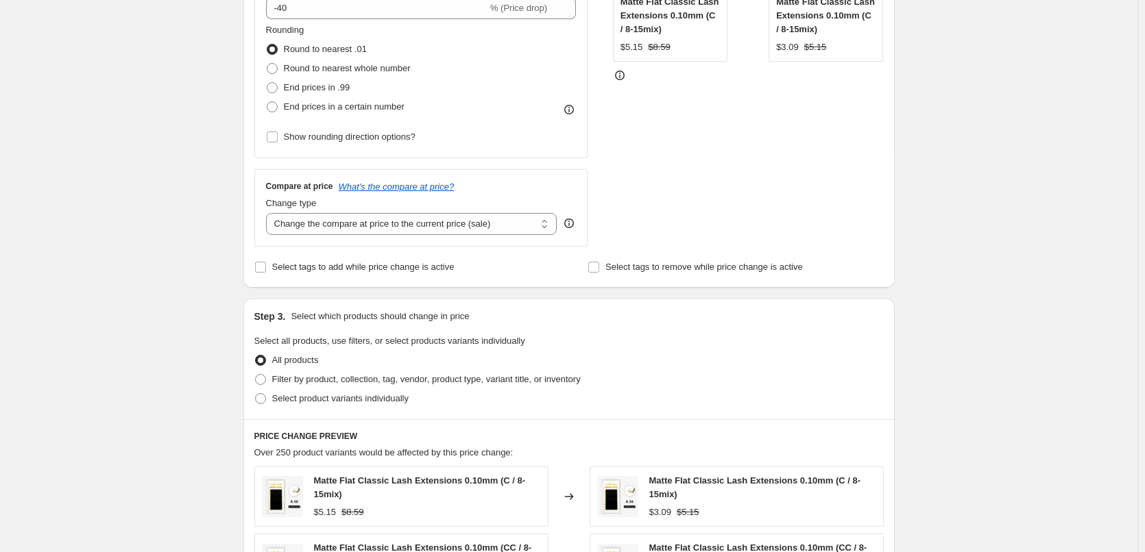
scroll to position [343, 0]
click at [288, 375] on span "Filter by product, collection, tag, vendor, product type, variant title, or inv…" at bounding box center [426, 378] width 308 height 10
click at [256, 374] on input "Filter by product, collection, tag, vendor, product type, variant title, or inv…" at bounding box center [255, 373] width 1 height 1
radio input "true"
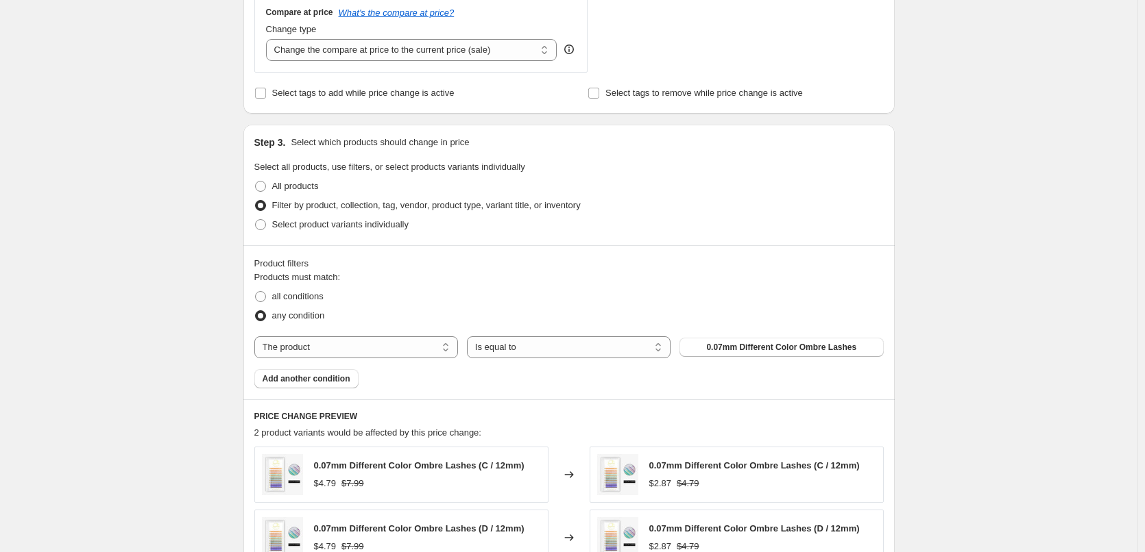
scroll to position [548, 0]
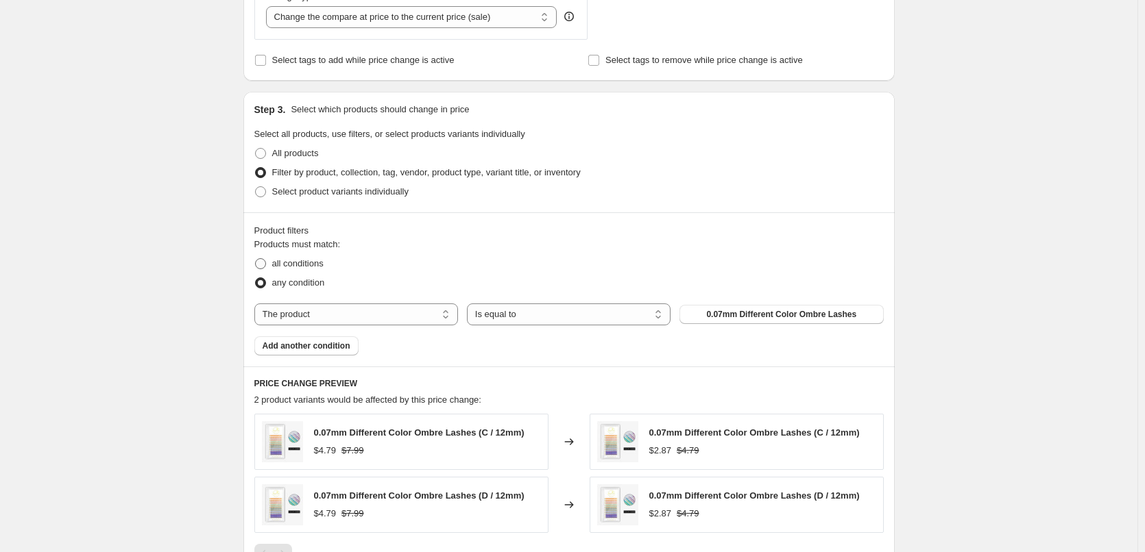
click at [284, 268] on span "all conditions" at bounding box center [297, 263] width 51 height 10
click at [256, 259] on input "all conditions" at bounding box center [255, 258] width 1 height 1
radio input "true"
click at [356, 315] on select "The product The product's collection The product's tag The product's vendor The…" at bounding box center [356, 315] width 204 height 22
select select "collection"
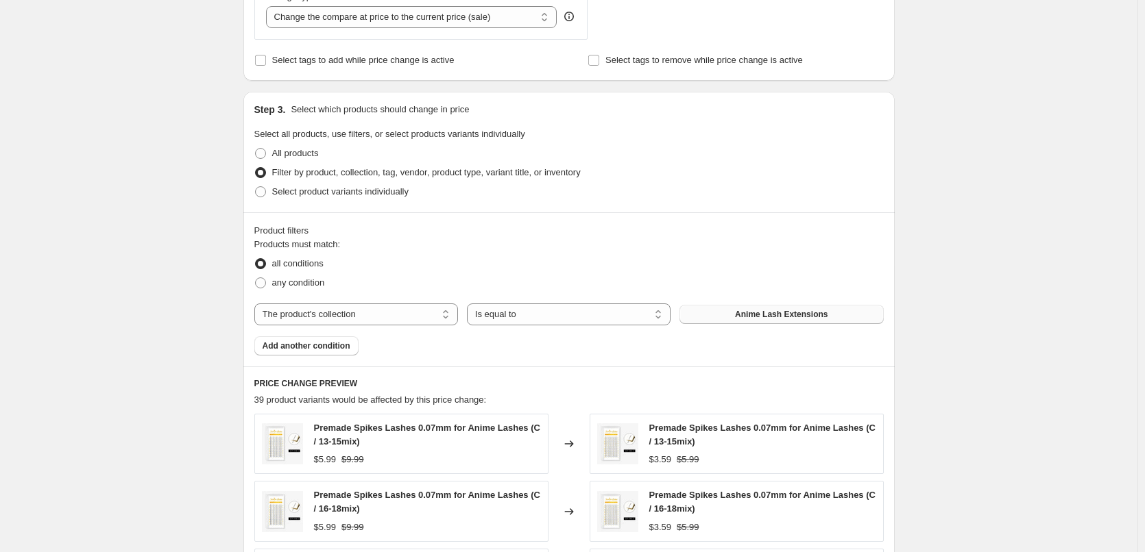
click at [806, 317] on span "Anime Lash Extensions" at bounding box center [781, 314] width 93 height 11
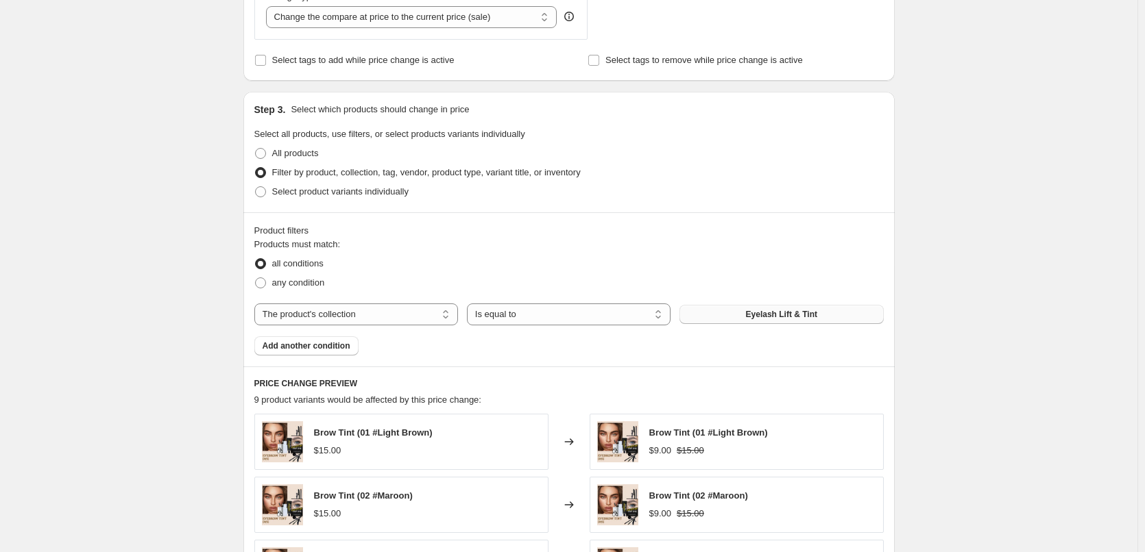
click at [987, 364] on div "Create new price change job. This page is ready Create new price change job Dra…" at bounding box center [568, 214] width 1137 height 1525
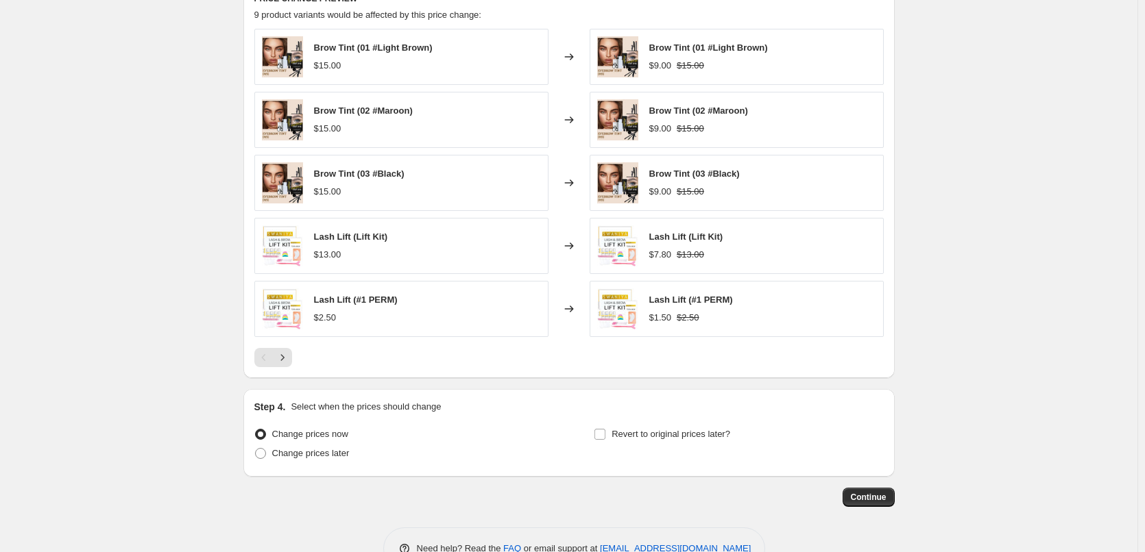
scroll to position [973, 0]
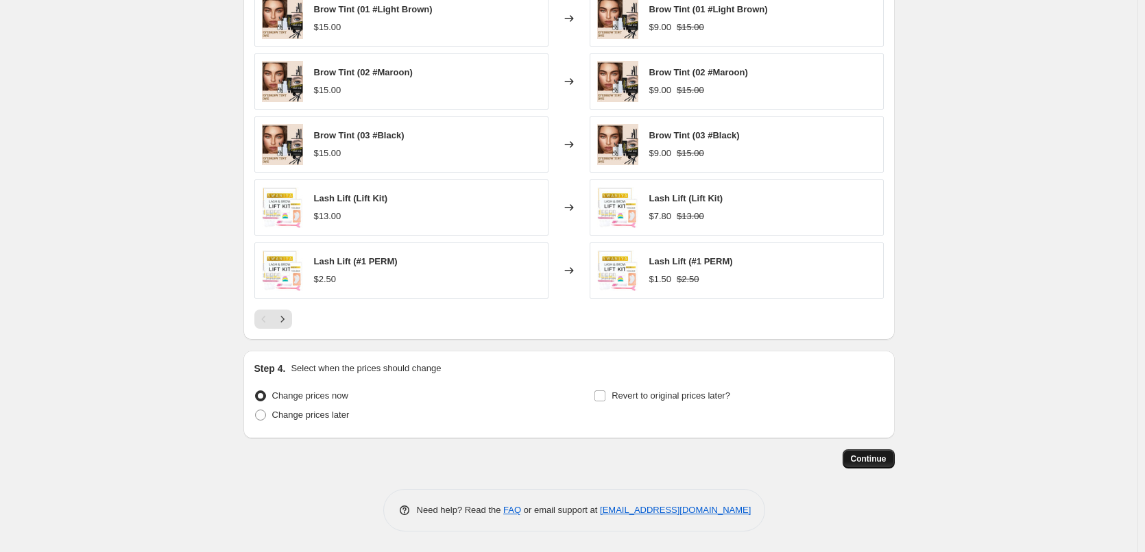
click at [875, 457] on span "Continue" at bounding box center [869, 459] width 36 height 11
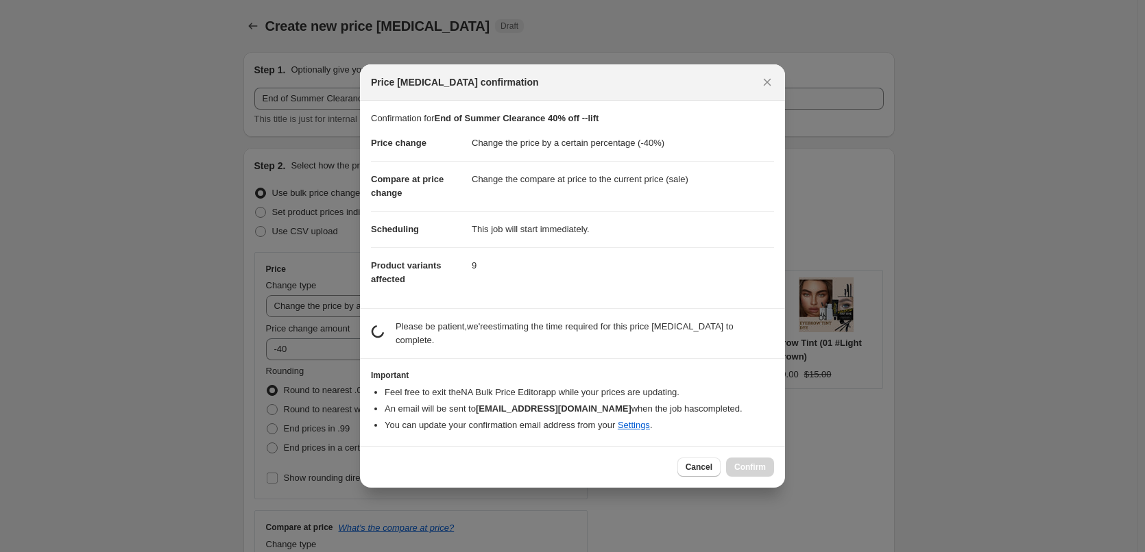
scroll to position [0, 0]
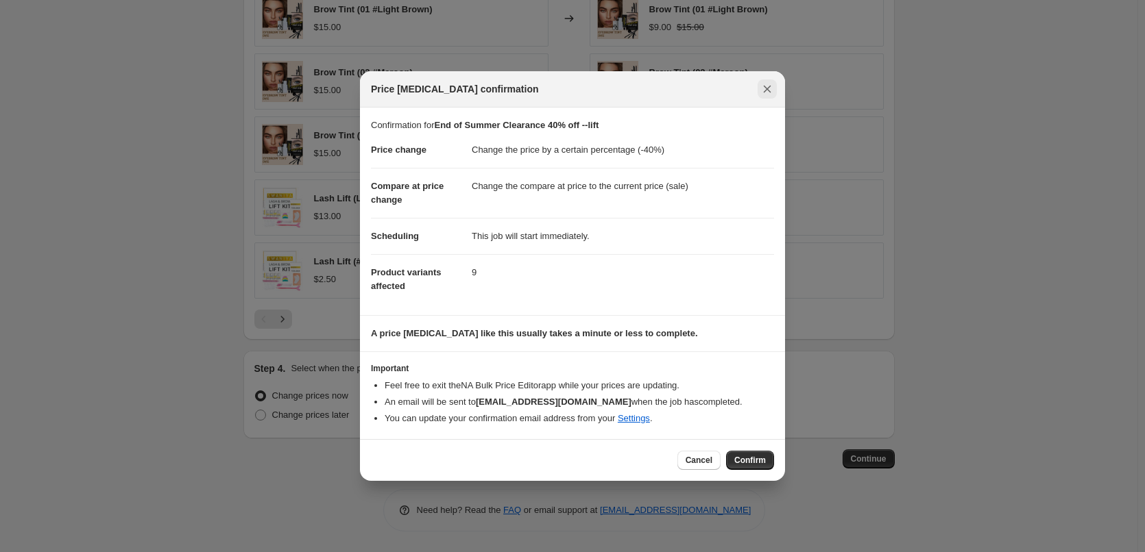
click at [765, 85] on icon "Close" at bounding box center [767, 89] width 14 height 14
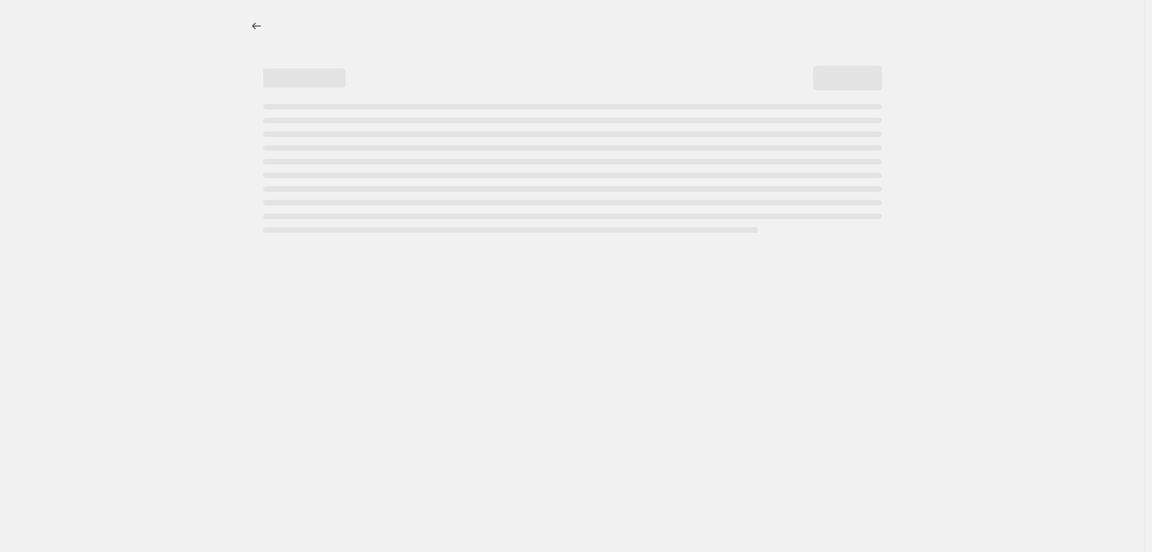
select select "percentage"
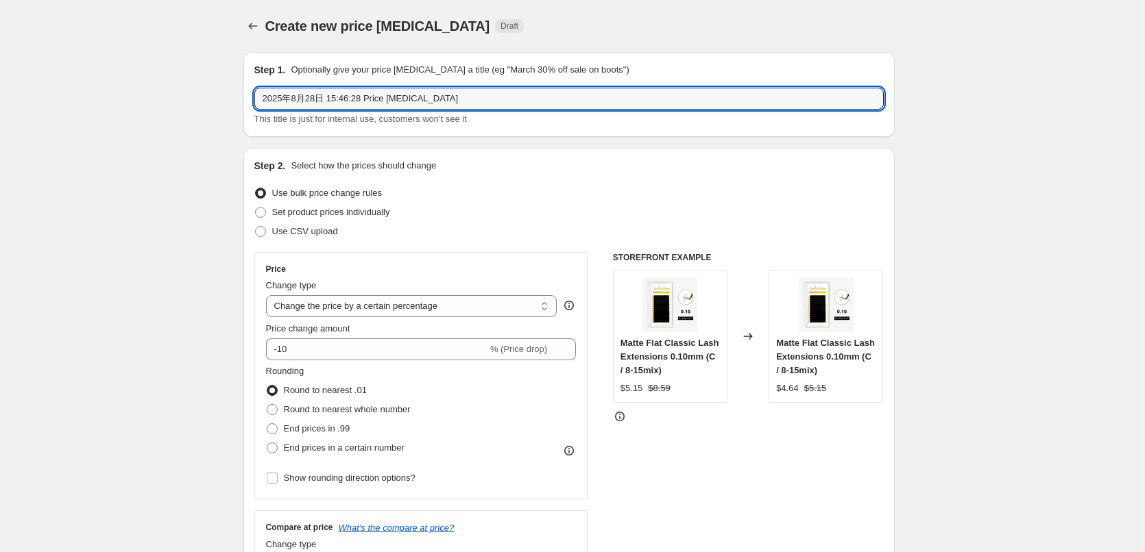
drag, startPoint x: 469, startPoint y: 97, endPoint x: 65, endPoint y: 97, distance: 403.7
paste input "End of Summer Clearance 40% off --eyelash extensions"
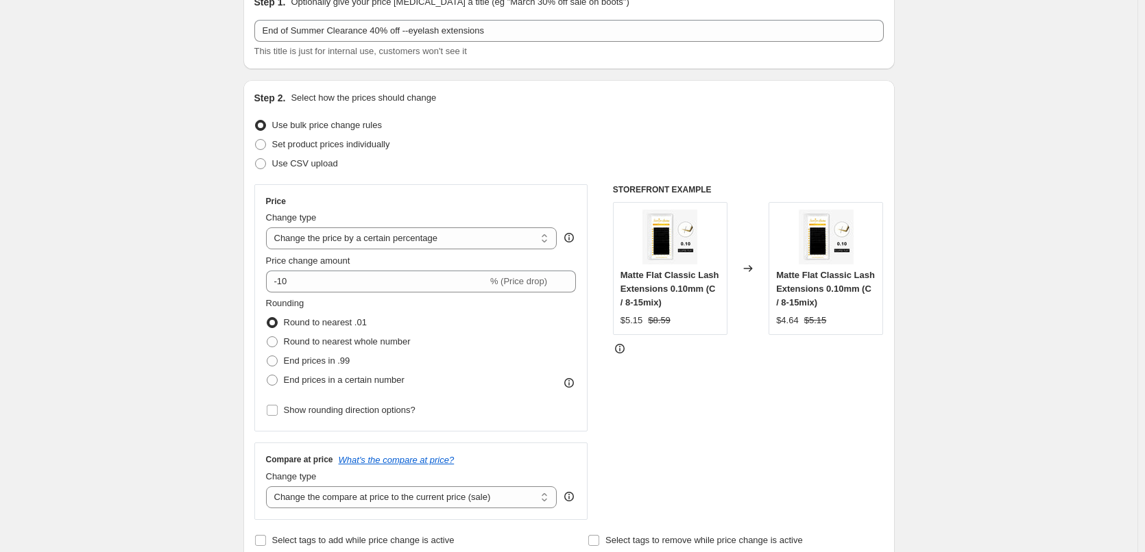
scroll to position [69, 0]
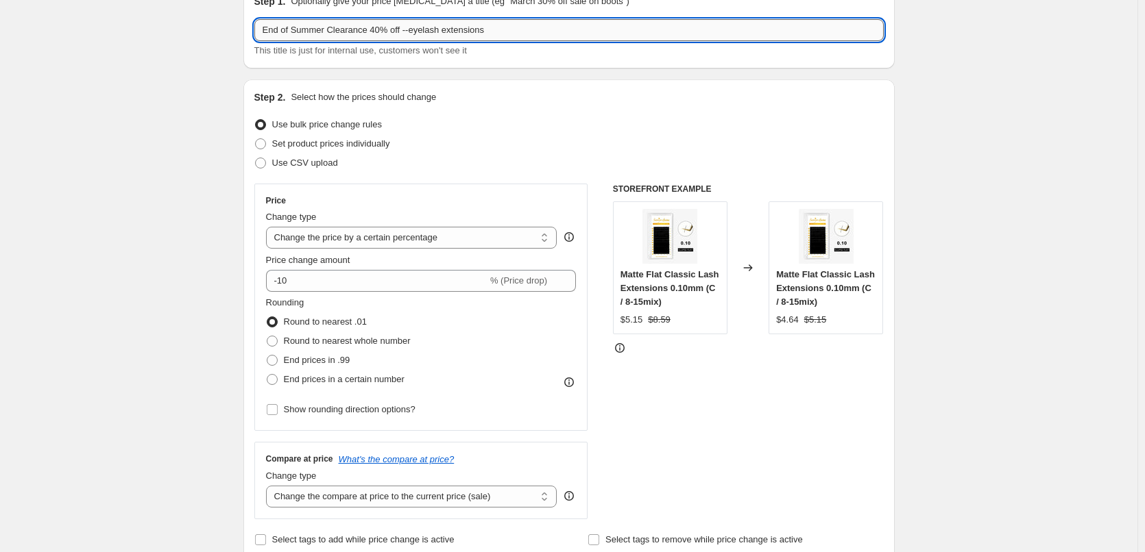
drag, startPoint x: 411, startPoint y: 32, endPoint x: 872, endPoint y: 40, distance: 461.4
click at [863, 61] on div "Step 1. Optionally give your price [MEDICAL_DATA] a title (eg "March 30% off sa…" at bounding box center [568, 26] width 651 height 85
type input "End of Summer Clearance 40% off --lift"
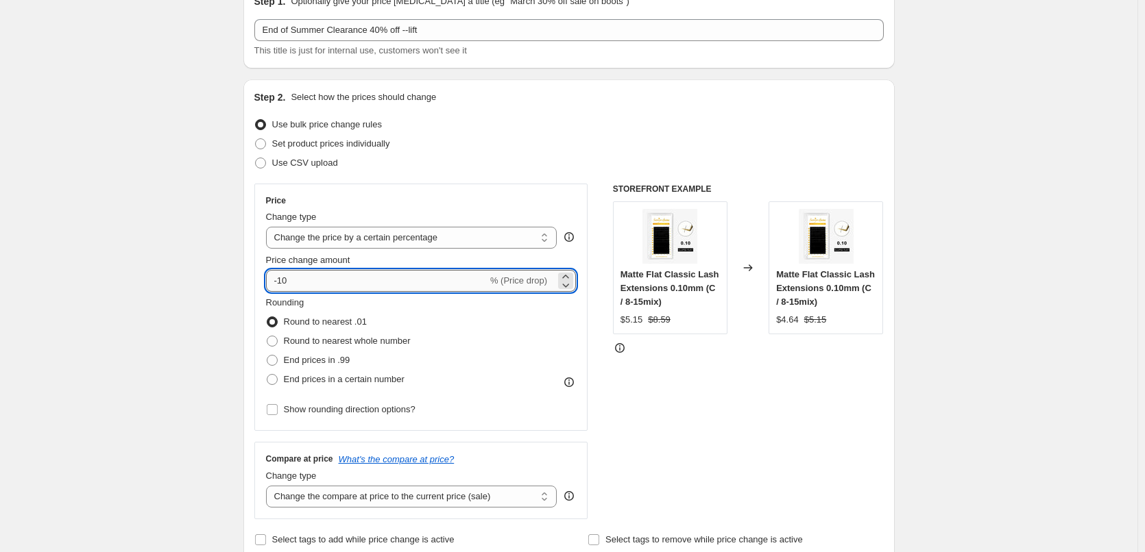
drag, startPoint x: 284, startPoint y: 278, endPoint x: 334, endPoint y: 276, distance: 50.1
click at [336, 277] on input "-10" at bounding box center [376, 281] width 221 height 22
drag, startPoint x: 278, startPoint y: 282, endPoint x: 317, endPoint y: 283, distance: 39.1
click at [317, 283] on input "-10" at bounding box center [376, 281] width 221 height 22
click at [313, 283] on input "-10" at bounding box center [376, 281] width 221 height 22
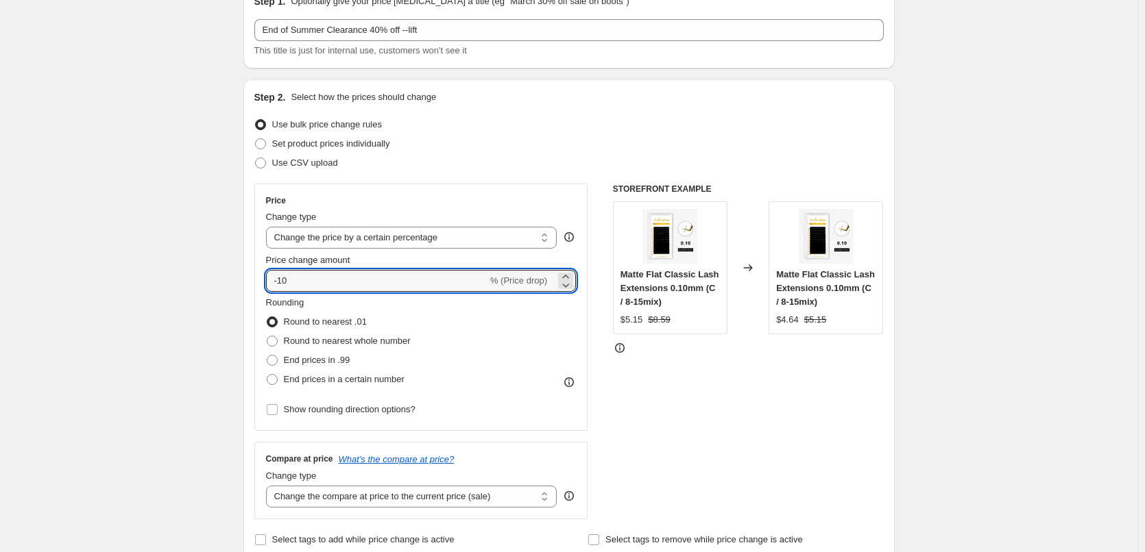
drag, startPoint x: 282, startPoint y: 280, endPoint x: 756, endPoint y: 272, distance: 474.4
click at [722, 276] on div "Price Change type Change the price to a certain amount Change the price by a ce…" at bounding box center [568, 352] width 629 height 336
type input "-40"
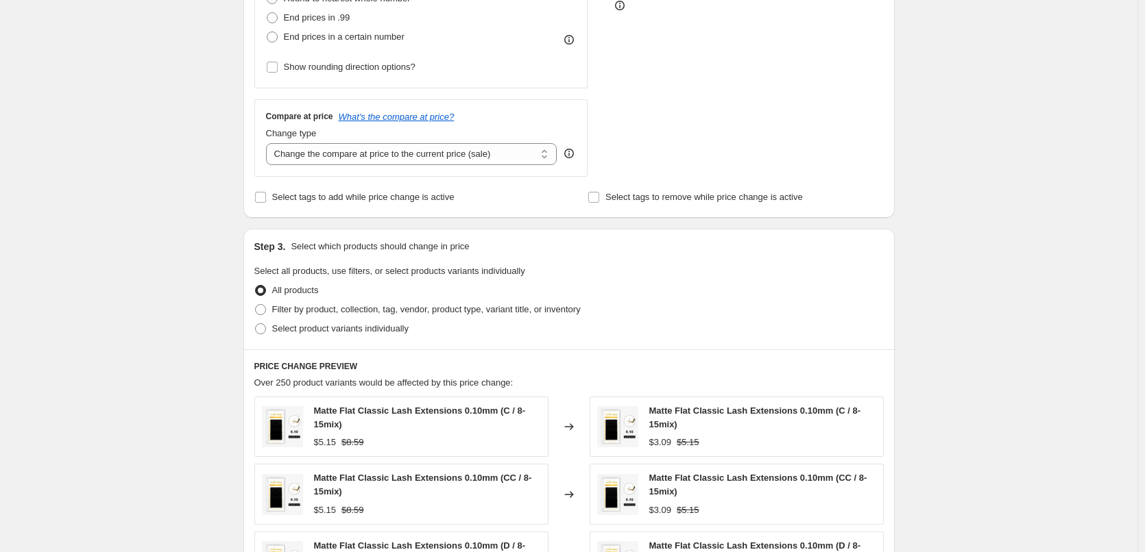
scroll to position [548, 0]
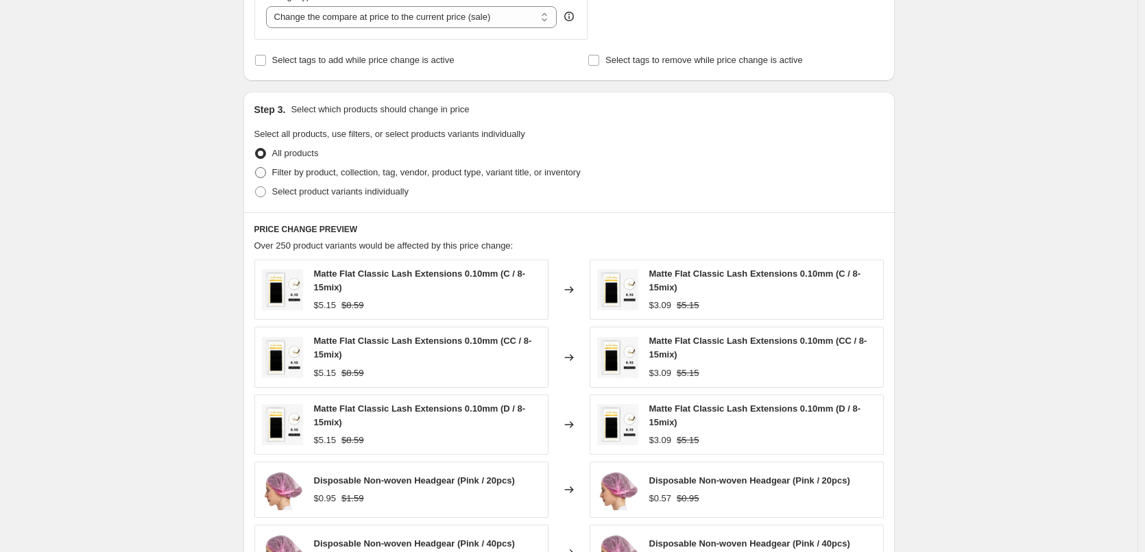
click at [309, 173] on span "Filter by product, collection, tag, vendor, product type, variant title, or inv…" at bounding box center [426, 172] width 308 height 10
click at [256, 168] on input "Filter by product, collection, tag, vendor, product type, variant title, or inv…" at bounding box center [255, 167] width 1 height 1
radio input "true"
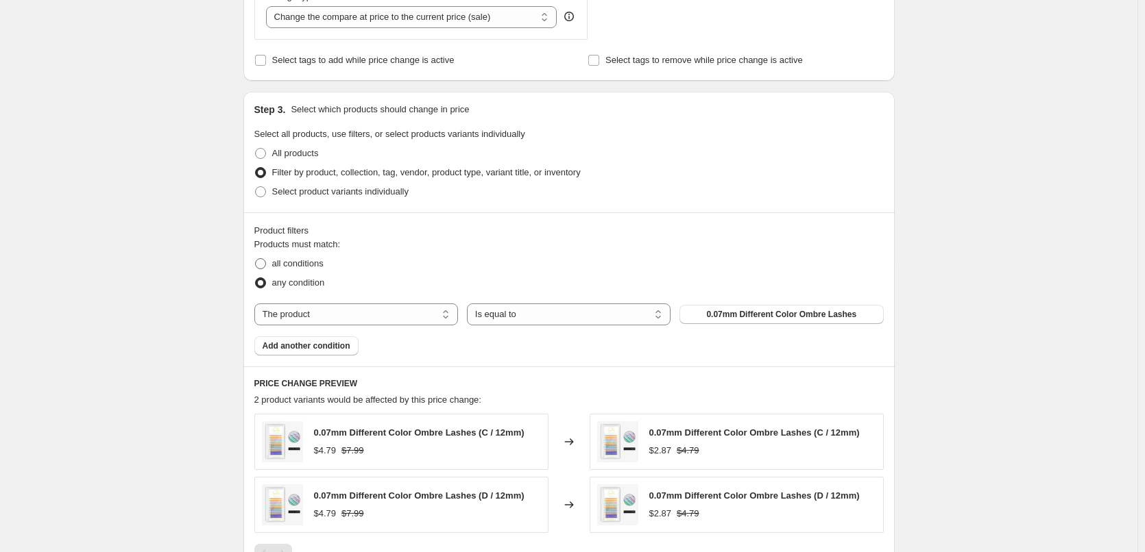
click at [300, 267] on span "all conditions" at bounding box center [297, 263] width 51 height 10
click at [256, 259] on input "all conditions" at bounding box center [255, 258] width 1 height 1
radio input "true"
click at [374, 311] on select "The product The product's collection The product's tag The product's vendor The…" at bounding box center [356, 315] width 204 height 22
select select "collection"
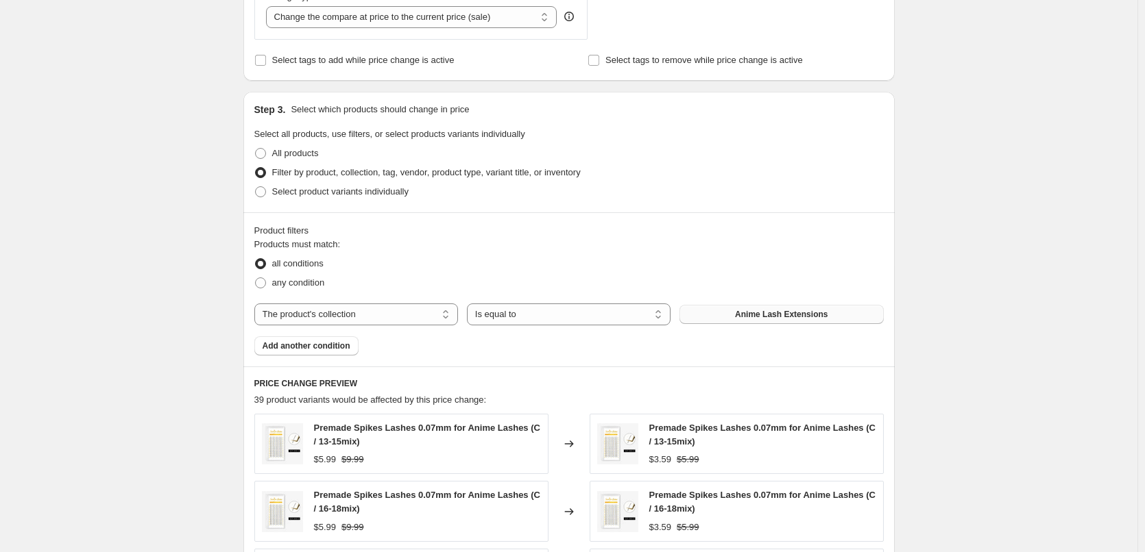
click at [788, 318] on span "Anime Lash Extensions" at bounding box center [781, 314] width 93 height 11
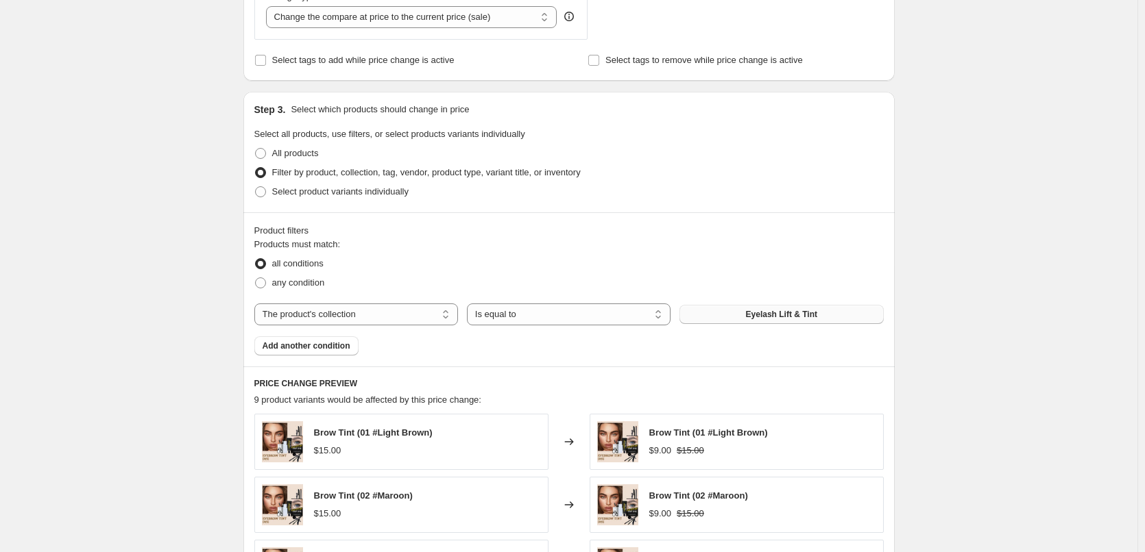
click at [996, 261] on div "Create new price change job. This page is ready Create new price change job Dra…" at bounding box center [568, 214] width 1137 height 1525
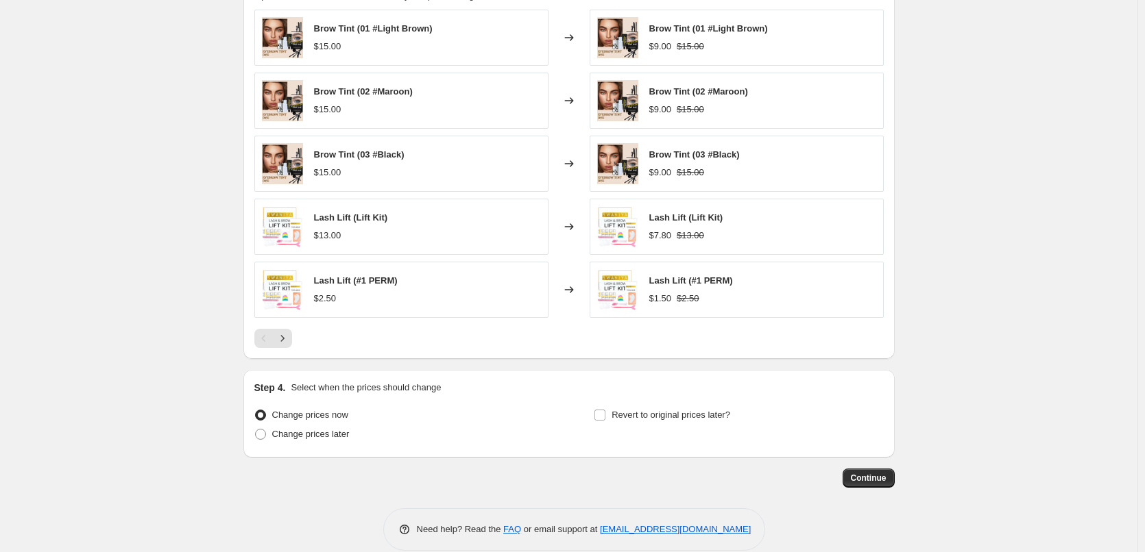
scroll to position [960, 0]
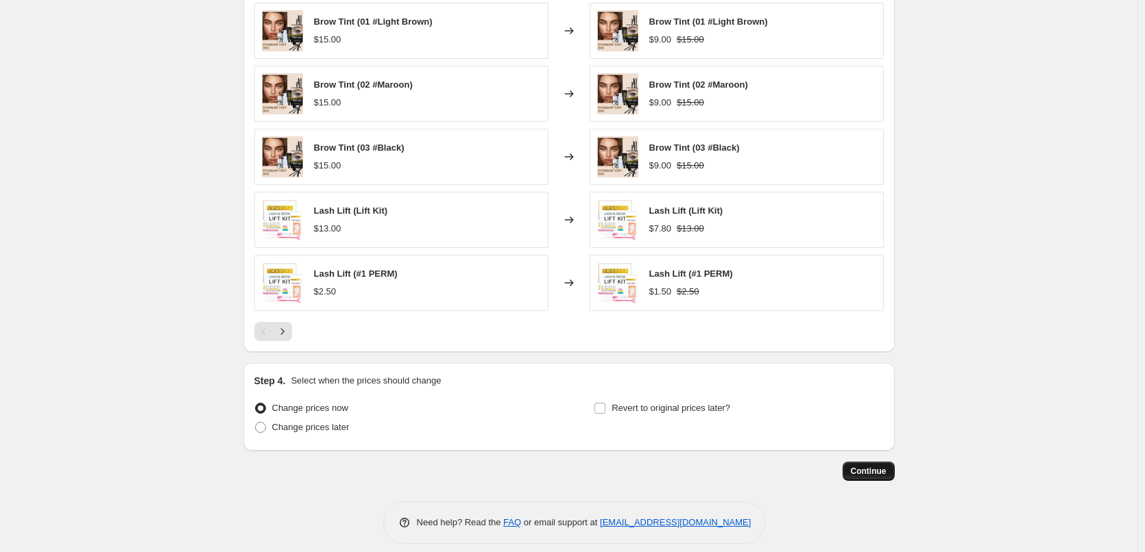
click at [877, 480] on button "Continue" at bounding box center [868, 471] width 52 height 19
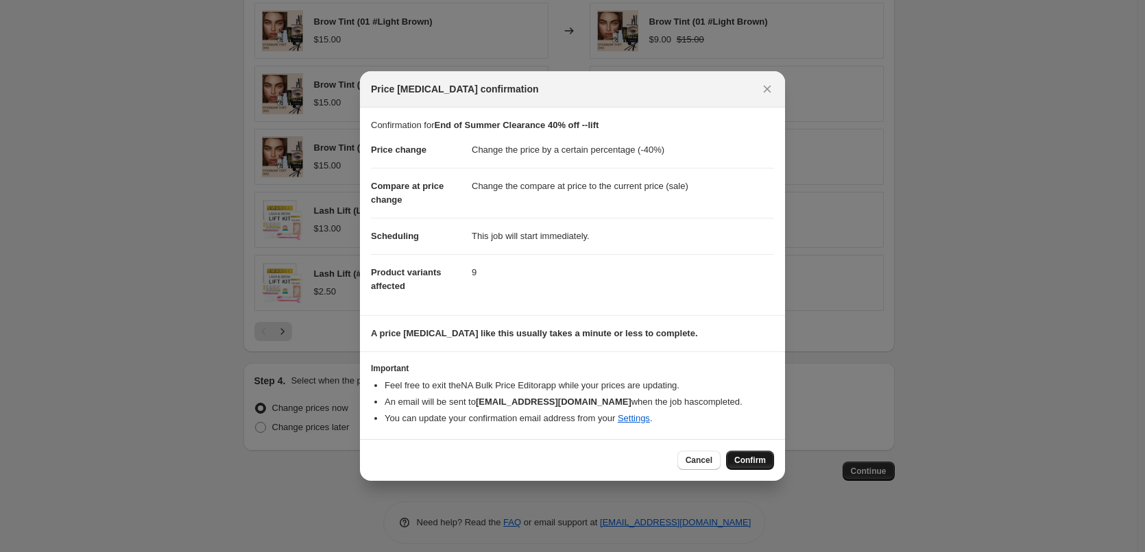
click at [745, 457] on span "Confirm" at bounding box center [750, 460] width 32 height 11
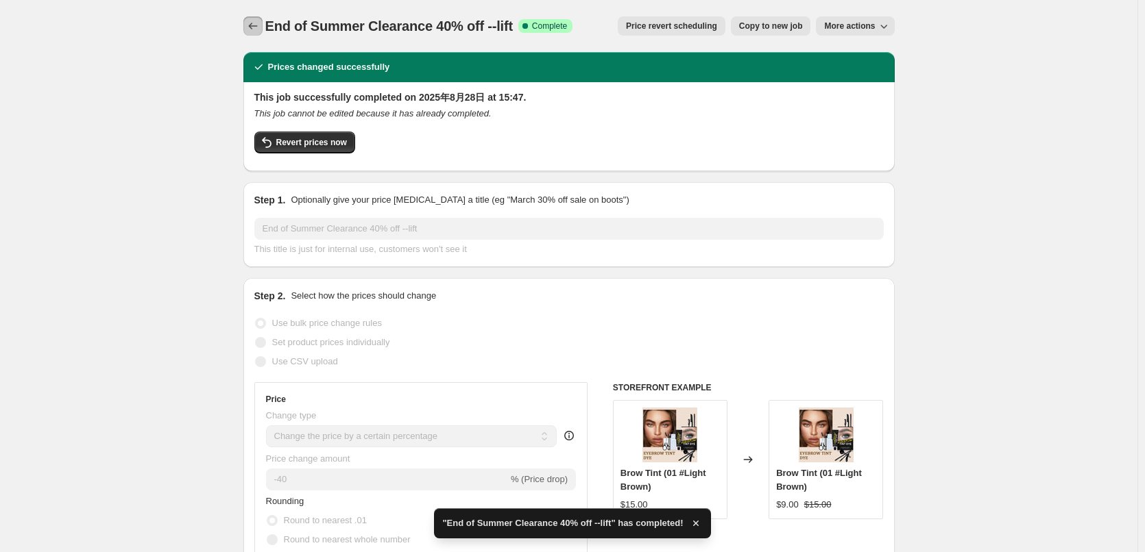
click at [250, 31] on icon "Price change jobs" at bounding box center [253, 26] width 14 height 14
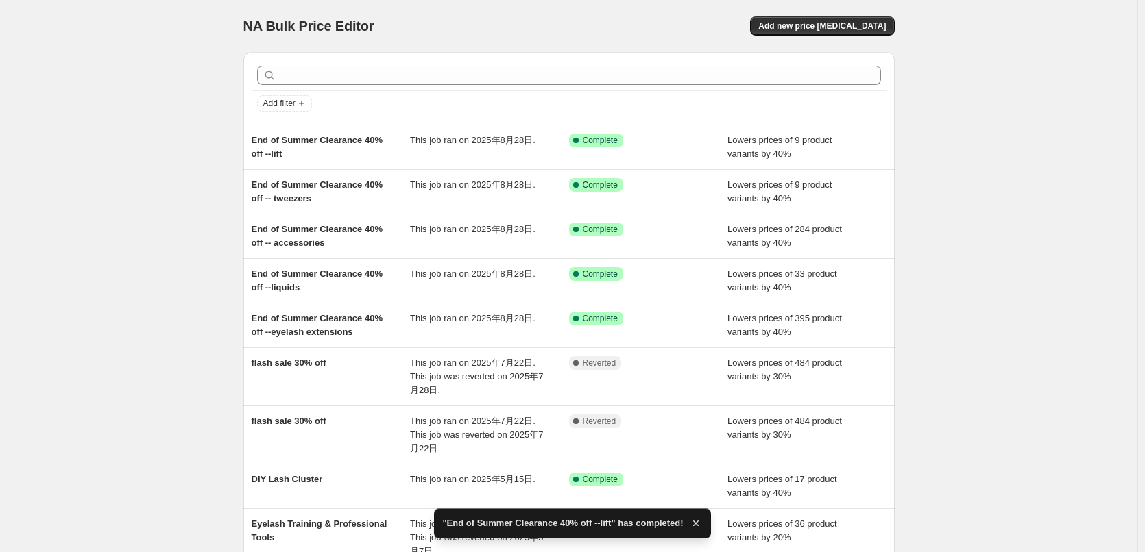
click at [176, 204] on div "NA Bulk Price Editor. This page is ready NA Bulk Price Editor Add new price cha…" at bounding box center [568, 380] width 1137 height 761
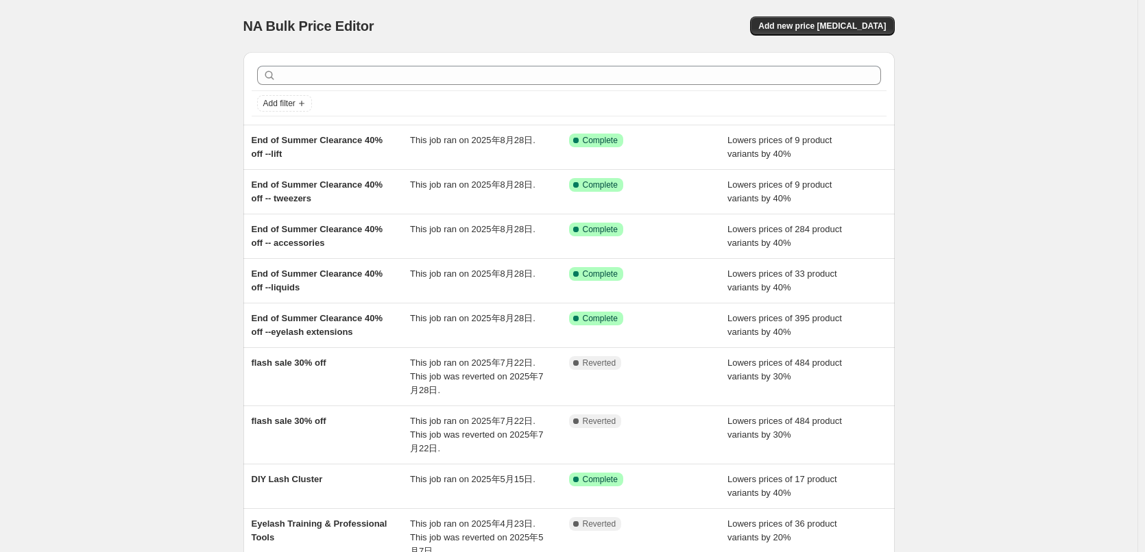
click at [122, 325] on div "NA Bulk Price Editor. This page is ready NA Bulk Price Editor Add new price cha…" at bounding box center [568, 380] width 1137 height 761
click at [152, 184] on div "NA Bulk Price Editor. This page is ready NA Bulk Price Editor Add new price cha…" at bounding box center [568, 380] width 1137 height 761
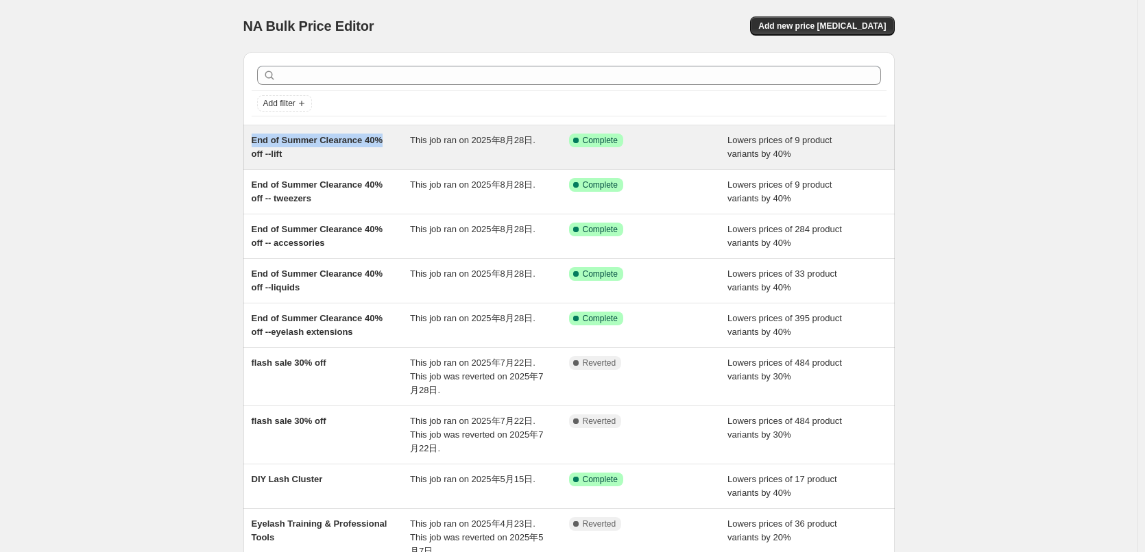
drag, startPoint x: 244, startPoint y: 134, endPoint x: 385, endPoint y: 146, distance: 141.7
click at [385, 146] on div "Add filter End of Summer Clearance 40% off --lift This job ran on 2025年8月28日. S…" at bounding box center [563, 359] width 662 height 636
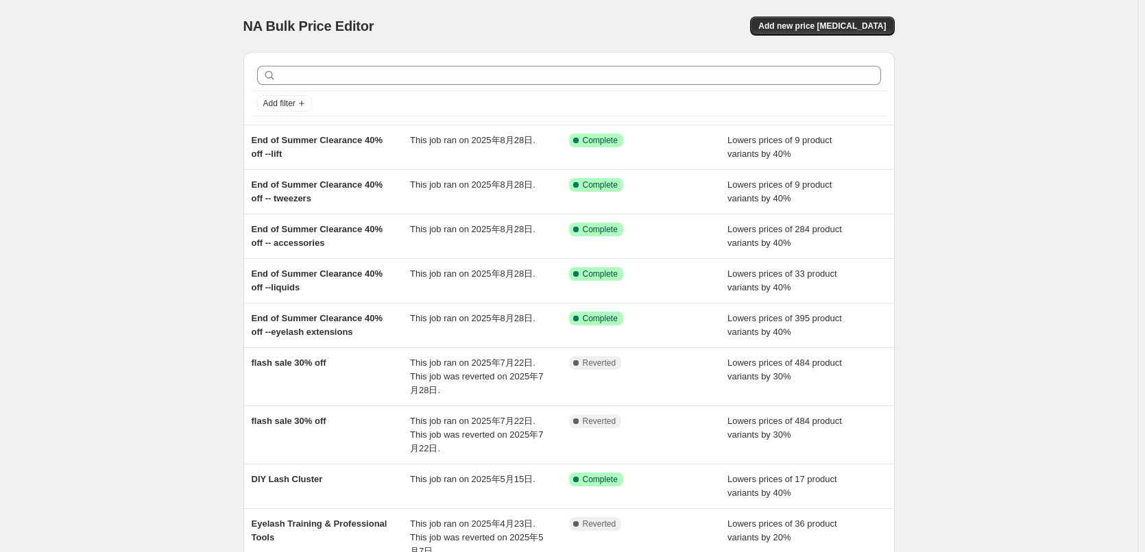
click at [214, 169] on div "NA Bulk Price Editor. This page is ready NA Bulk Price Editor Add new price cha…" at bounding box center [568, 380] width 1137 height 761
click at [172, 255] on div "NA Bulk Price Editor. This page is ready NA Bulk Price Editor Add new price cha…" at bounding box center [568, 380] width 1137 height 761
